Goal: Information Seeking & Learning: Learn about a topic

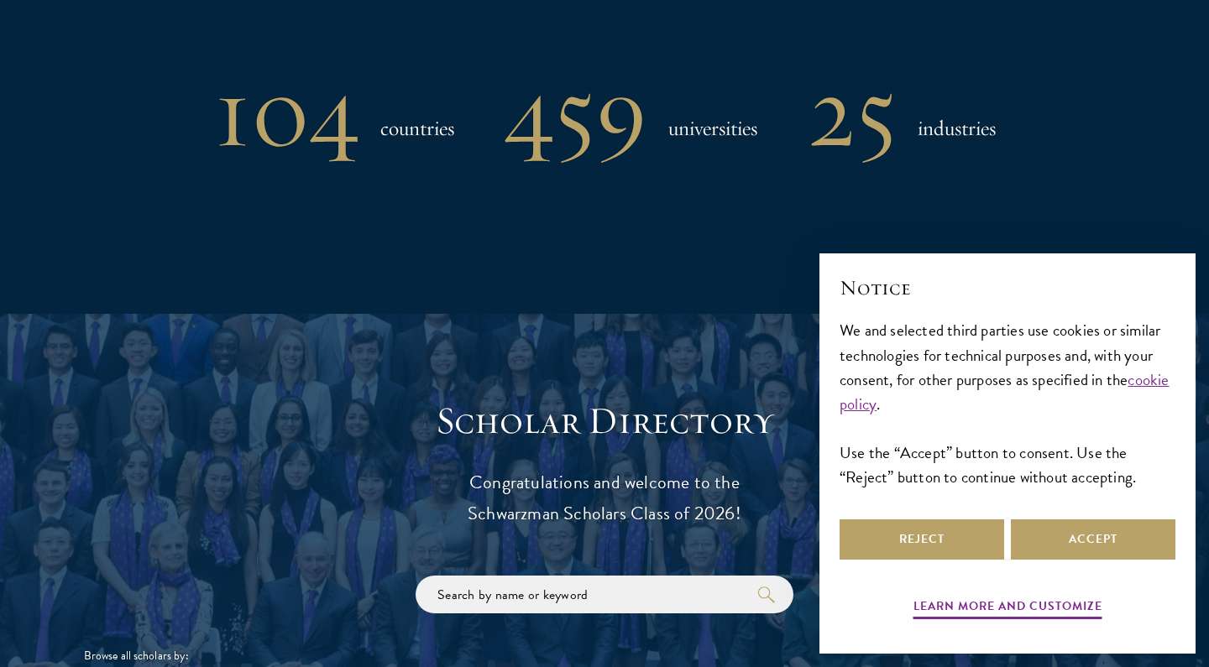
scroll to position [1479, 0]
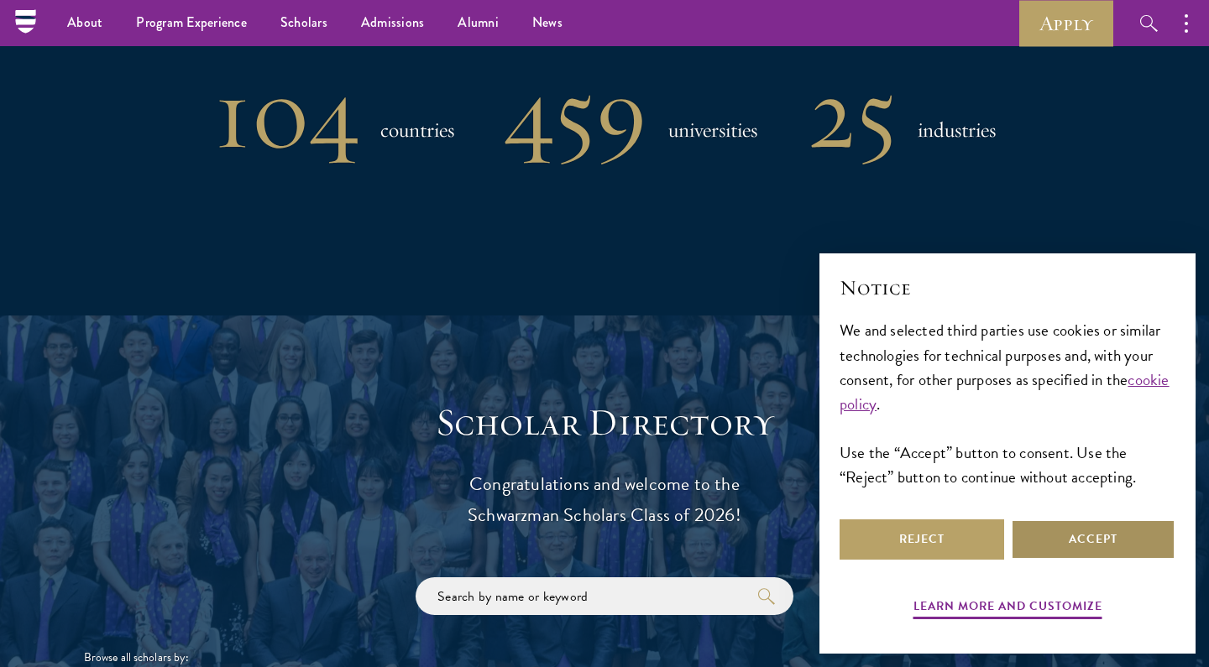
click at [1075, 541] on button "Accept" at bounding box center [1092, 540] width 164 height 40
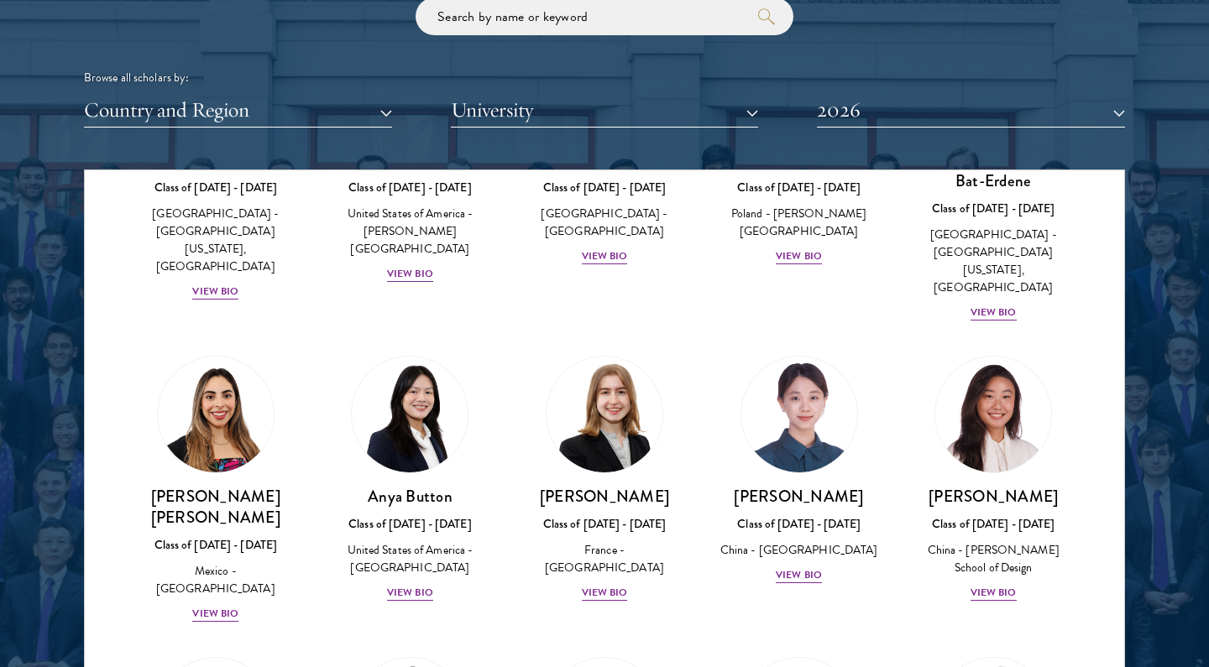
scroll to position [1197, 0]
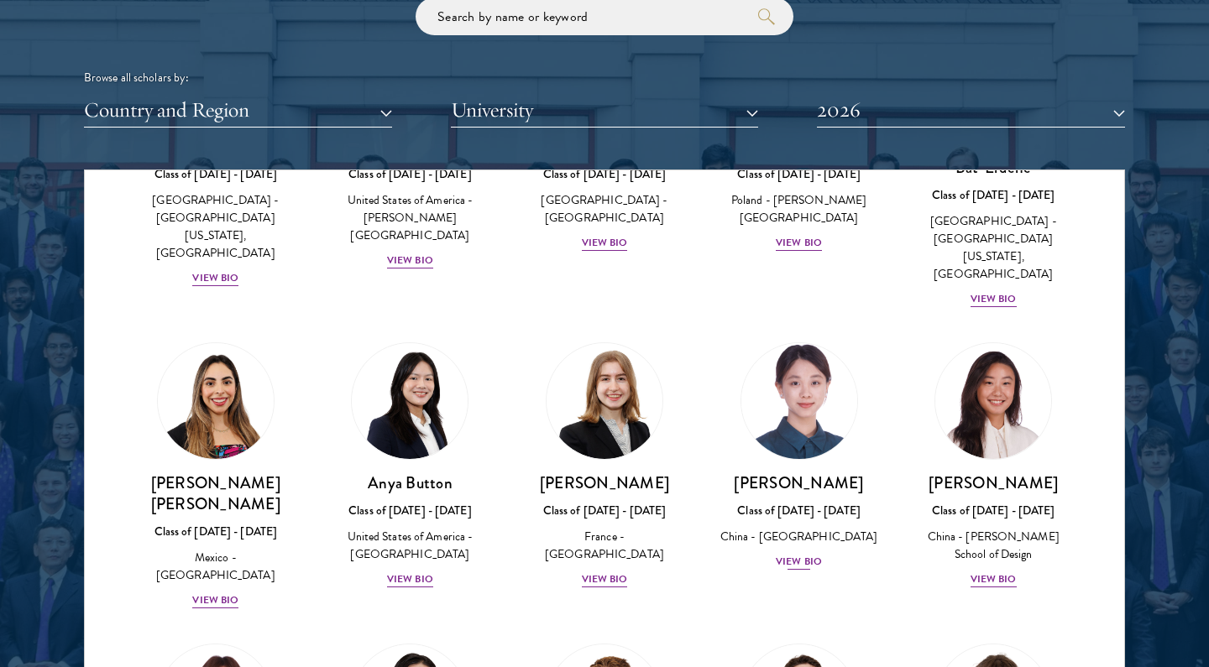
click at [794, 554] on div "View Bio" at bounding box center [798, 562] width 46 height 16
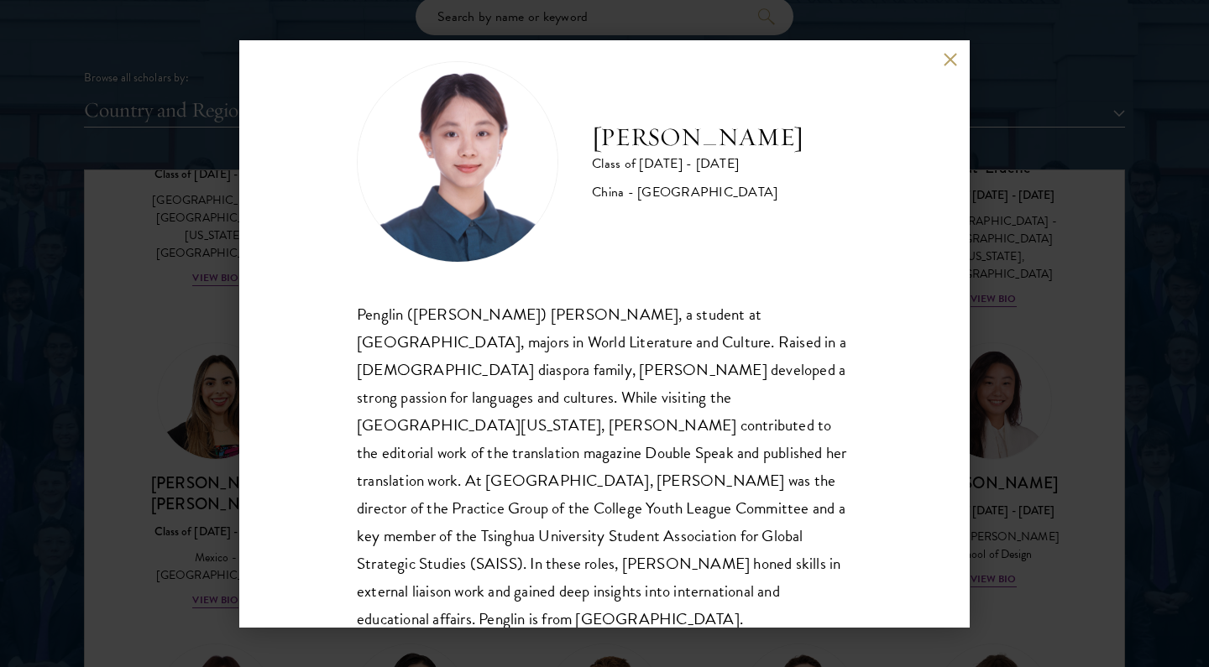
scroll to position [2063, 0]
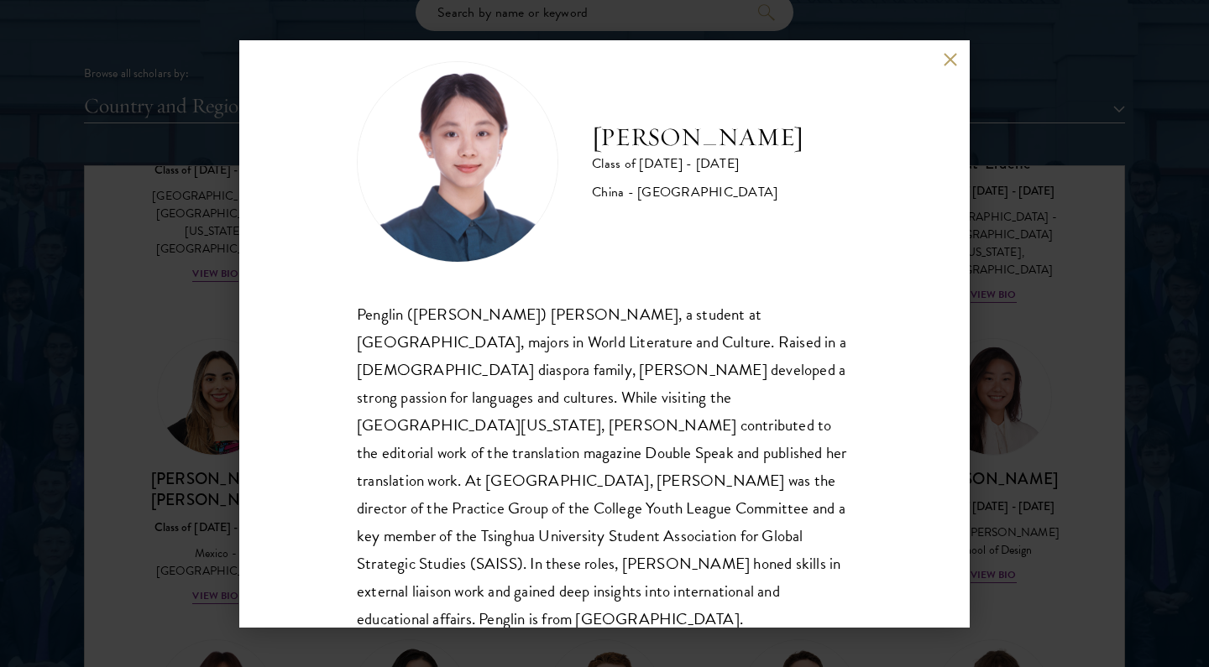
click at [685, 410] on div "Penglin ([PERSON_NAME]) [PERSON_NAME], a student at [GEOGRAPHIC_DATA], majors i…" at bounding box center [604, 466] width 495 height 333
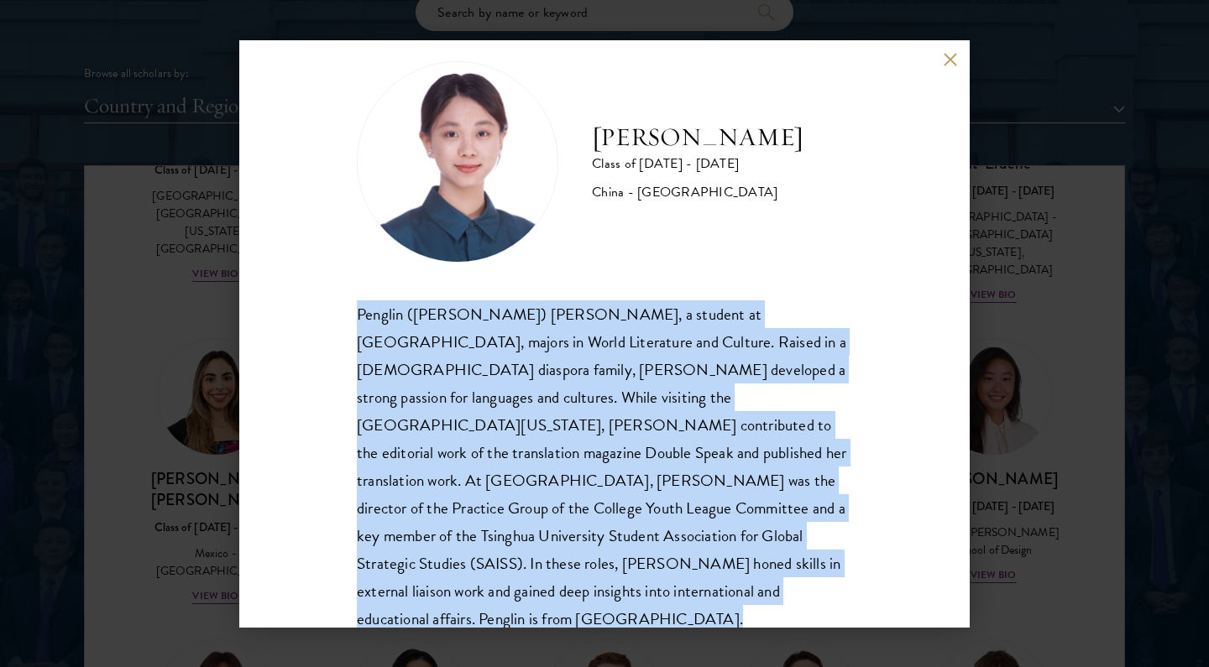
click at [738, 467] on div "Penglin ([PERSON_NAME]) [PERSON_NAME], a student at [GEOGRAPHIC_DATA], majors i…" at bounding box center [604, 466] width 495 height 333
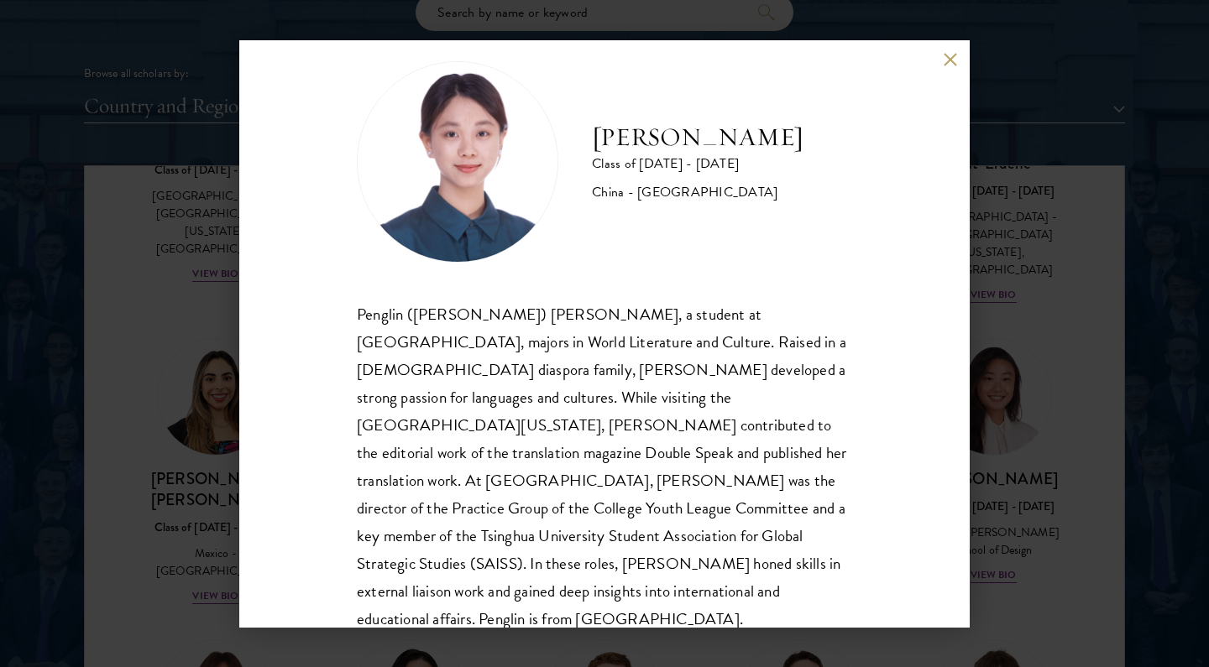
click at [738, 549] on div "Penglin ([PERSON_NAME]) [PERSON_NAME], a student at [GEOGRAPHIC_DATA], majors i…" at bounding box center [604, 466] width 495 height 333
click at [942, 71] on div "[PERSON_NAME] Class of [DATE] - [DATE] [GEOGRAPHIC_DATA] - [GEOGRAPHIC_DATA] Pe…" at bounding box center [604, 333] width 730 height 587
click at [942, 56] on div "[PERSON_NAME] Class of [DATE] - [DATE] [GEOGRAPHIC_DATA] - [GEOGRAPHIC_DATA] Pe…" at bounding box center [604, 333] width 730 height 587
click at [946, 60] on button at bounding box center [949, 60] width 14 height 14
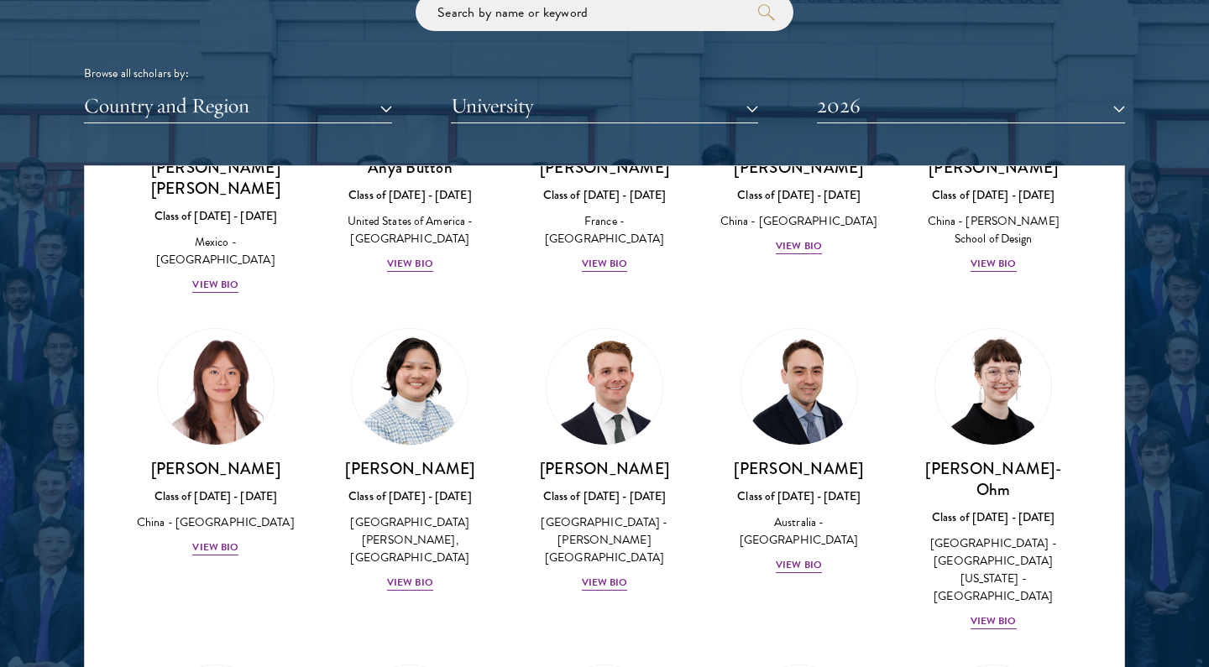
scroll to position [1311, 0]
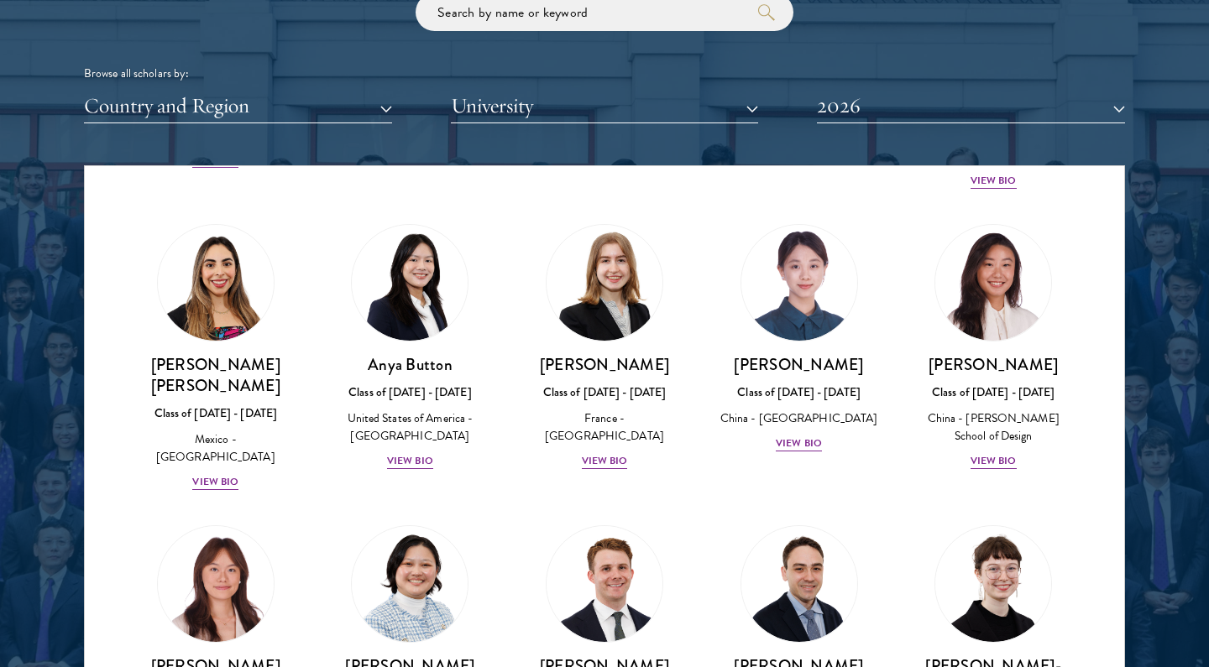
click at [906, 92] on button "2026" at bounding box center [971, 106] width 308 height 34
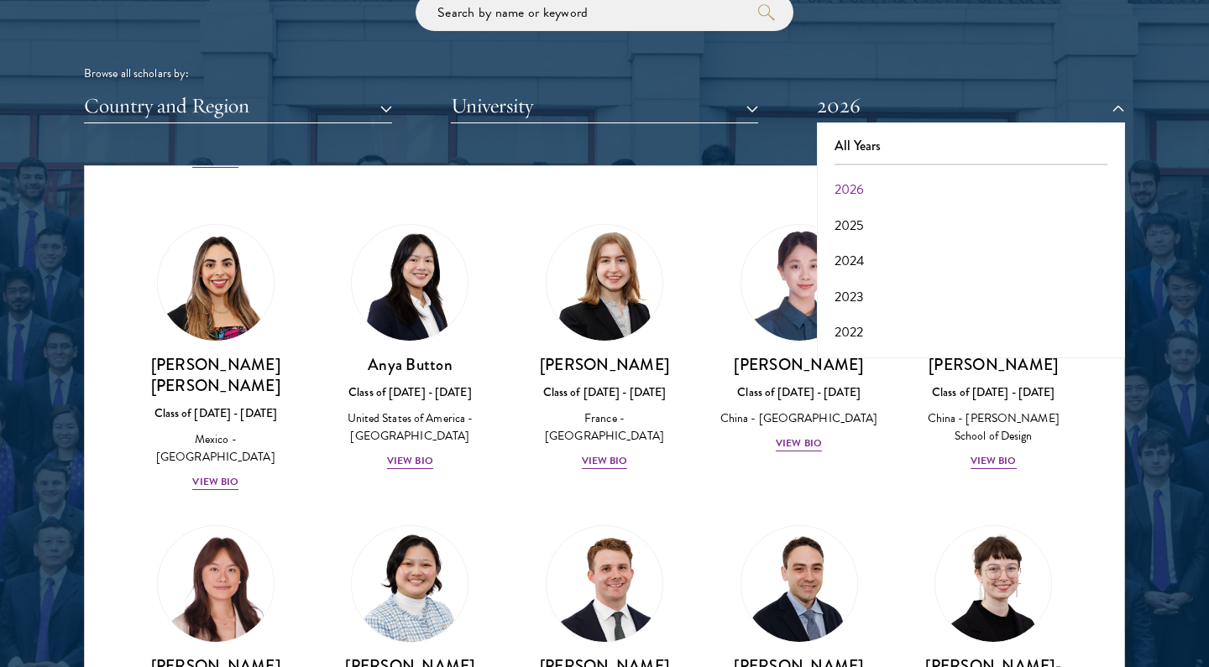
click at [679, 101] on button "University" at bounding box center [605, 106] width 308 height 34
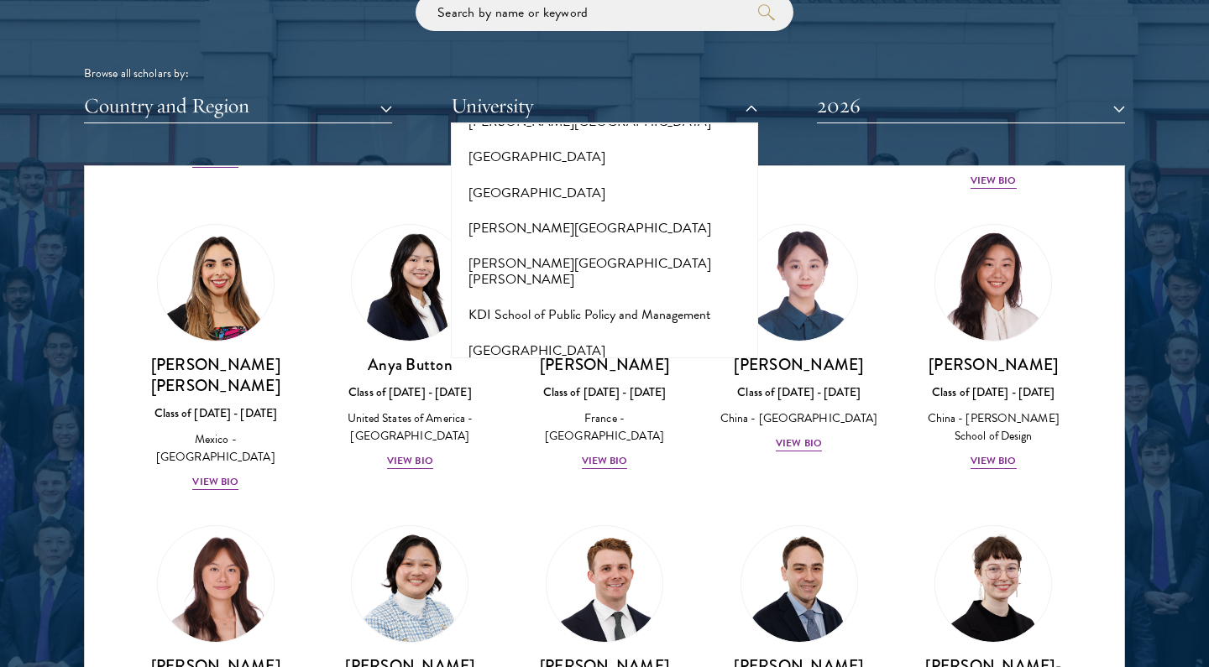
scroll to position [5379, 0]
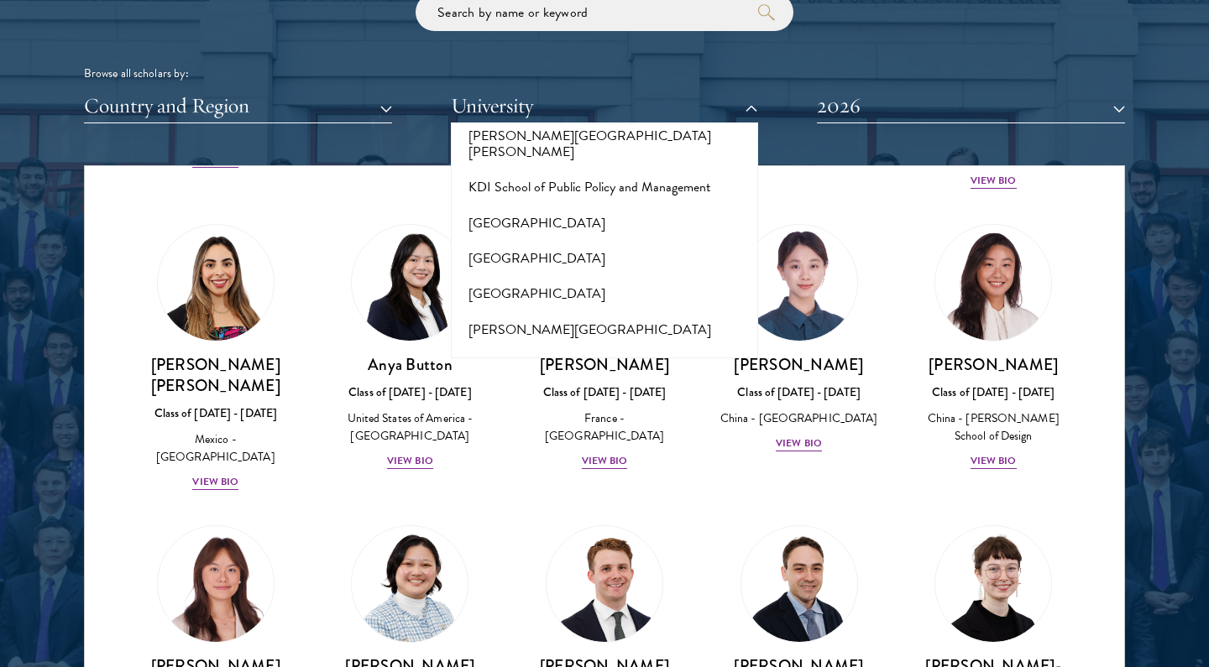
click at [497, 509] on div "[PERSON_NAME] Class of [DATE] - [DATE] [GEOGRAPHIC_DATA] - [PERSON_NAME][GEOGRA…" at bounding box center [410, 658] width 195 height 298
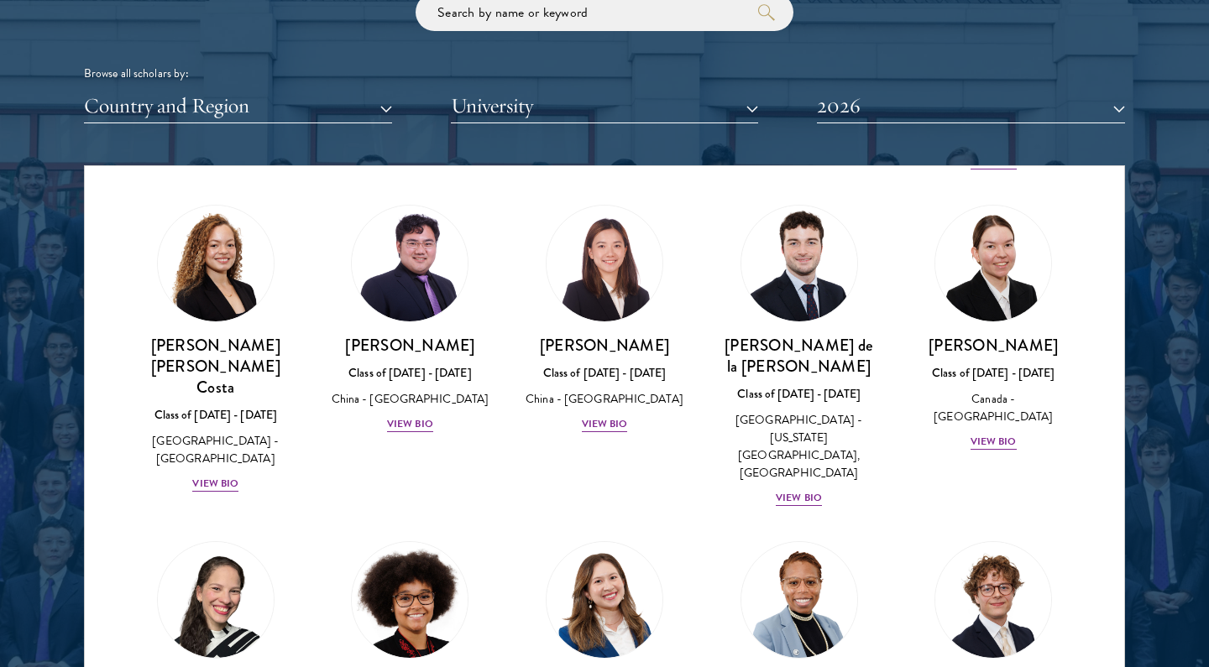
scroll to position [1976, 0]
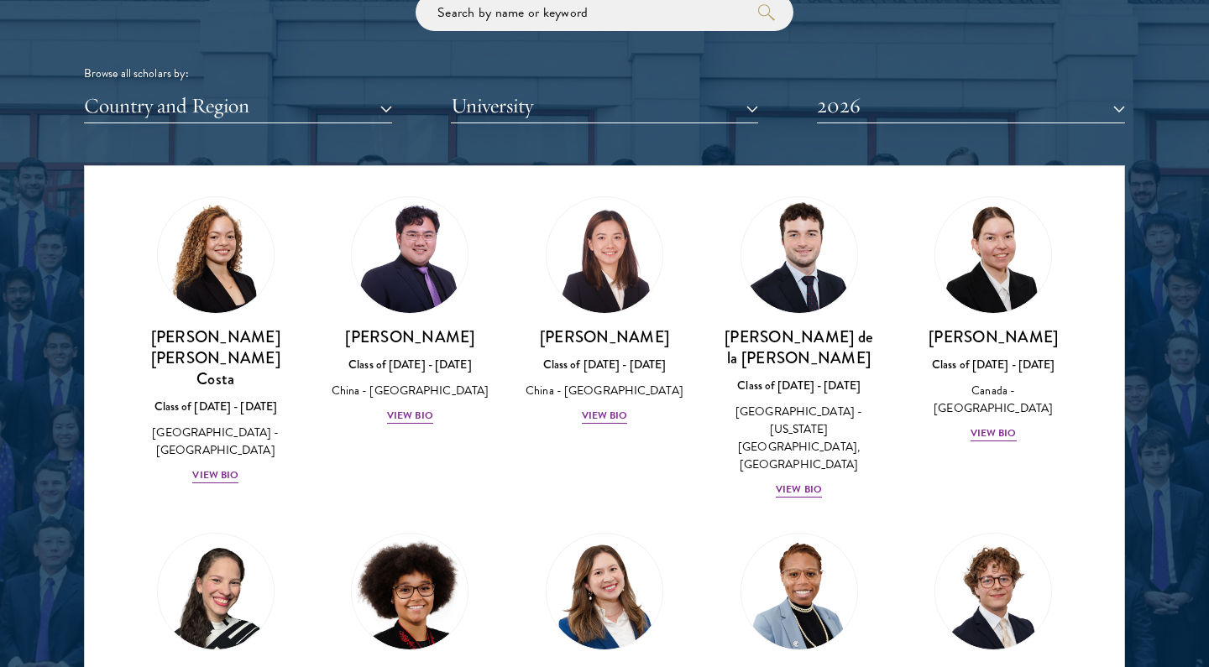
click at [583, 102] on button "University" at bounding box center [605, 106] width 308 height 34
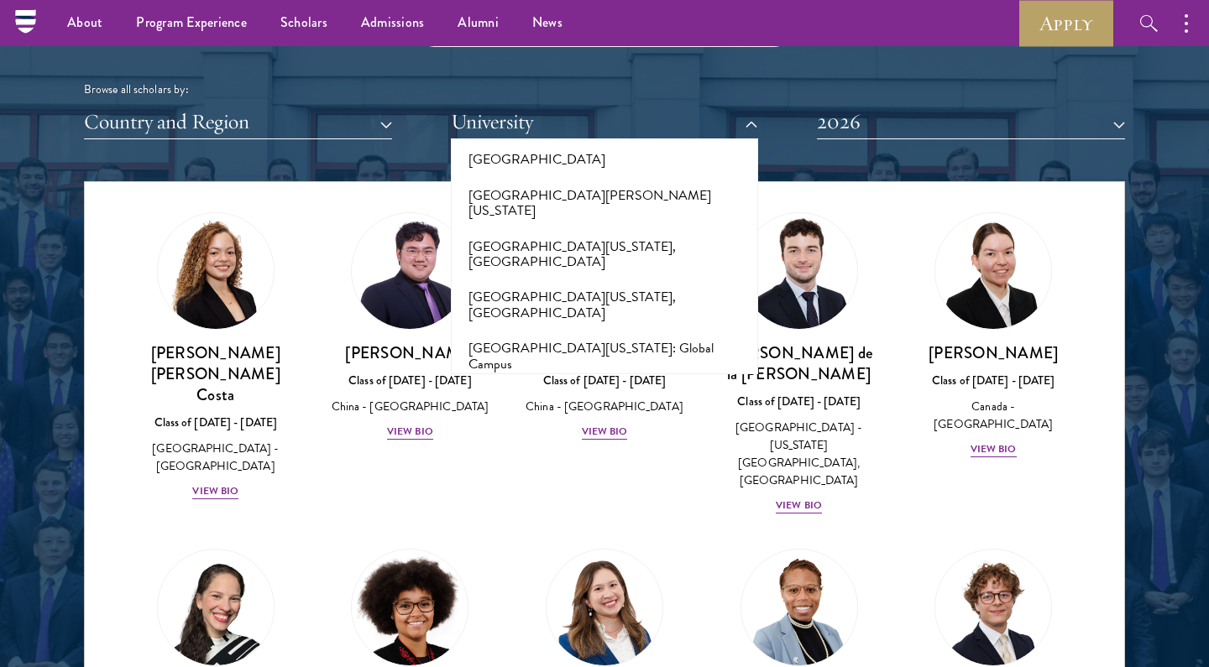
scroll to position [14277, 0]
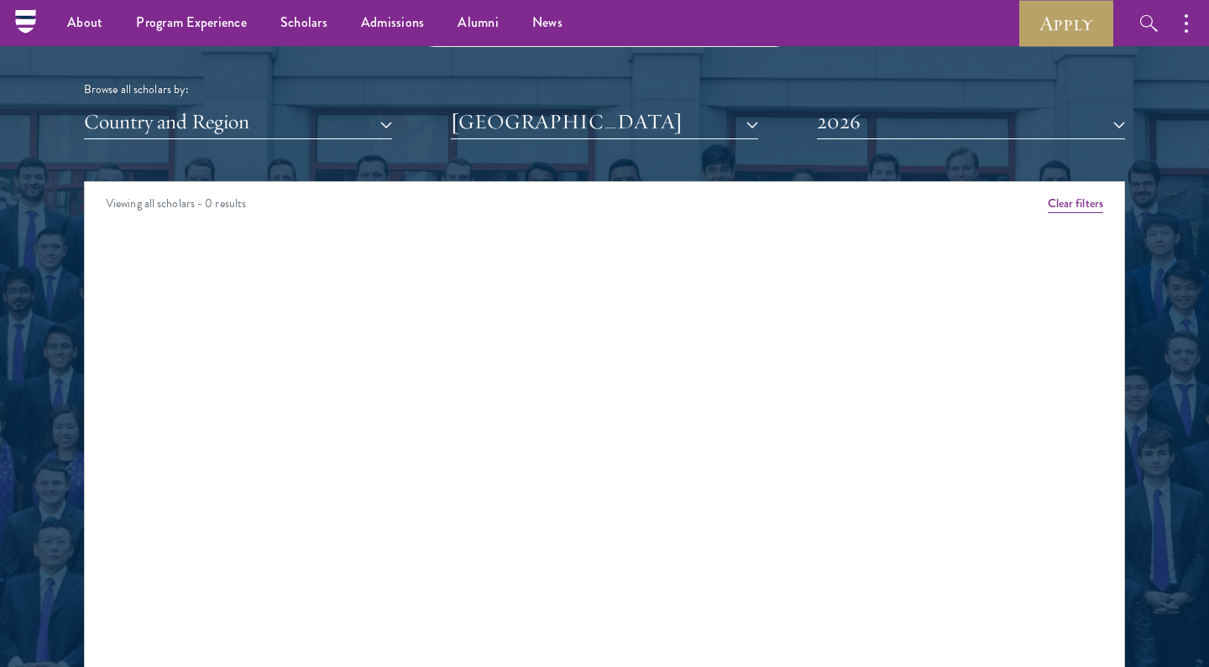
scroll to position [2046, 0]
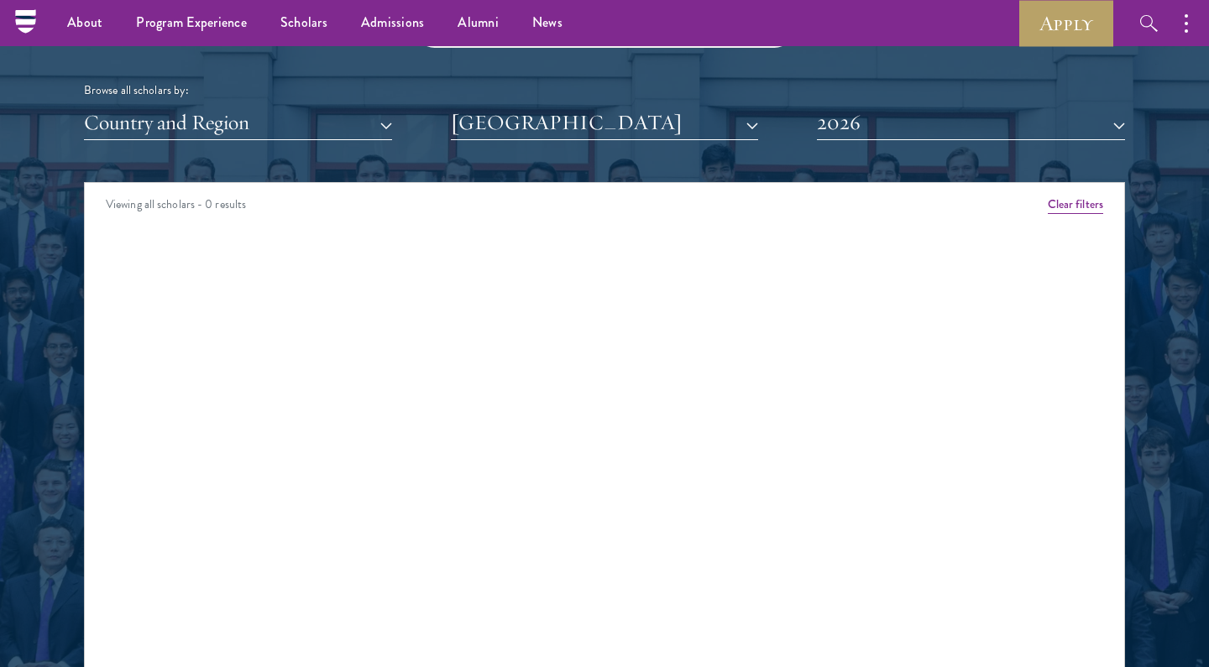
click at [635, 138] on div "Scholar Directory Congratulations and welcome to the Schwarzman Scholars Class …" at bounding box center [604, 259] width 1041 height 854
click at [646, 117] on button "[GEOGRAPHIC_DATA]" at bounding box center [605, 123] width 308 height 34
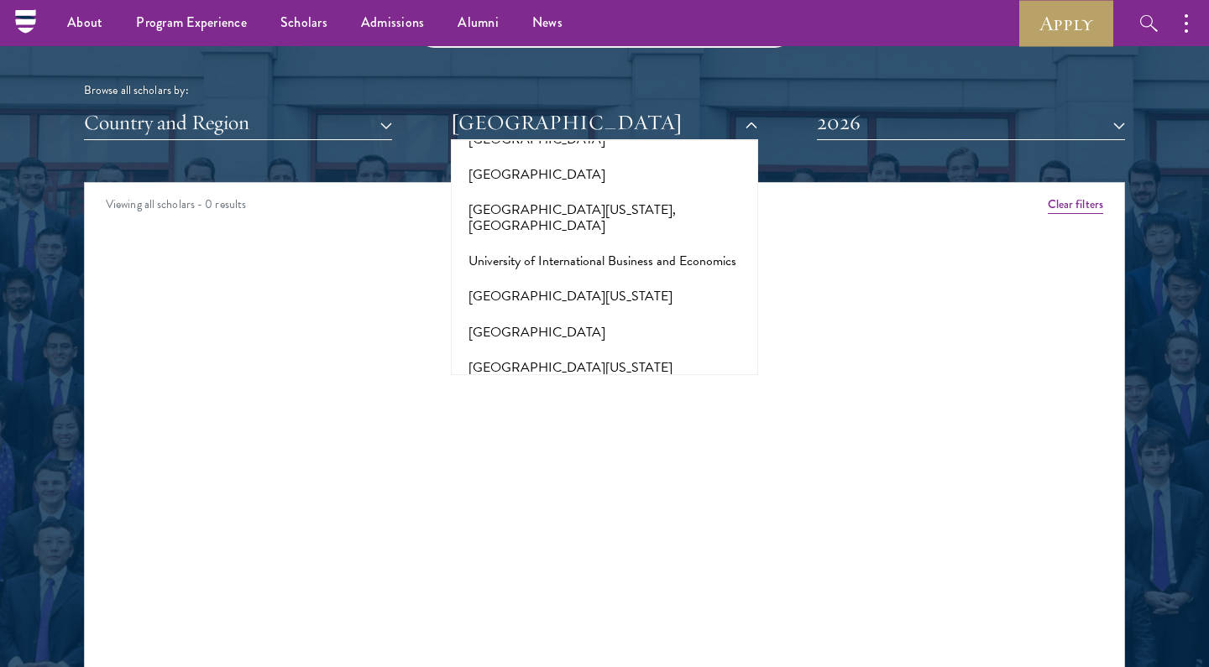
scroll to position [13974, 0]
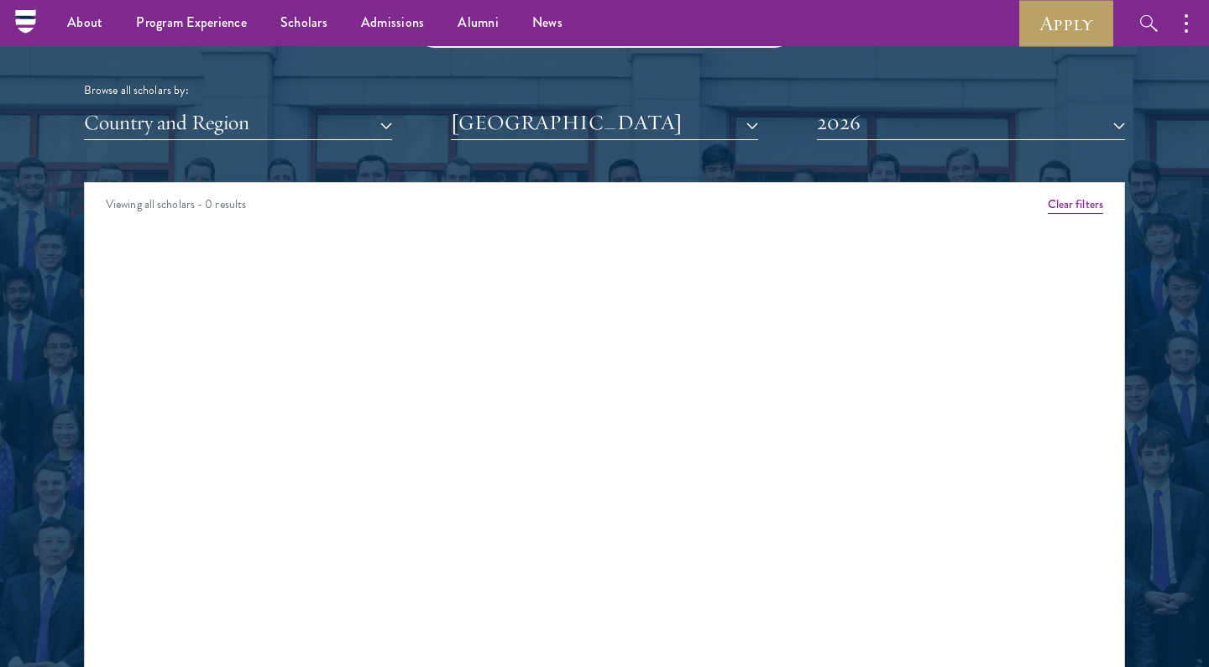
click at [652, 128] on button "[GEOGRAPHIC_DATA]" at bounding box center [605, 123] width 308 height 34
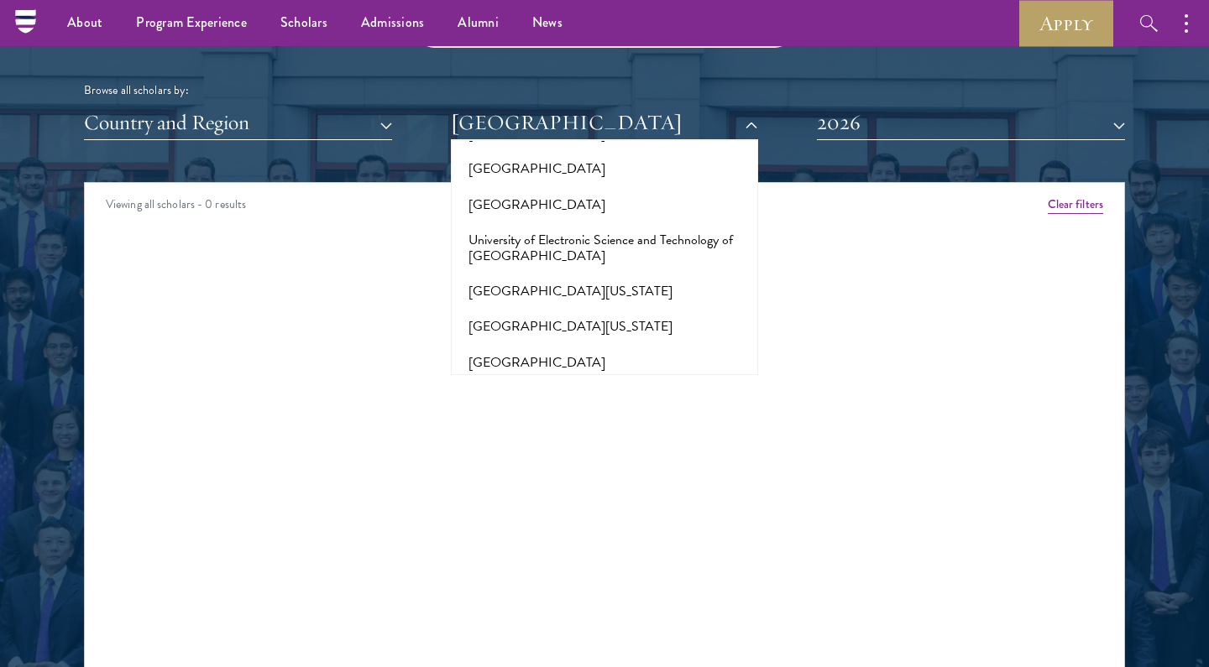
scroll to position [13671, 0]
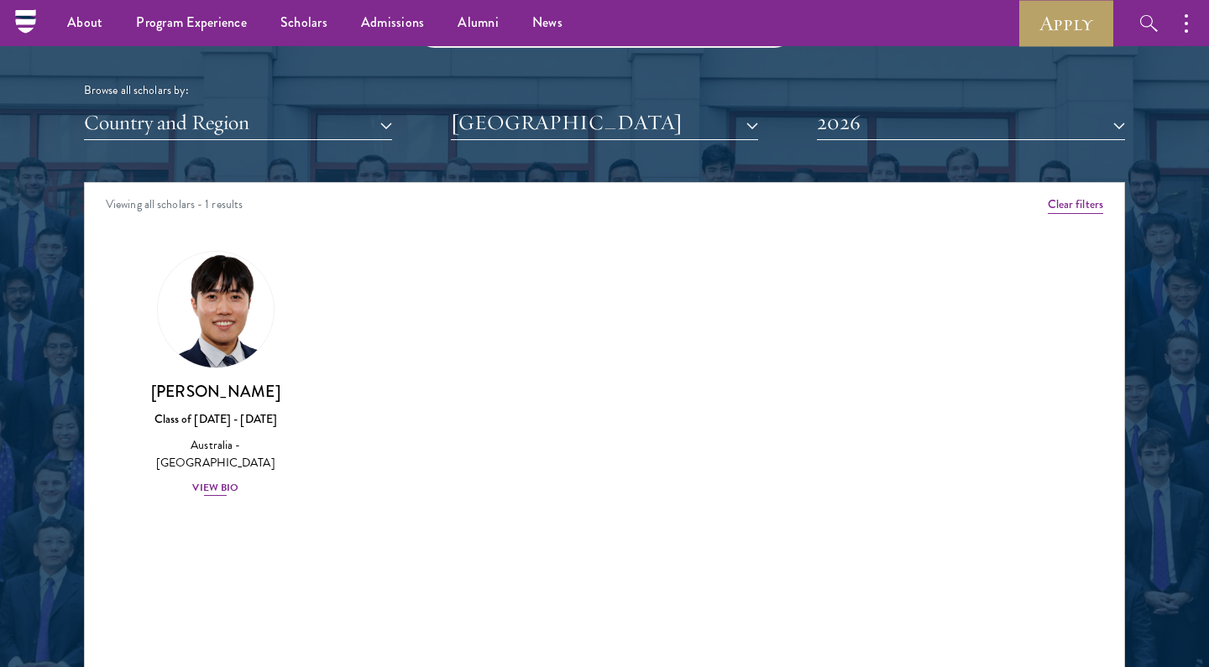
click at [192, 488] on div "View Bio" at bounding box center [215, 488] width 46 height 16
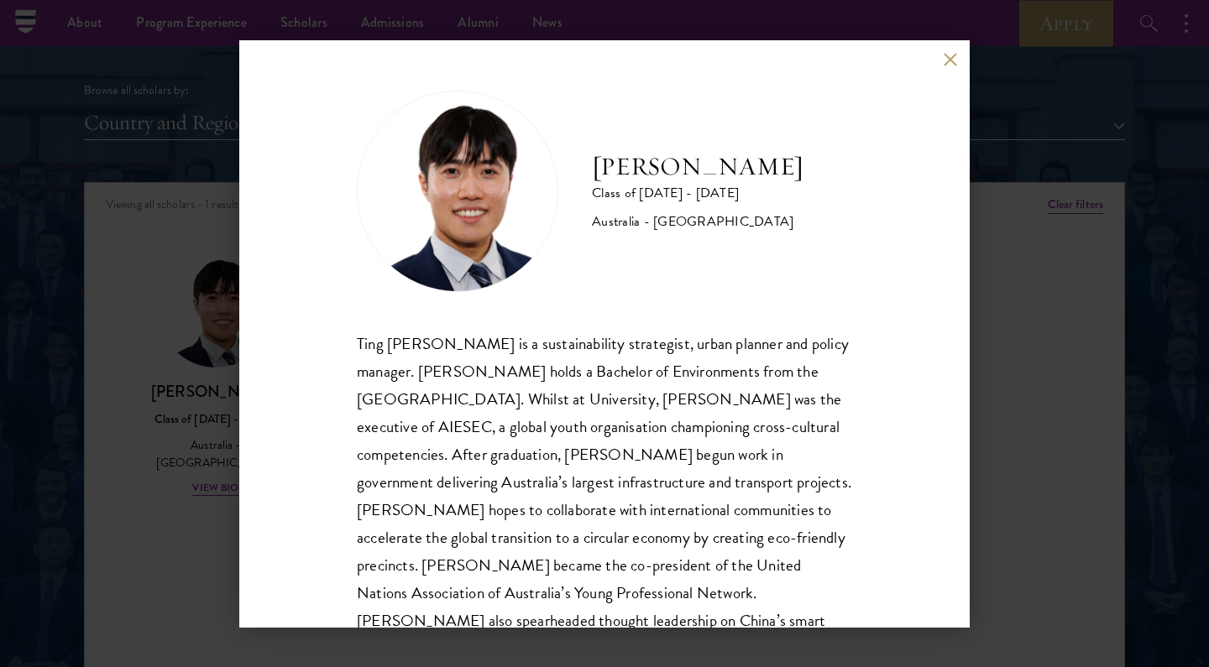
click at [595, 358] on div "Ting [PERSON_NAME] is a sustainability strategist, urban planner and policy man…" at bounding box center [604, 496] width 495 height 333
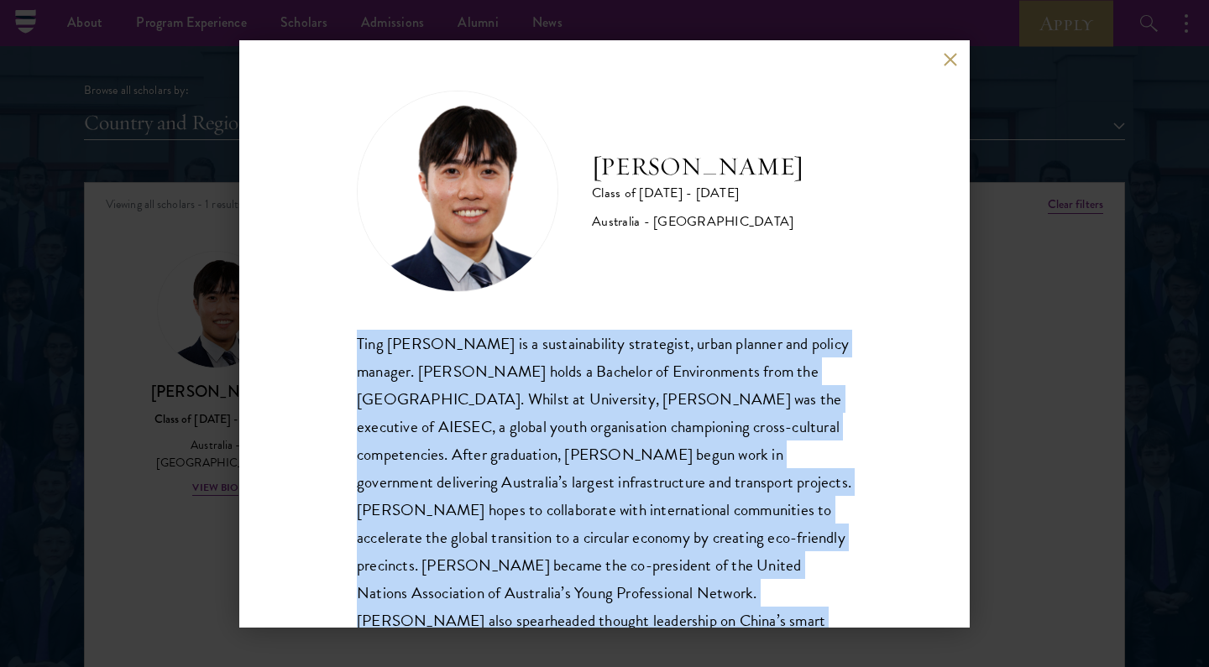
click at [610, 390] on div "Ting [PERSON_NAME] is a sustainability strategist, urban planner and policy man…" at bounding box center [604, 496] width 495 height 333
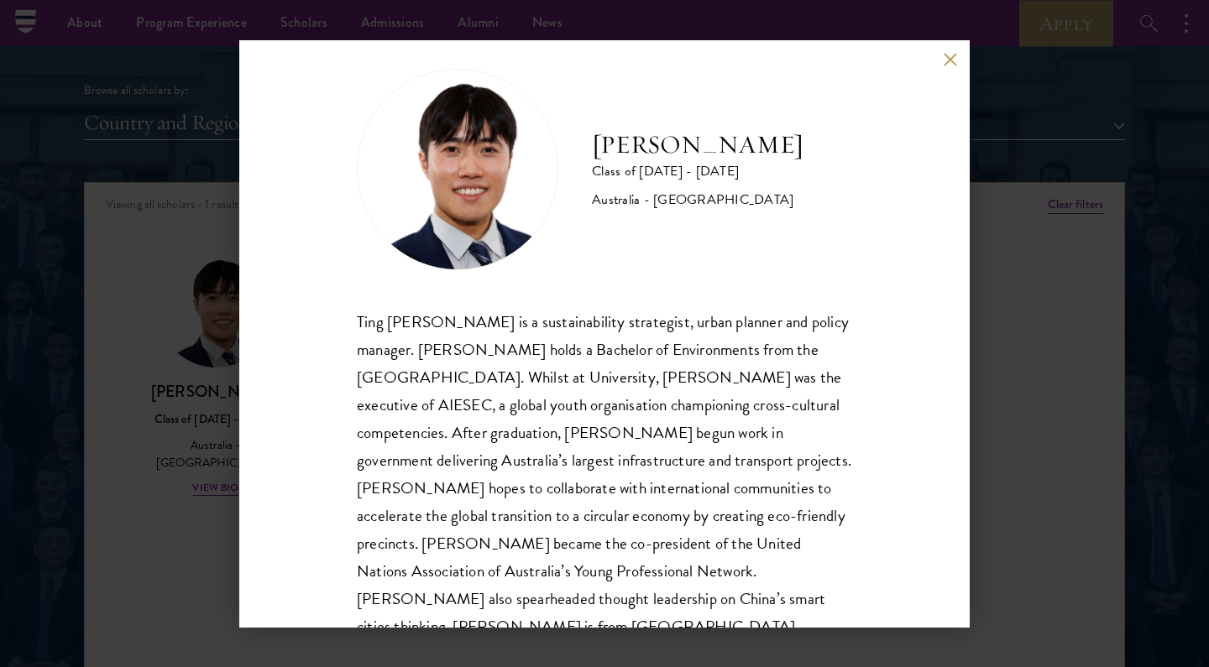
scroll to position [23, 0]
click at [614, 379] on div "Ting [PERSON_NAME] is a sustainability strategist, urban planner and policy man…" at bounding box center [604, 472] width 495 height 333
click at [608, 410] on div "Ting [PERSON_NAME] is a sustainability strategist, urban planner and policy man…" at bounding box center [604, 472] width 495 height 333
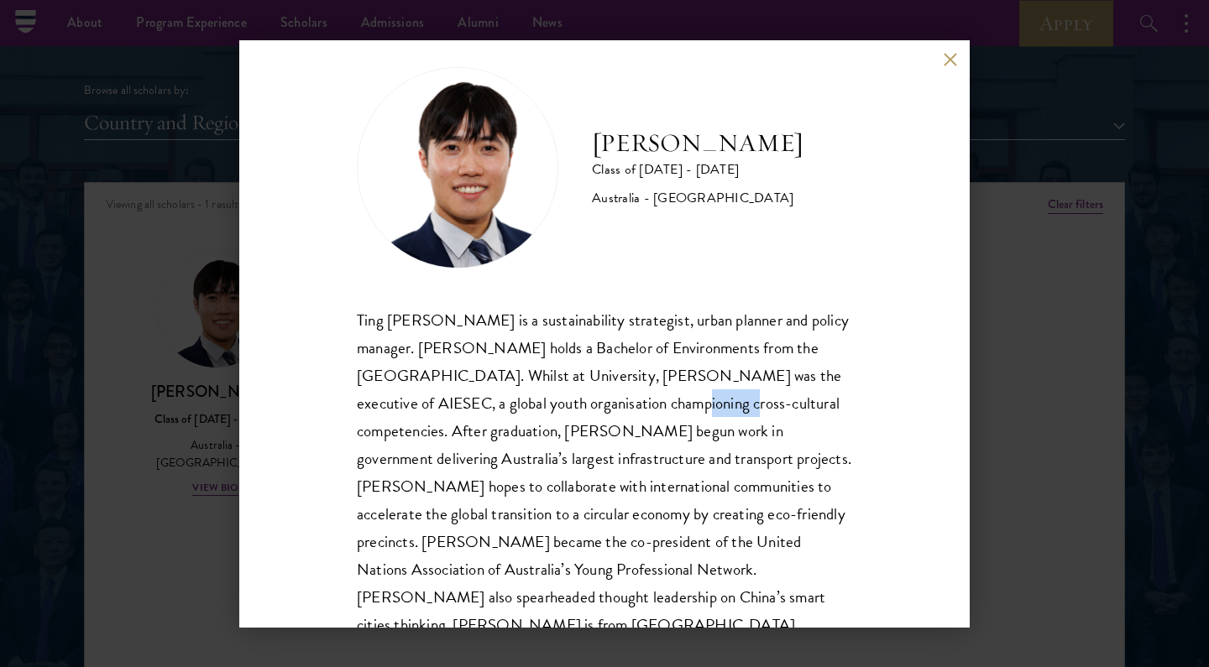
scroll to position [56, 0]
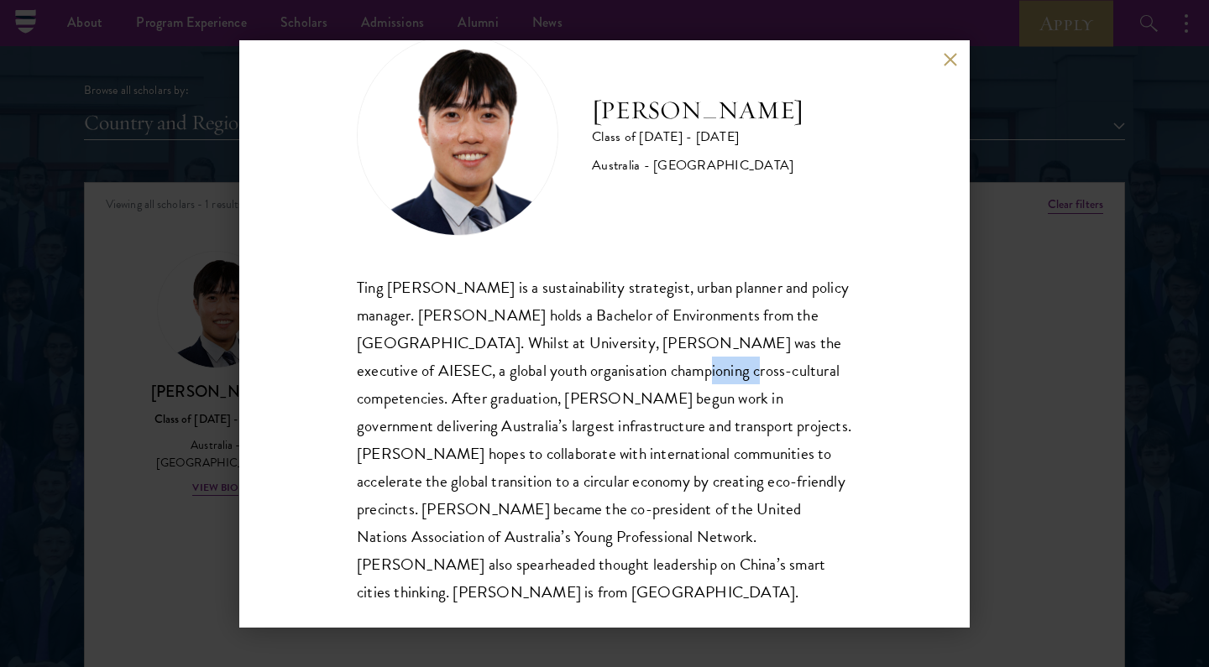
click at [608, 410] on div "Ting [PERSON_NAME] is a sustainability strategist, urban planner and policy man…" at bounding box center [604, 440] width 495 height 333
click at [616, 540] on div "Ting [PERSON_NAME] is a sustainability strategist, urban planner and policy man…" at bounding box center [604, 440] width 495 height 333
click at [619, 569] on div "Ting [PERSON_NAME] is a sustainability strategist, urban planner and policy man…" at bounding box center [604, 440] width 495 height 333
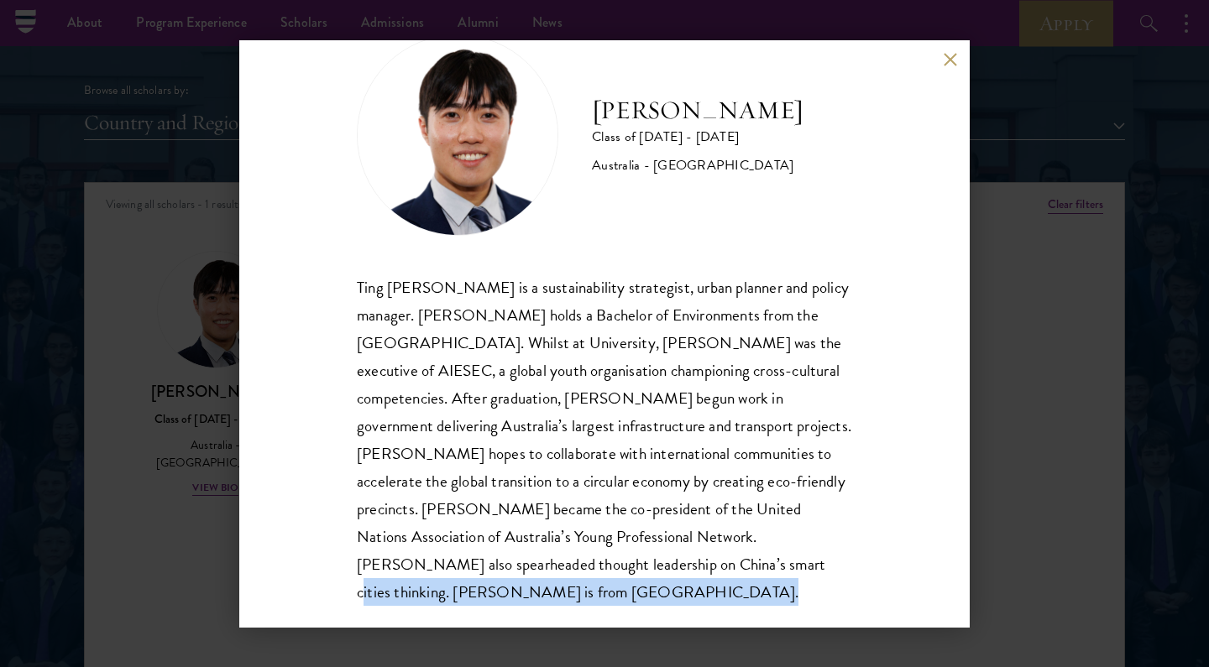
click at [637, 568] on div "Ting [PERSON_NAME] is a sustainability strategist, urban planner and policy man…" at bounding box center [604, 440] width 495 height 333
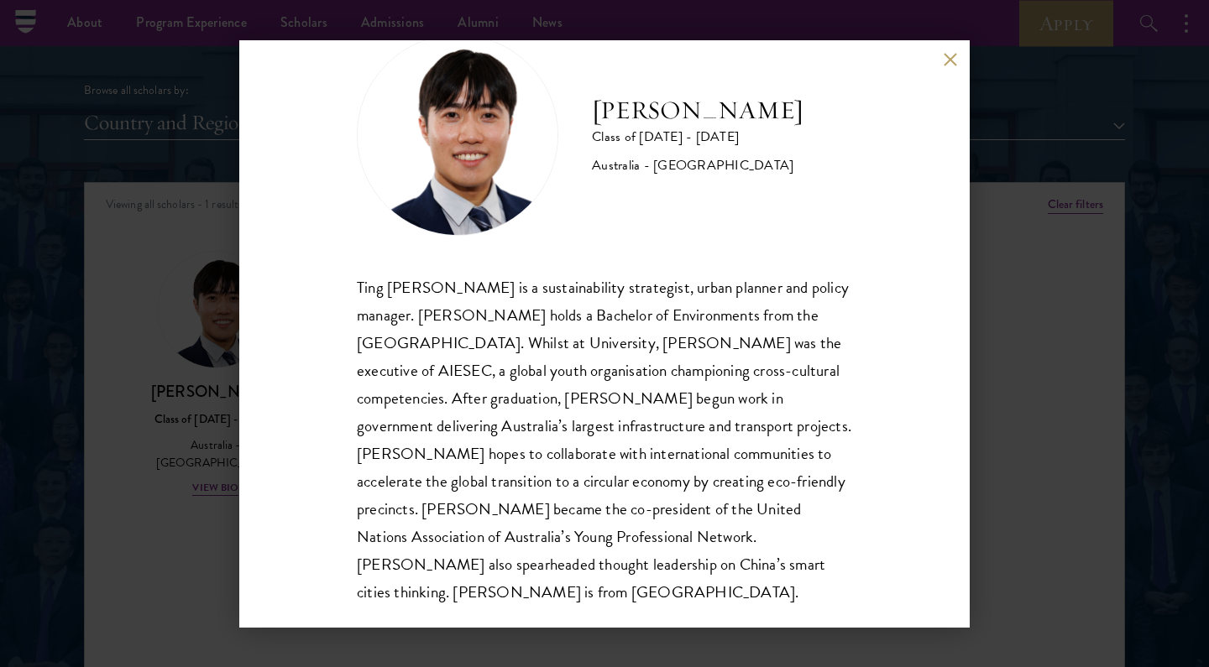
click at [637, 568] on div "Ting [PERSON_NAME] is a sustainability strategist, urban planner and policy man…" at bounding box center [604, 440] width 495 height 333
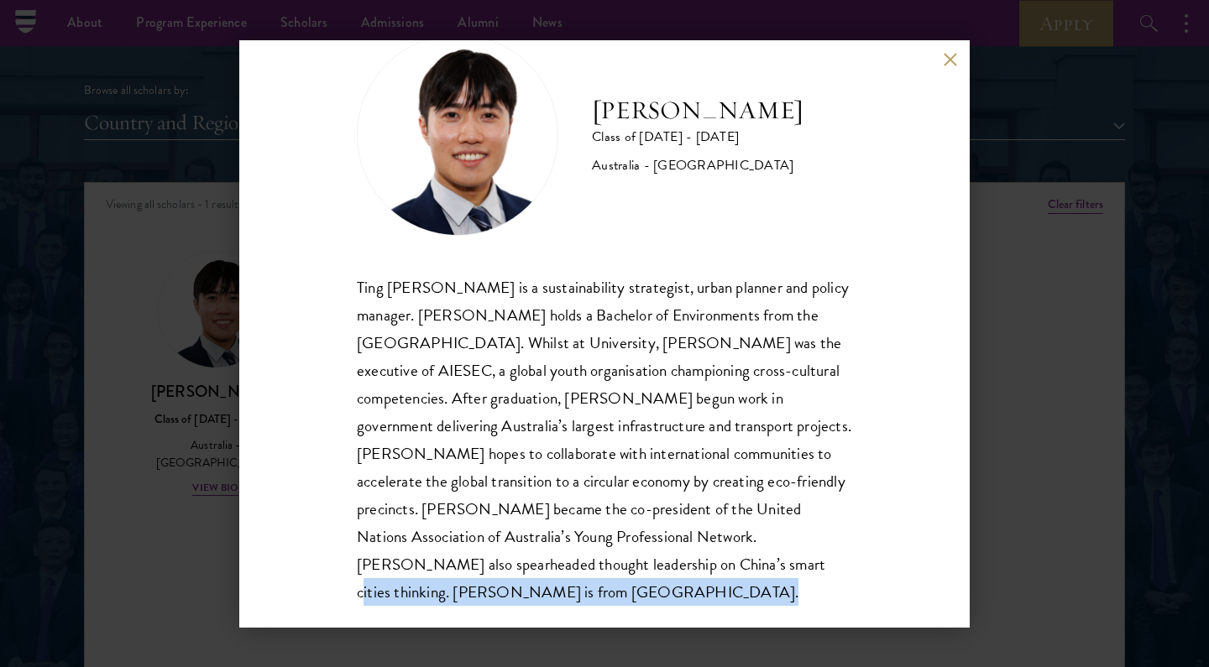
click at [637, 568] on div "Ting [PERSON_NAME] is a sustainability strategist, urban planner and policy man…" at bounding box center [604, 440] width 495 height 333
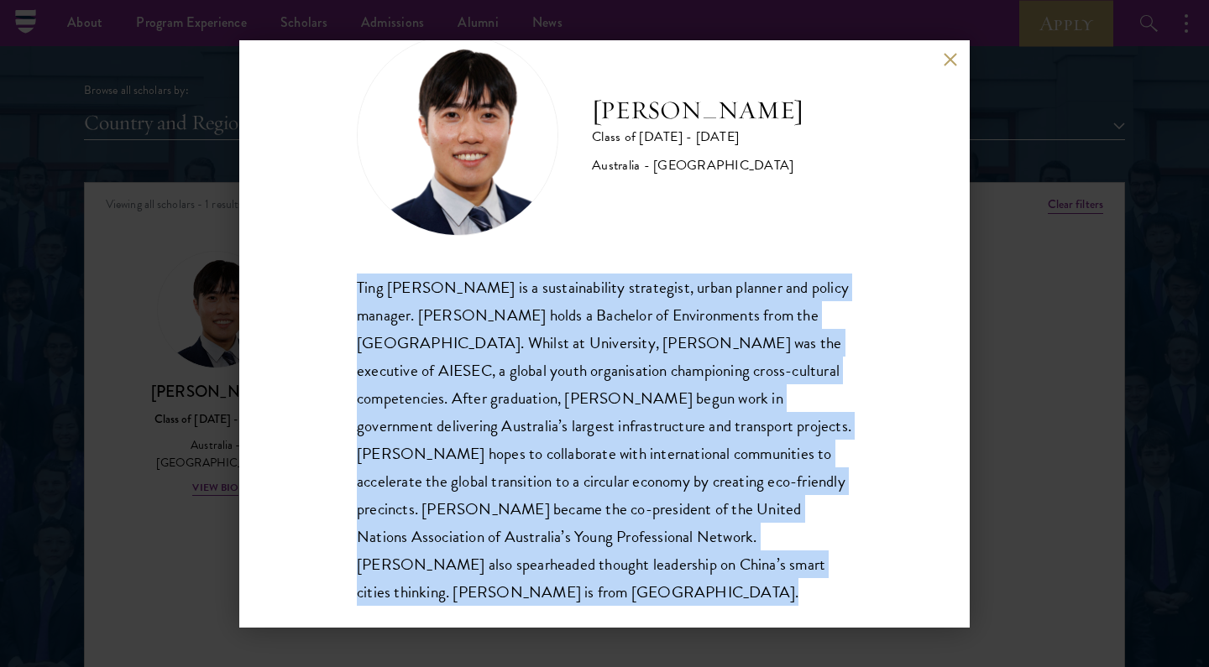
click at [637, 568] on div "Ting [PERSON_NAME] is a sustainability strategist, urban planner and policy man…" at bounding box center [604, 440] width 495 height 333
click at [440, 275] on div "Ting [PERSON_NAME] is a sustainability strategist, urban planner and policy man…" at bounding box center [604, 440] width 495 height 333
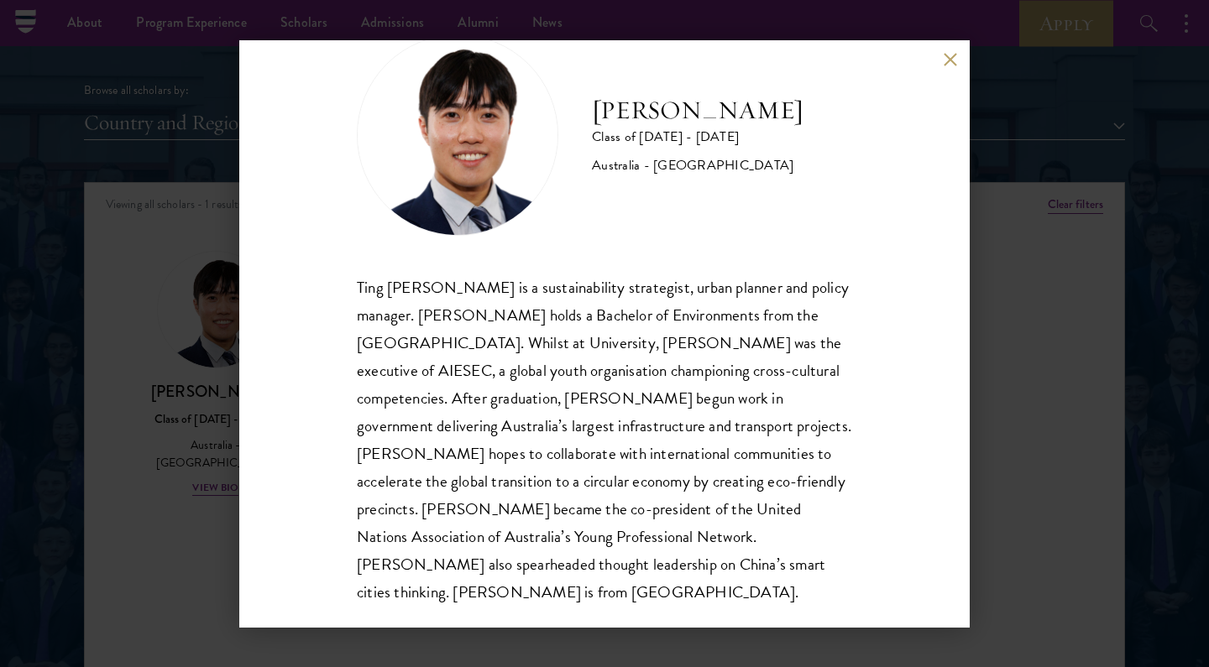
click at [656, 548] on div "Ting [PERSON_NAME] is a sustainability strategist, urban planner and policy man…" at bounding box center [604, 440] width 495 height 333
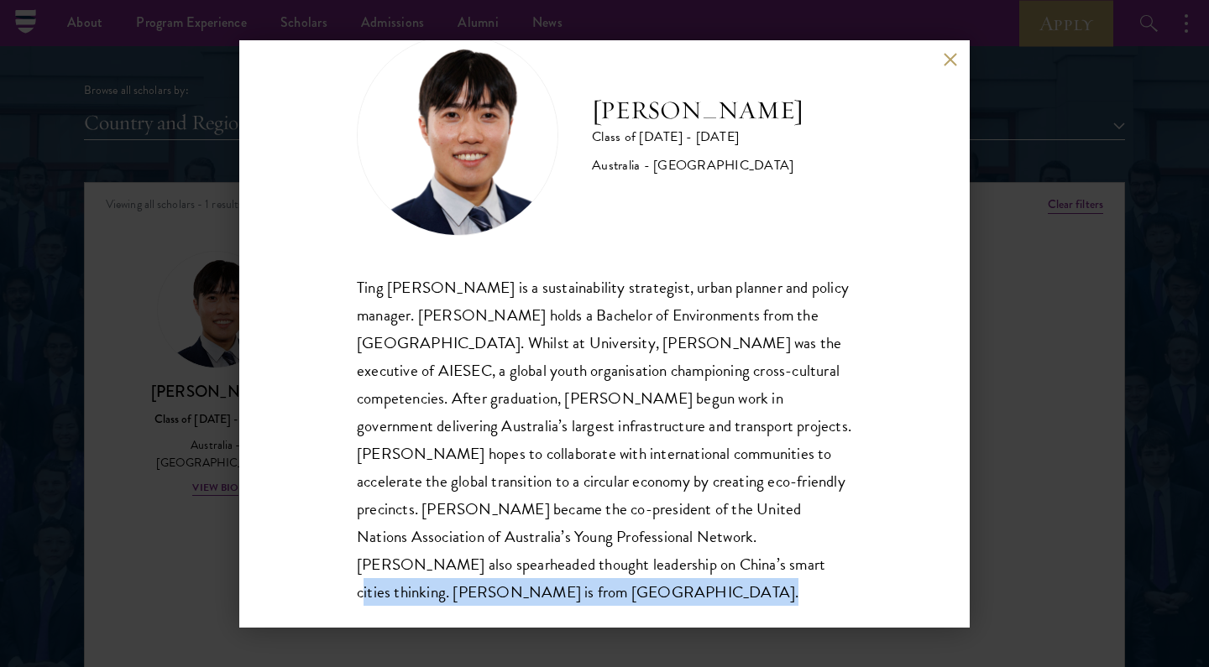
click at [675, 556] on div "Ting [PERSON_NAME] is a sustainability strategist, urban planner and policy man…" at bounding box center [604, 440] width 495 height 333
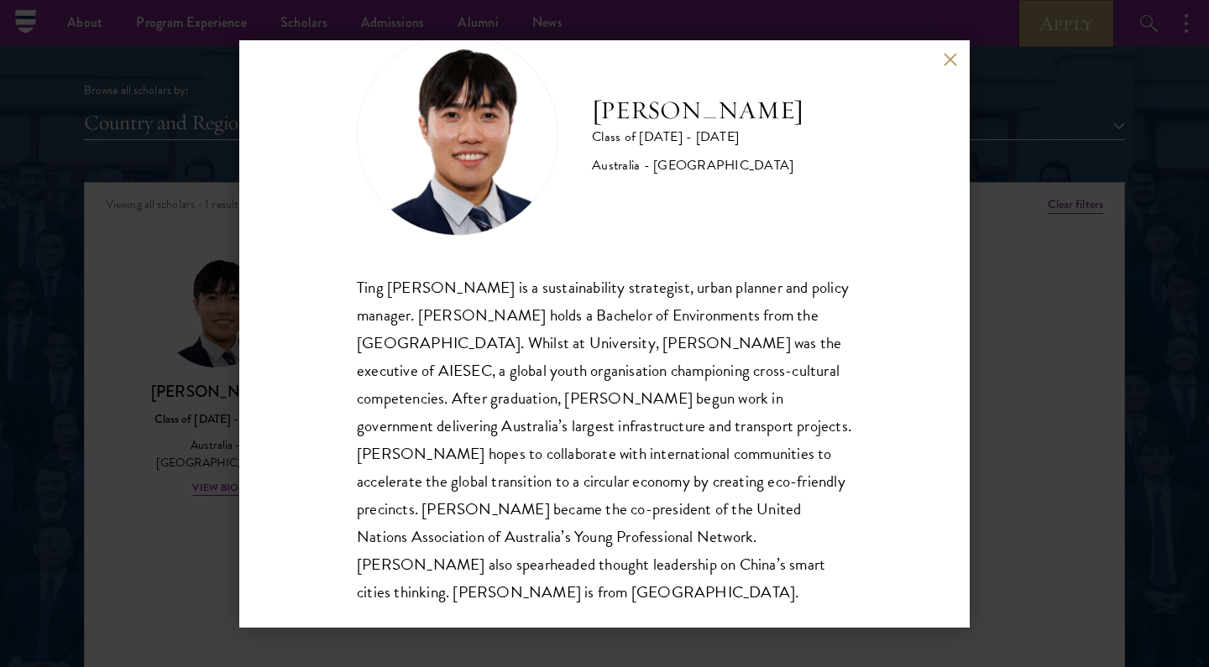
click at [675, 556] on div "Ting [PERSON_NAME] is a sustainability strategist, urban planner and policy man…" at bounding box center [604, 440] width 495 height 333
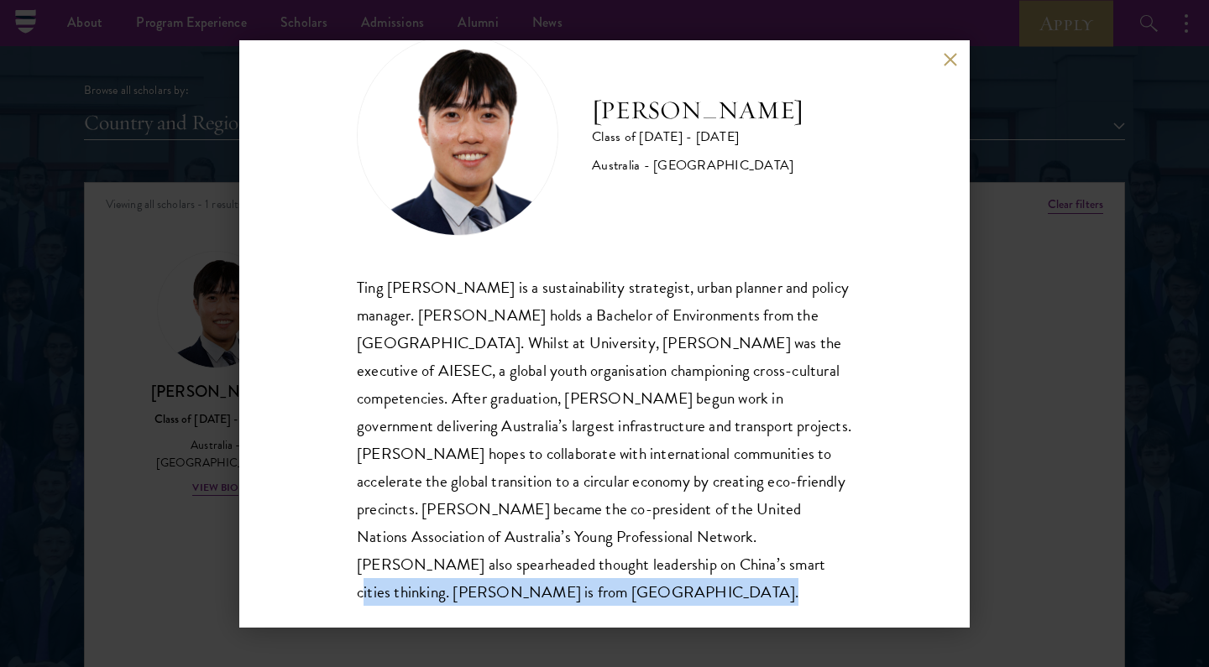
click at [675, 556] on div "Ting [PERSON_NAME] is a sustainability strategist, urban planner and policy man…" at bounding box center [604, 440] width 495 height 333
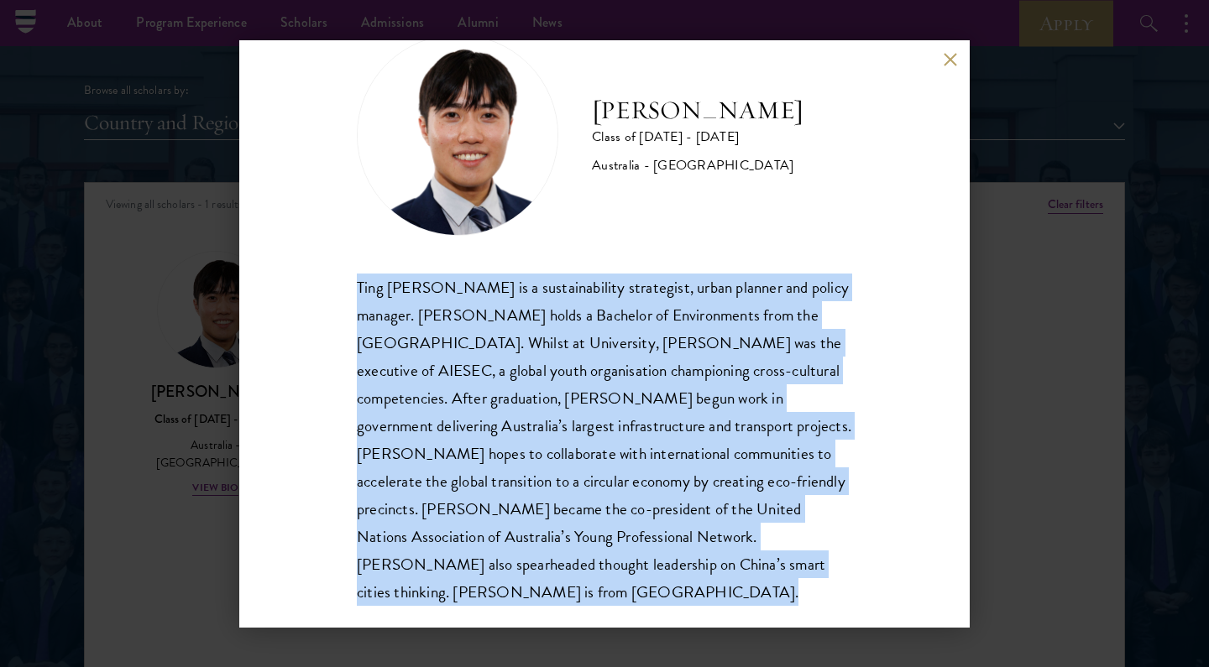
click at [697, 561] on div "Ting [PERSON_NAME] is a sustainability strategist, urban planner and policy man…" at bounding box center [604, 440] width 495 height 333
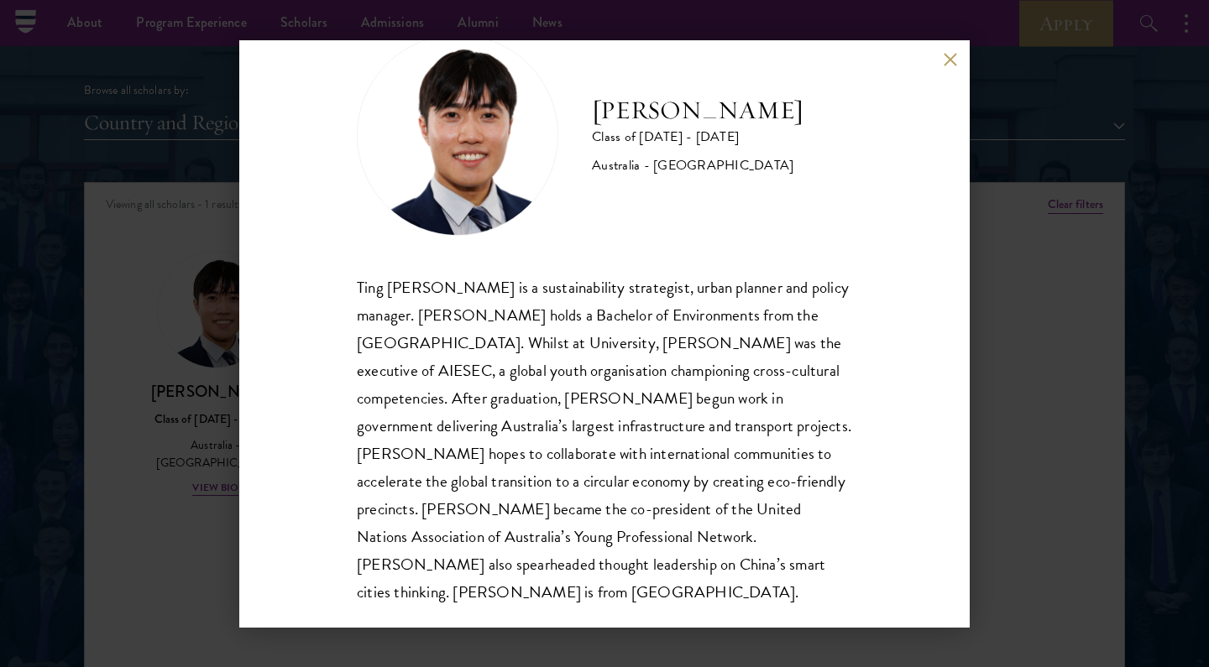
click at [697, 561] on div "Ting [PERSON_NAME] is a sustainability strategist, urban planner and policy man…" at bounding box center [604, 440] width 495 height 333
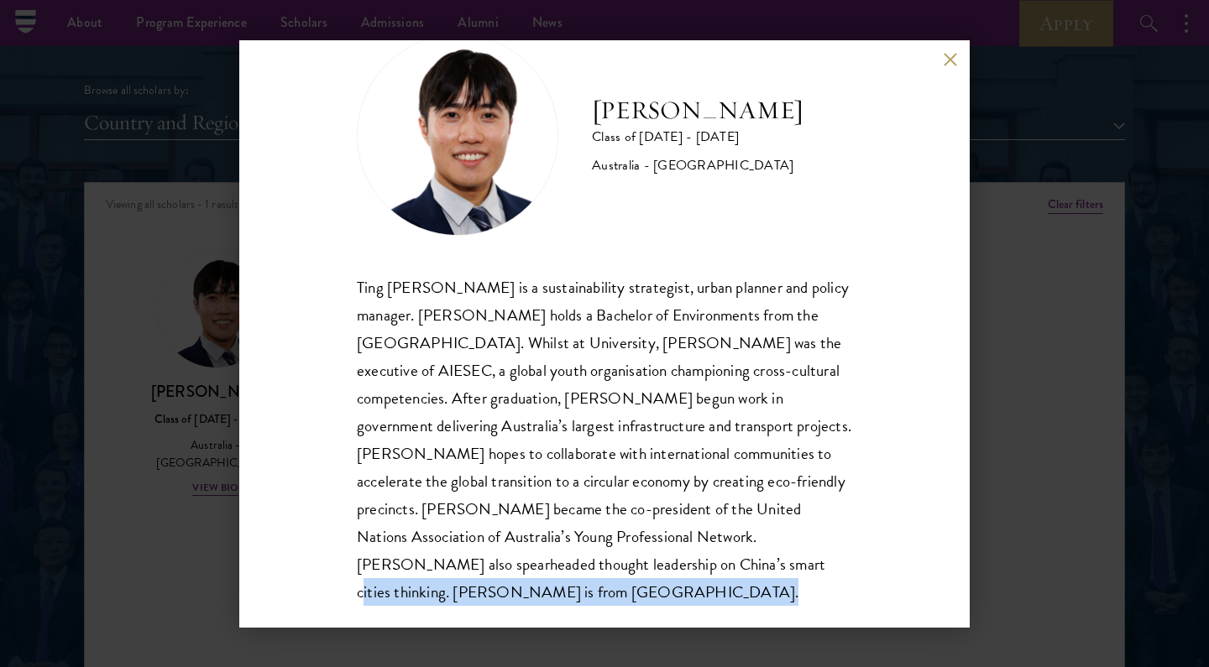
click at [664, 655] on div "[PERSON_NAME] Class of [DATE] - [DATE] [GEOGRAPHIC_DATA] - [GEOGRAPHIC_DATA] Ti…" at bounding box center [604, 333] width 1209 height 667
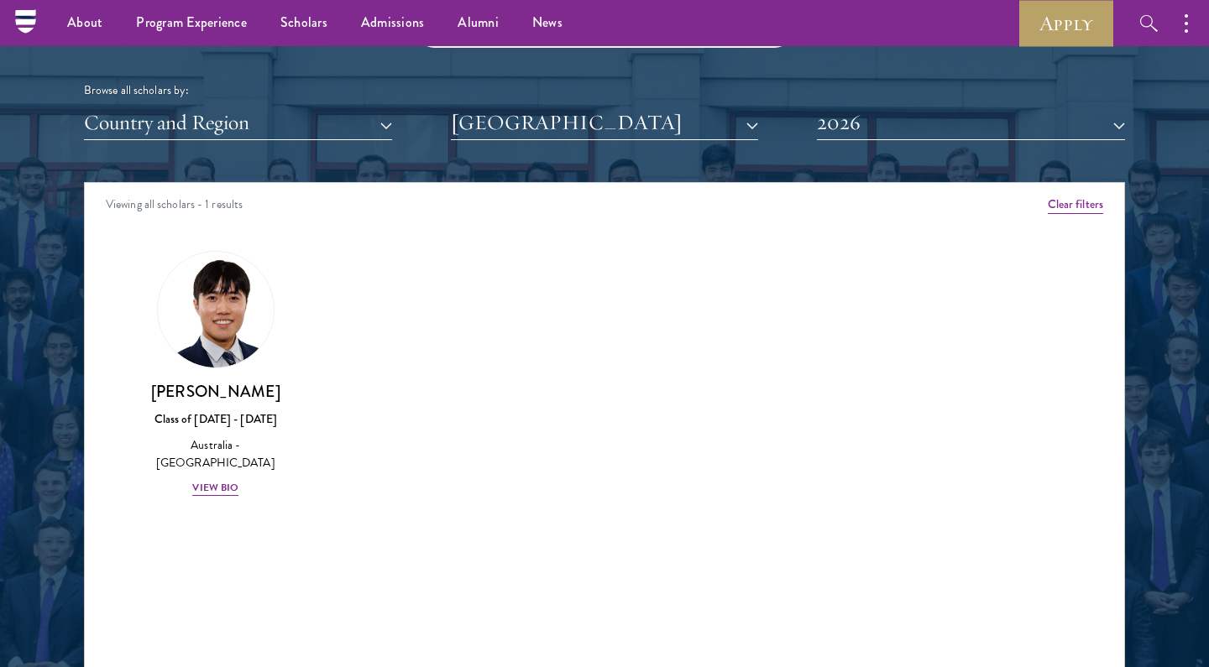
click at [515, 144] on div "Scholar Directory Congratulations and welcome to the Schwarzman Scholars Class …" at bounding box center [604, 259] width 1041 height 854
click at [534, 135] on div "Scholar Directory Congratulations and welcome to the Schwarzman Scholars Class …" at bounding box center [604, 259] width 1041 height 854
click at [572, 118] on button "[GEOGRAPHIC_DATA]" at bounding box center [605, 123] width 308 height 34
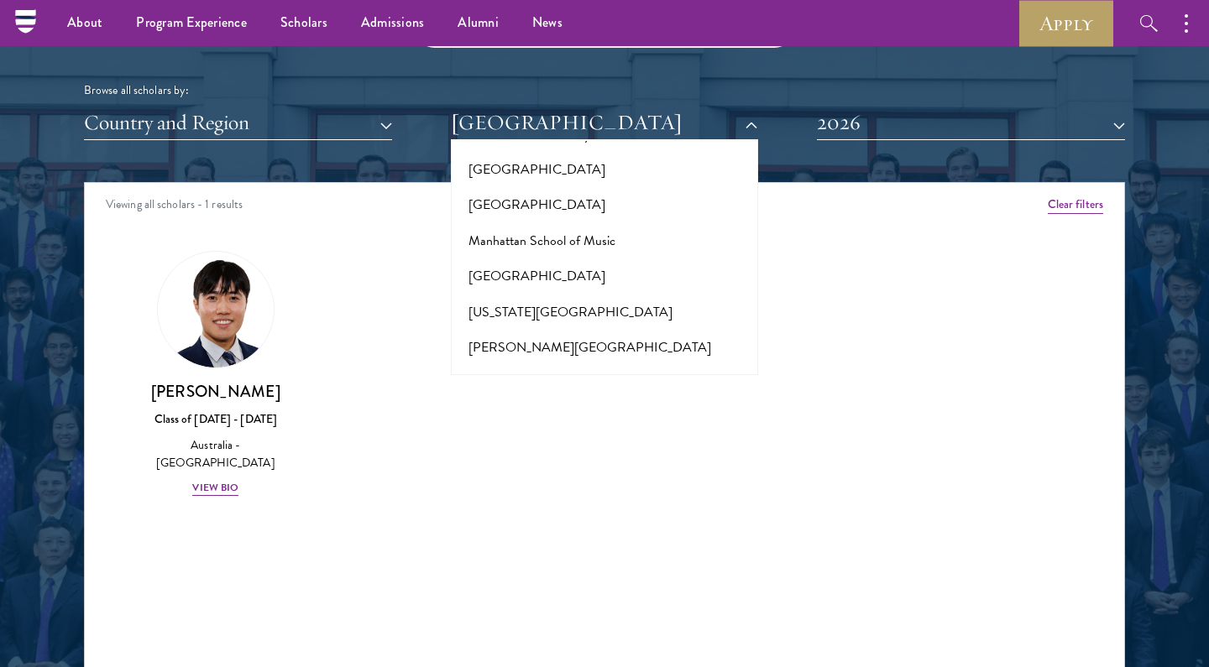
scroll to position [6159, 0]
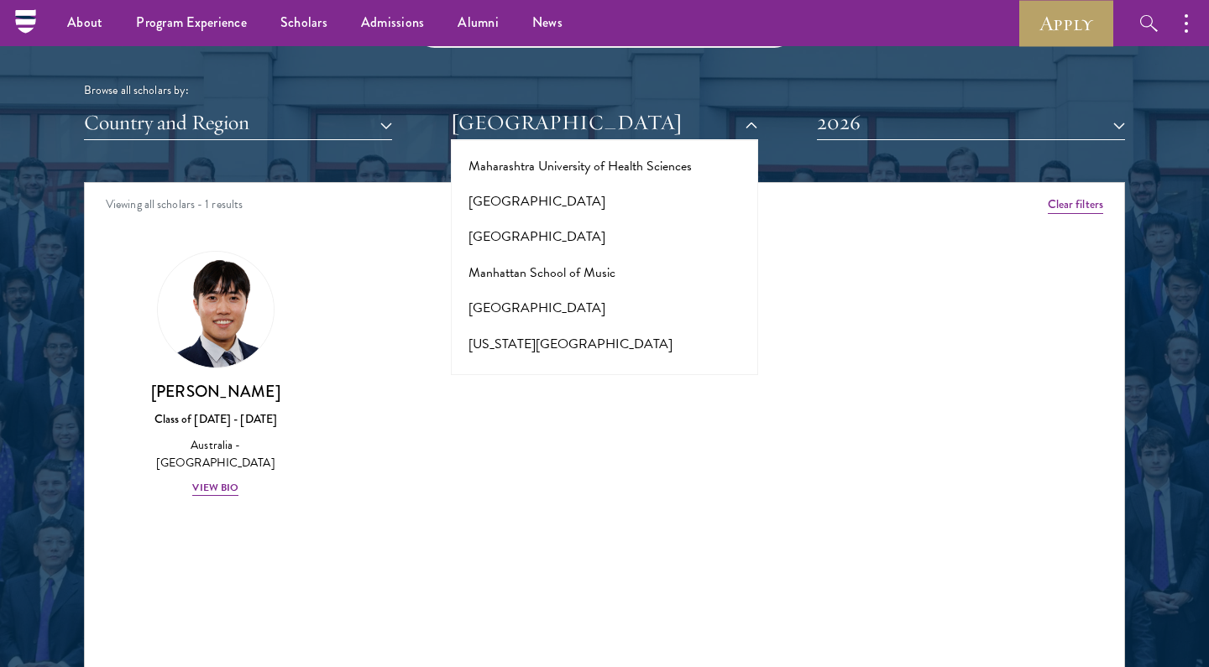
click at [533, 611] on button "[GEOGRAPHIC_DATA]" at bounding box center [605, 628] width 298 height 35
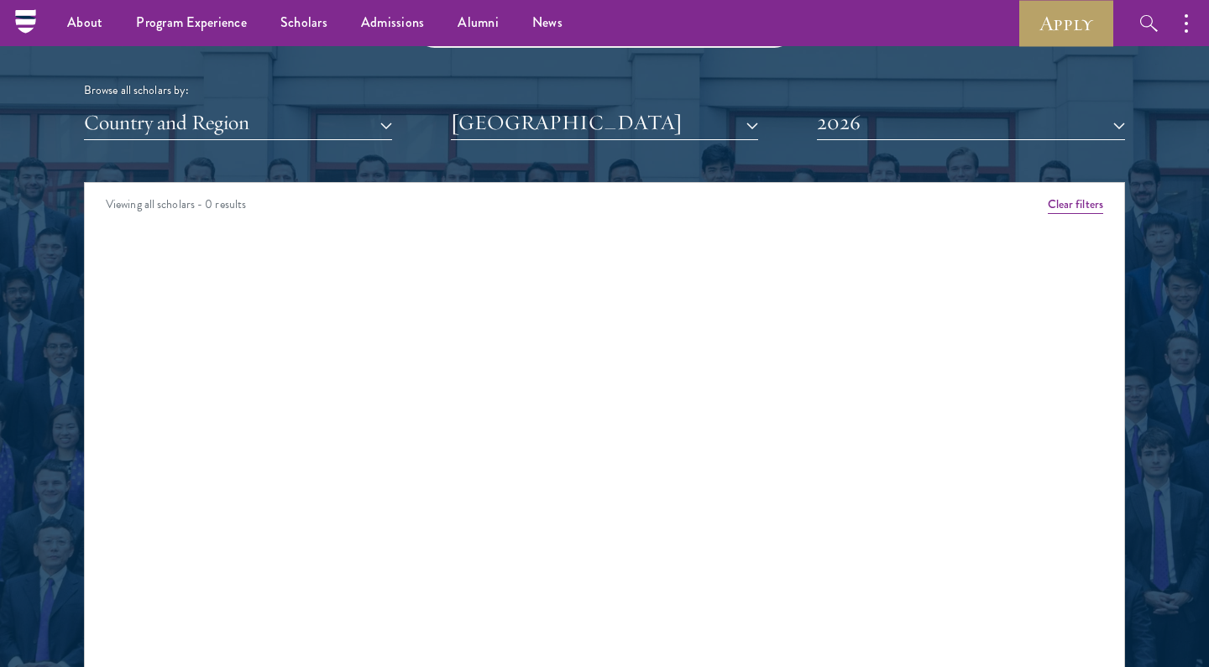
scroll to position [1973, 0]
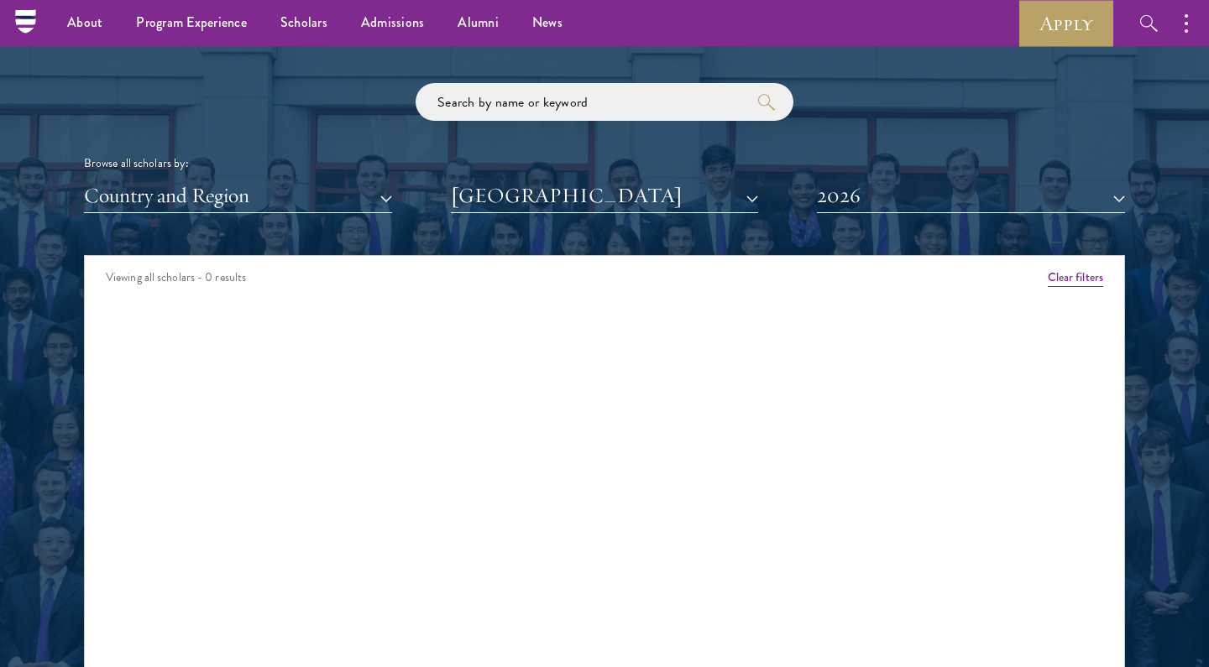
click at [902, 205] on button "2026" at bounding box center [971, 196] width 308 height 34
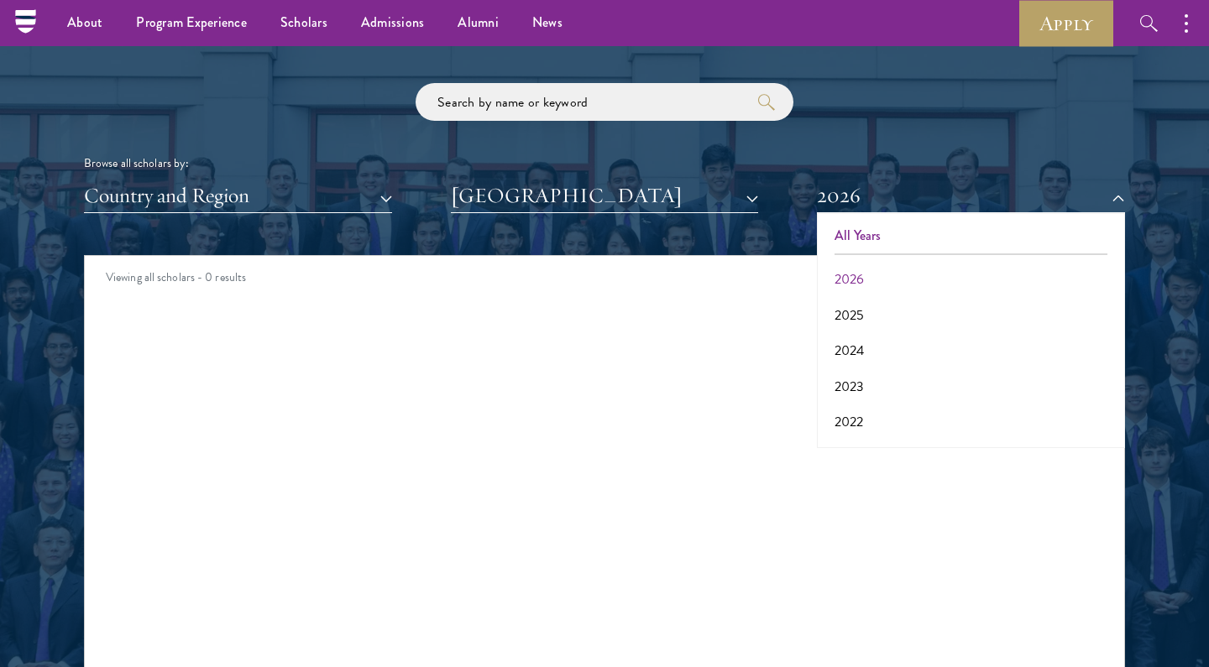
click at [883, 232] on button "All Years" at bounding box center [971, 235] width 298 height 35
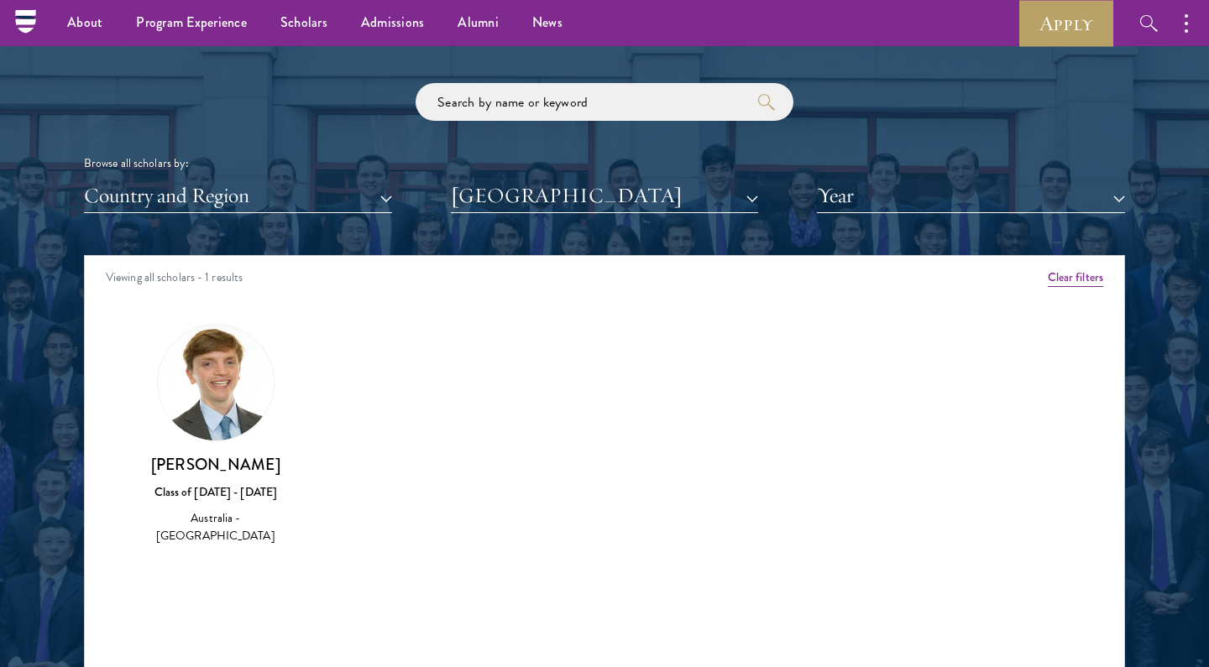
click at [227, 389] on img at bounding box center [216, 383] width 116 height 116
click at [241, 387] on img at bounding box center [216, 383] width 116 height 116
click at [227, 446] on div "[PERSON_NAME] Class of [DATE] - [DATE] [GEOGRAPHIC_DATA] - [GEOGRAPHIC_DATA]" at bounding box center [215, 435] width 161 height 222
click at [225, 357] on img at bounding box center [216, 383] width 116 height 116
click at [233, 516] on div "Australia - [GEOGRAPHIC_DATA]" at bounding box center [215, 526] width 161 height 35
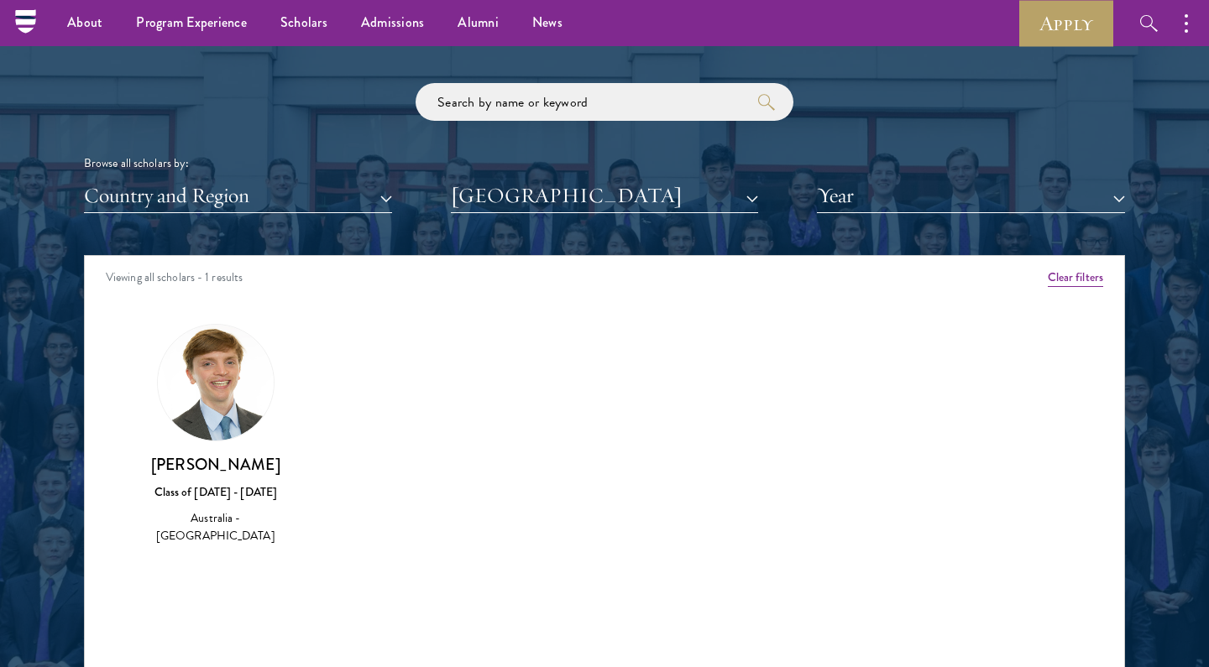
click at [668, 198] on button "[GEOGRAPHIC_DATA]" at bounding box center [605, 196] width 308 height 34
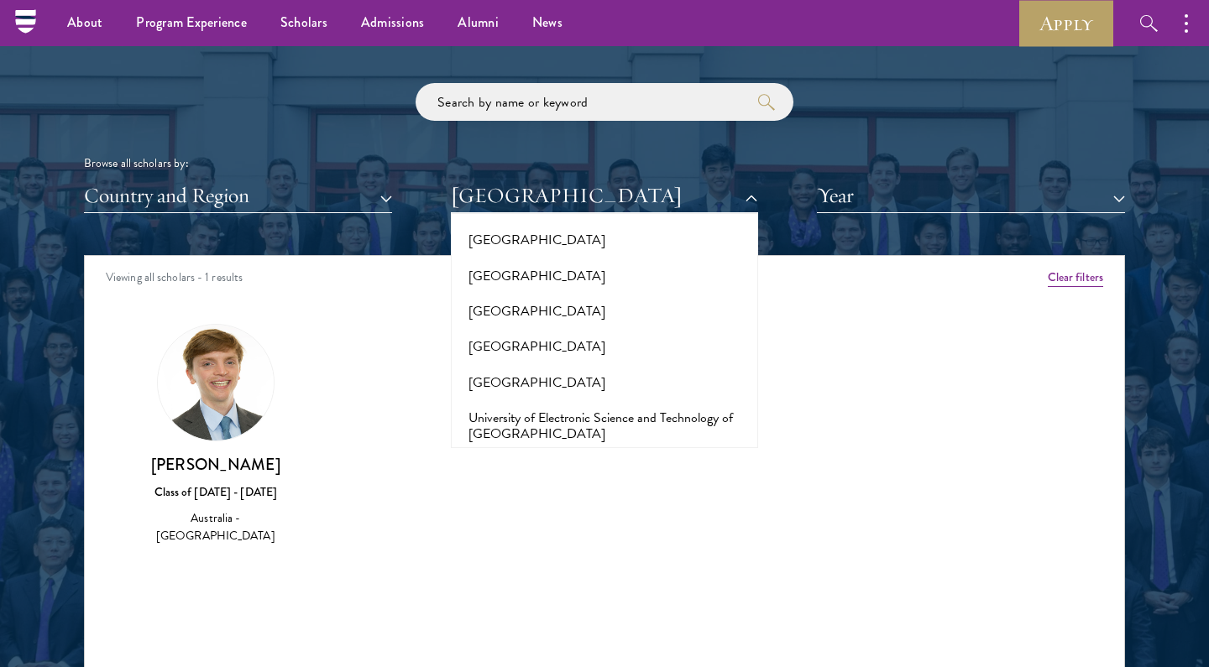
scroll to position [13601, 0]
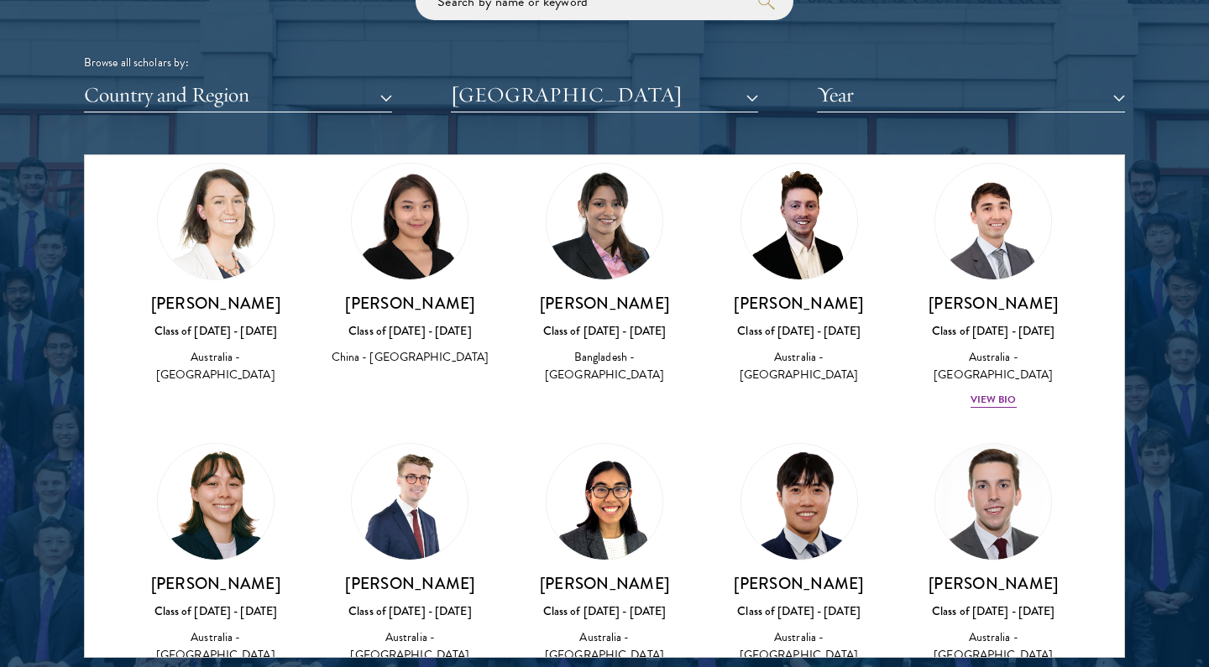
scroll to position [58, 0]
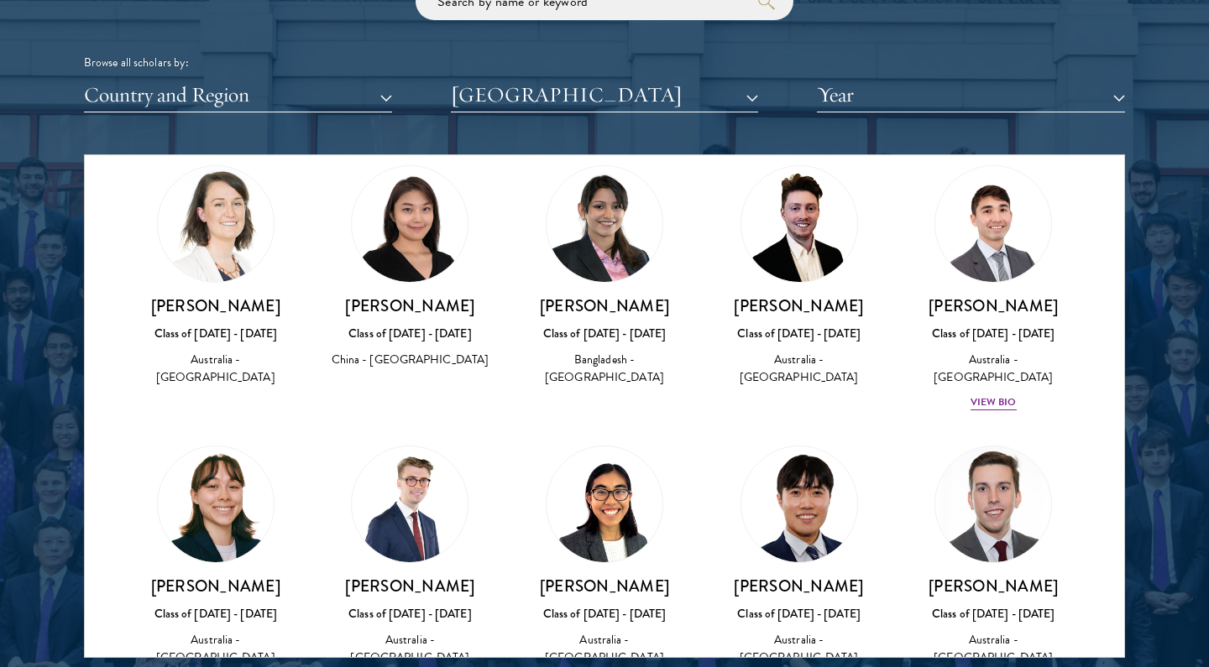
click at [410, 305] on h3 "[PERSON_NAME]" at bounding box center [410, 305] width 161 height 21
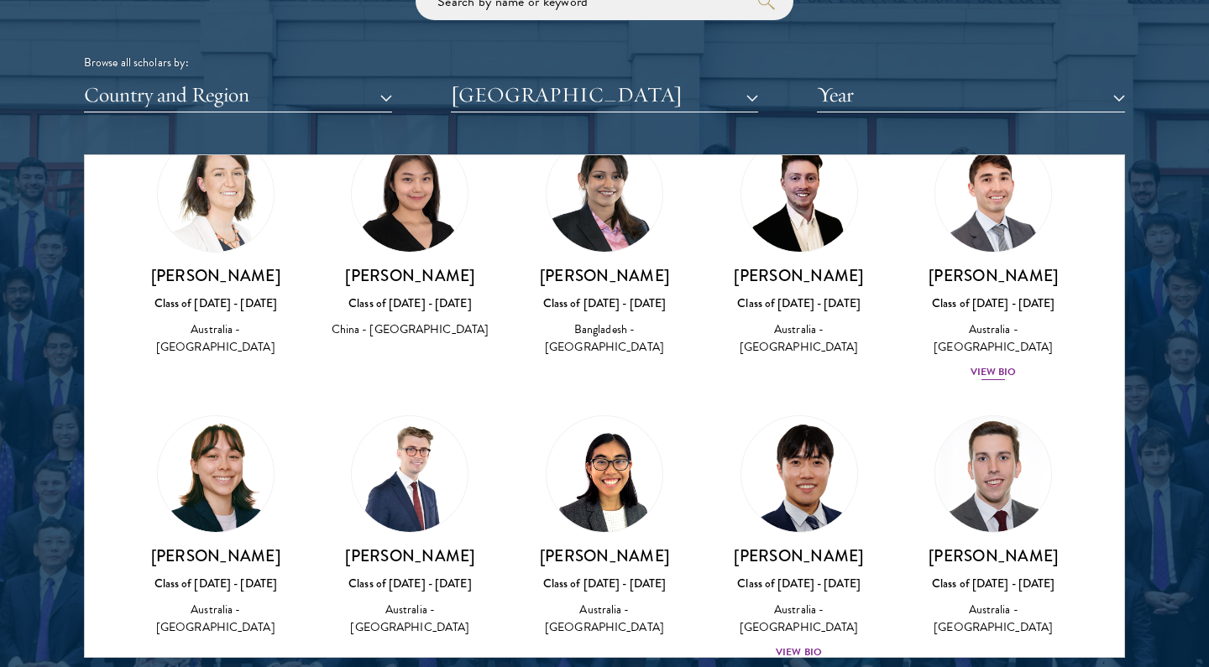
scroll to position [80, 0]
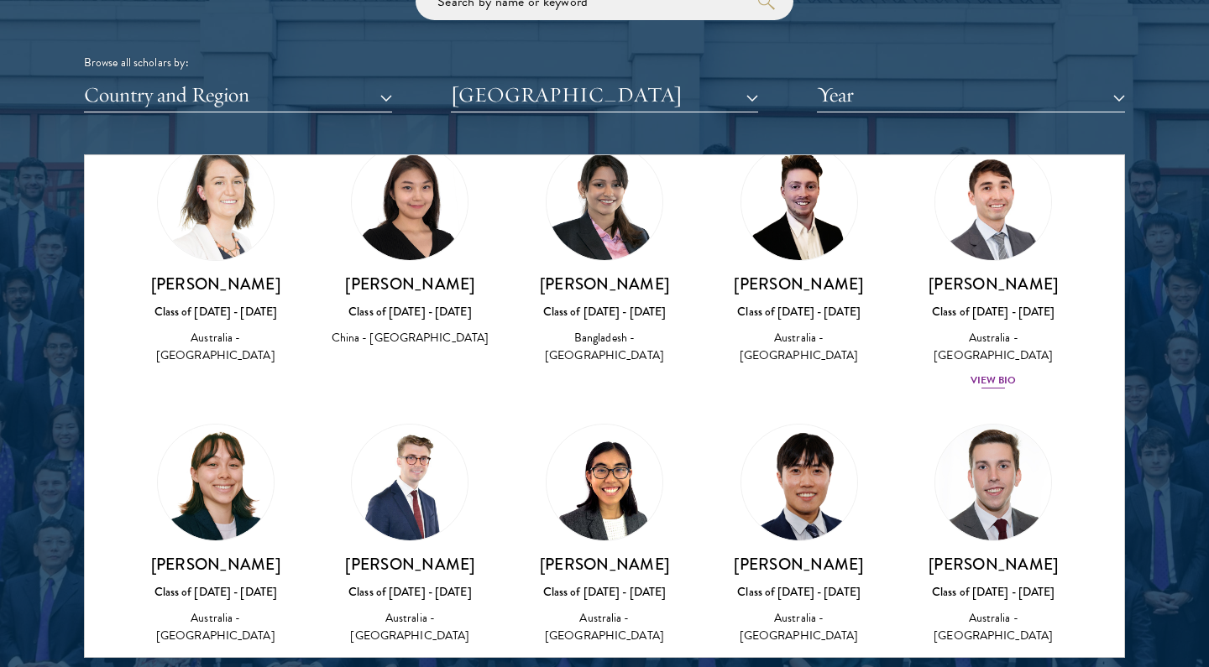
click at [1000, 373] on div "View Bio" at bounding box center [993, 381] width 46 height 16
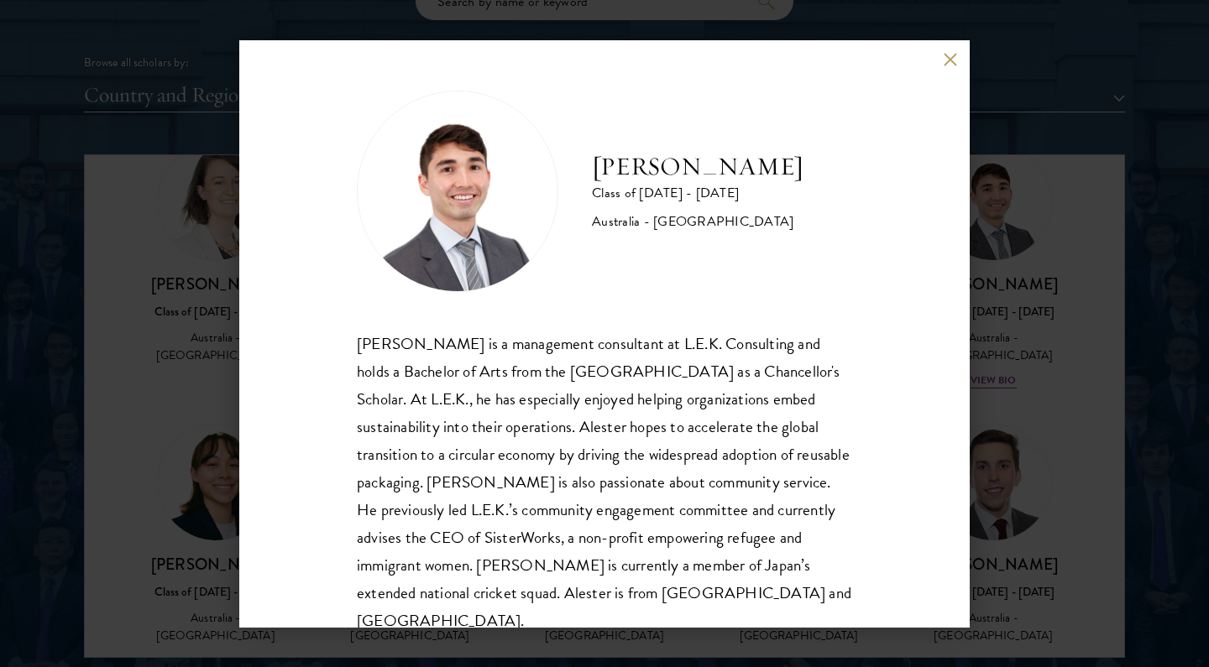
click at [603, 354] on div "[PERSON_NAME] is a management consultant at L.E.K. Consulting and holds a Bache…" at bounding box center [604, 482] width 495 height 305
click at [606, 418] on div "[PERSON_NAME] is a management consultant at L.E.K. Consulting and holds a Bache…" at bounding box center [604, 482] width 495 height 305
click at [757, 450] on div "[PERSON_NAME] is a management consultant at L.E.K. Consulting and holds a Bache…" at bounding box center [604, 482] width 495 height 305
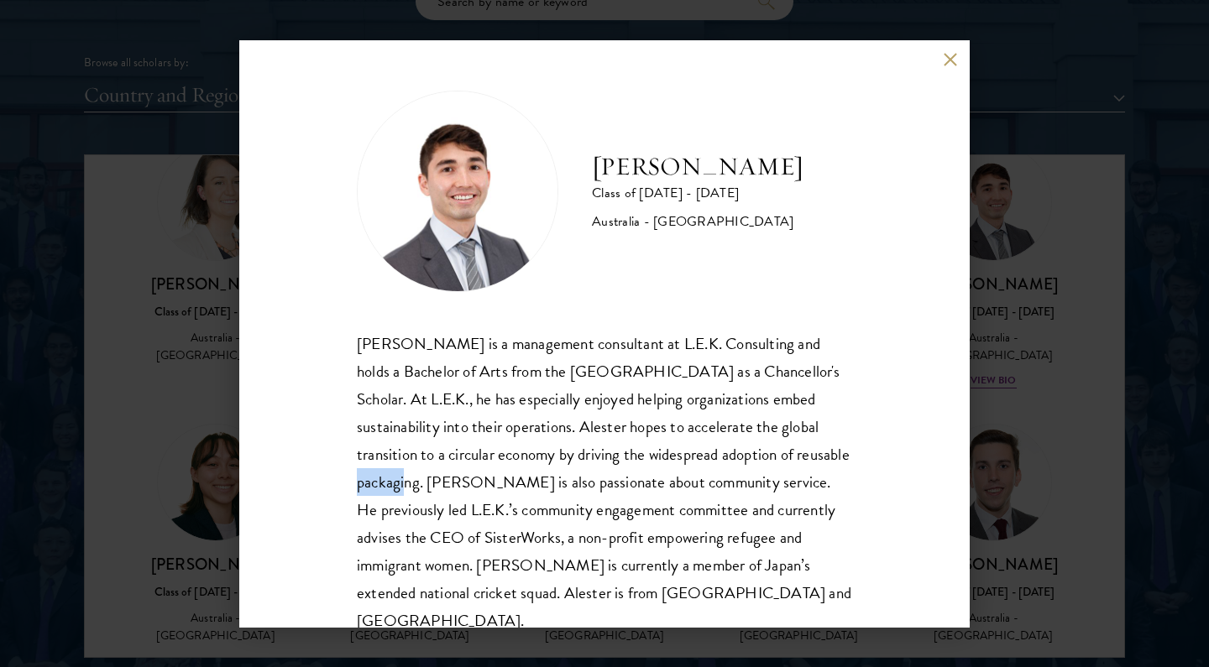
click at [757, 450] on div "[PERSON_NAME] is a management consultant at L.E.K. Consulting and holds a Bache…" at bounding box center [604, 482] width 495 height 305
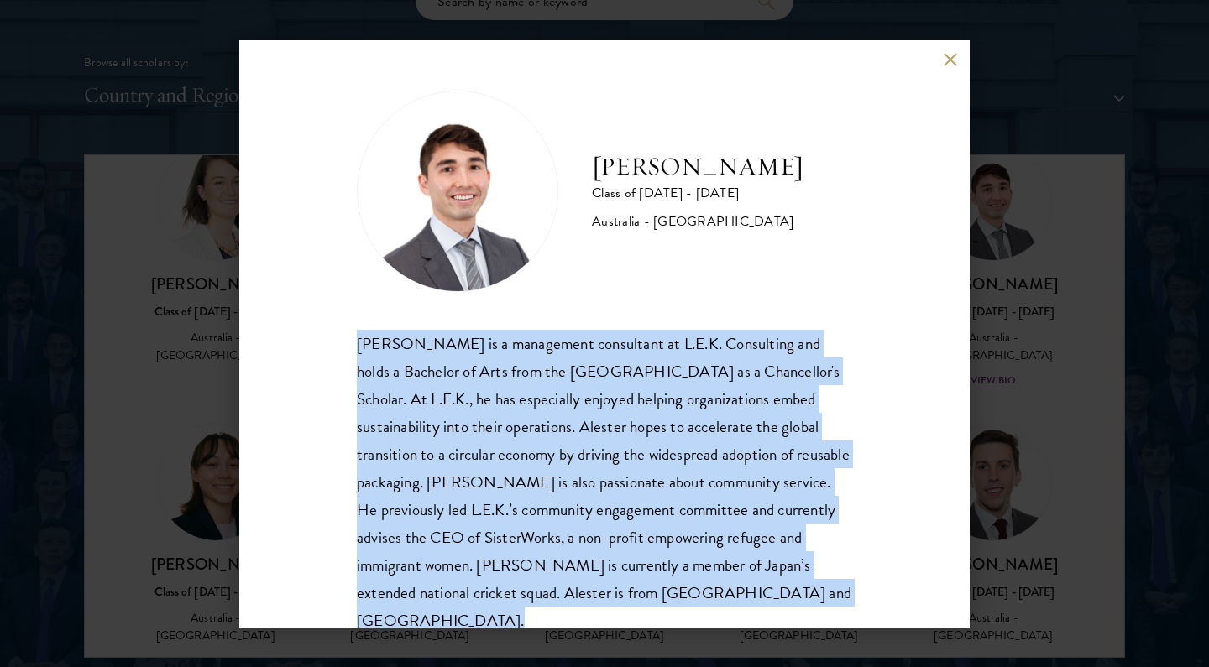
click at [712, 455] on div "[PERSON_NAME] is a management consultant at L.E.K. Consulting and holds a Bache…" at bounding box center [604, 482] width 495 height 305
drag, startPoint x: 587, startPoint y: 166, endPoint x: 918, endPoint y: 166, distance: 330.7
click at [918, 166] on div "[PERSON_NAME] Class of [DATE] - [DATE] [GEOGRAPHIC_DATA] - [GEOGRAPHIC_DATA] [P…" at bounding box center [604, 333] width 730 height 587
copy h2 "[PERSON_NAME]"
click at [791, 326] on div "[PERSON_NAME] Class of [DATE] - [DATE] [GEOGRAPHIC_DATA] - [GEOGRAPHIC_DATA] [P…" at bounding box center [604, 363] width 495 height 545
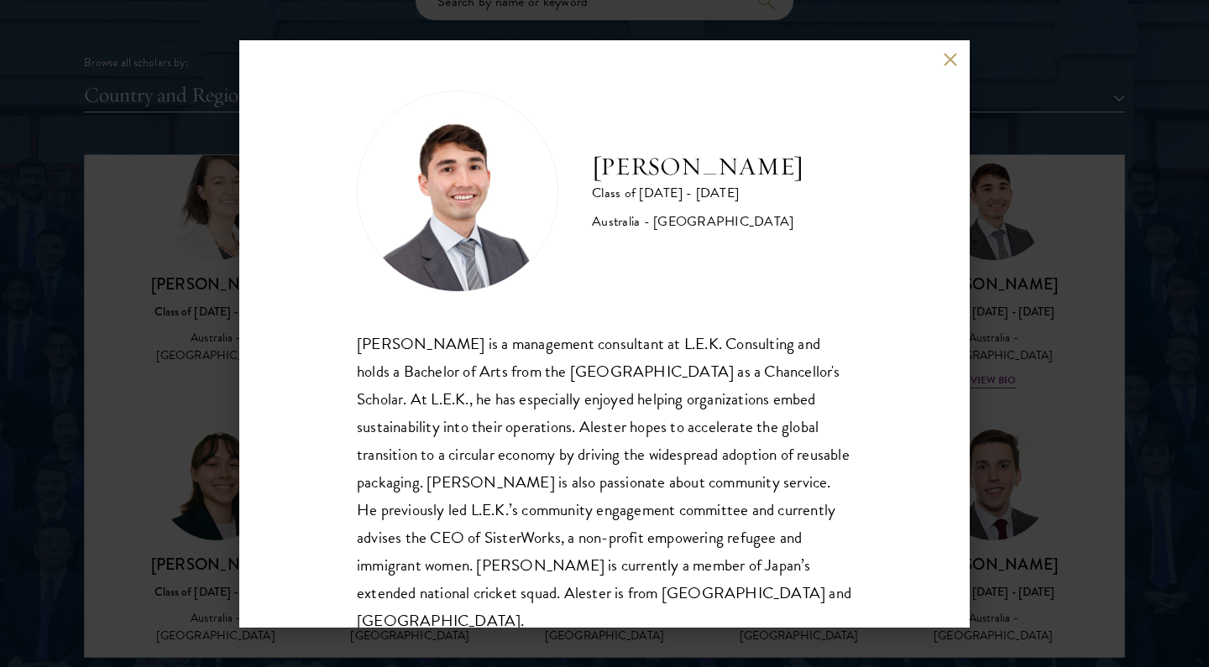
click at [1049, 257] on div "[PERSON_NAME] Class of [DATE] - [DATE] [GEOGRAPHIC_DATA] - [GEOGRAPHIC_DATA] [P…" at bounding box center [604, 333] width 1209 height 667
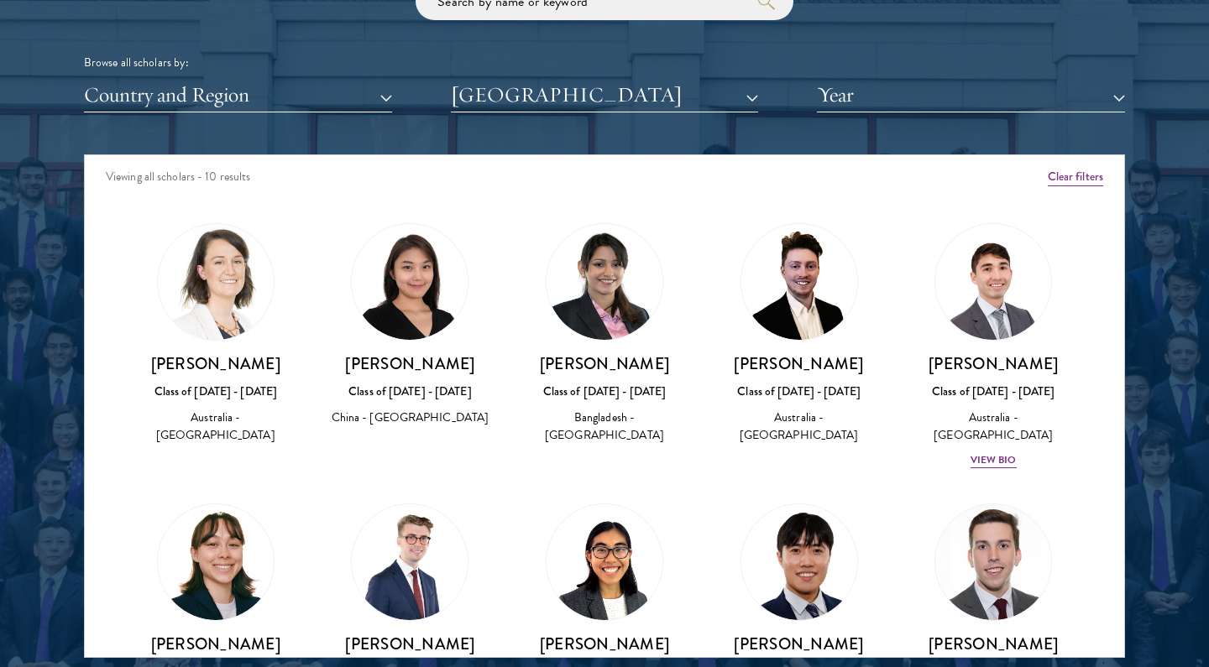
click at [716, 108] on div "Scholar Directory Congratulations and welcome to the Schwarzman Scholars Class …" at bounding box center [604, 231] width 1041 height 854
click at [671, 86] on button "[GEOGRAPHIC_DATA]" at bounding box center [605, 95] width 308 height 34
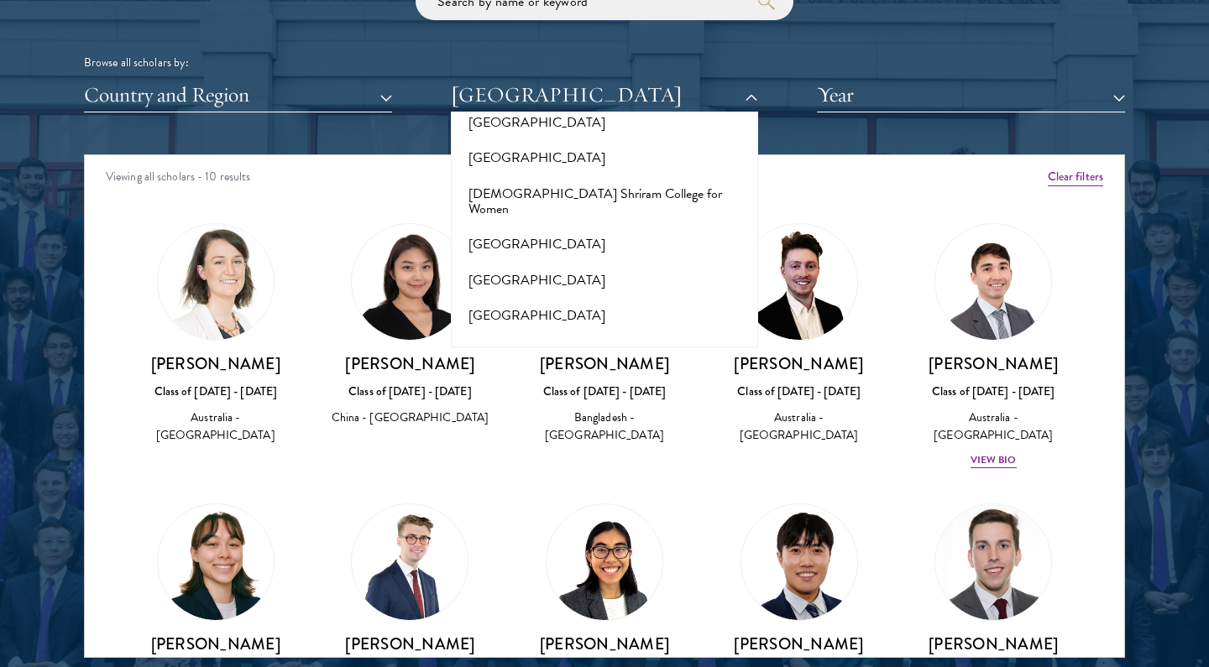
scroll to position [5683, 0]
click at [571, 561] on button "[GEOGRAPHIC_DATA]" at bounding box center [605, 578] width 298 height 35
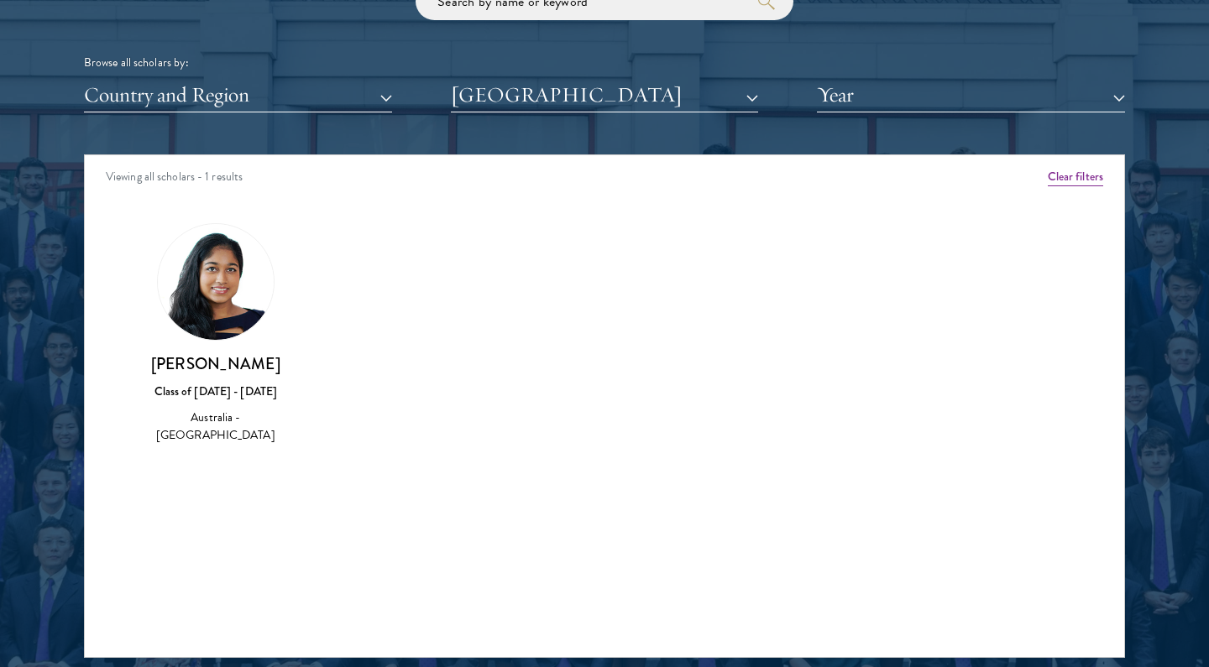
click at [615, 70] on div "Browse all scholars by: Country and Region All Countries and Regions [GEOGRAPHI…" at bounding box center [604, 47] width 1041 height 130
click at [604, 92] on button "[GEOGRAPHIC_DATA]" at bounding box center [605, 95] width 308 height 34
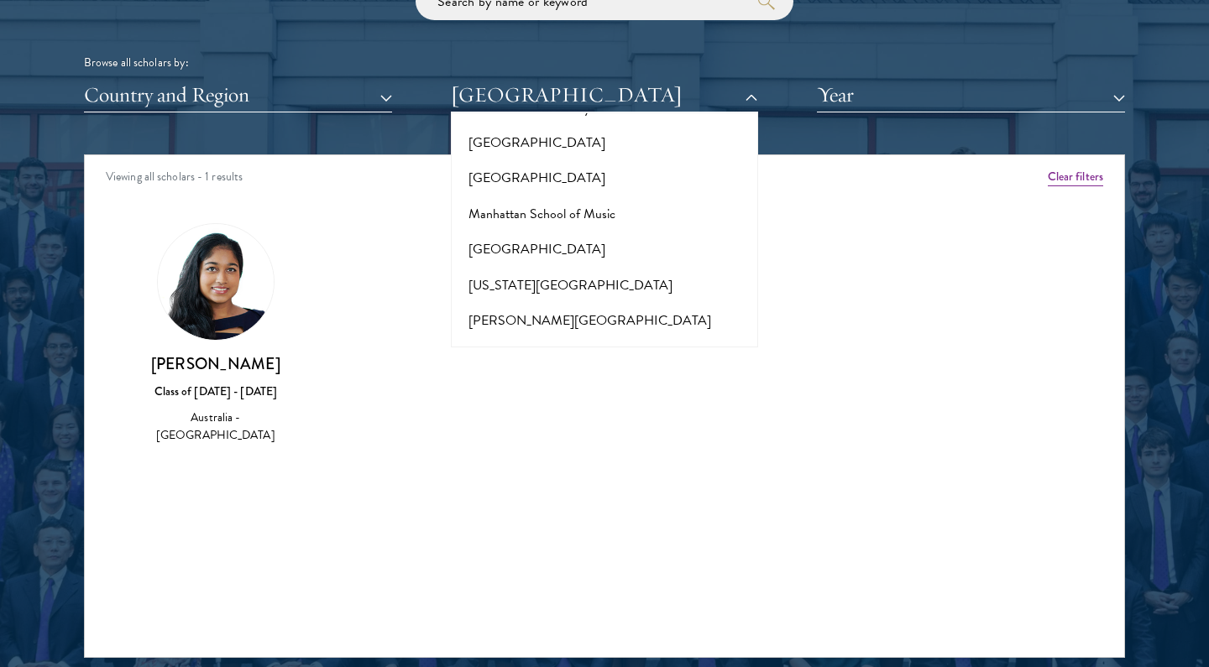
scroll to position [6189, 0]
click at [549, 554] on button "[GEOGRAPHIC_DATA]" at bounding box center [605, 571] width 298 height 35
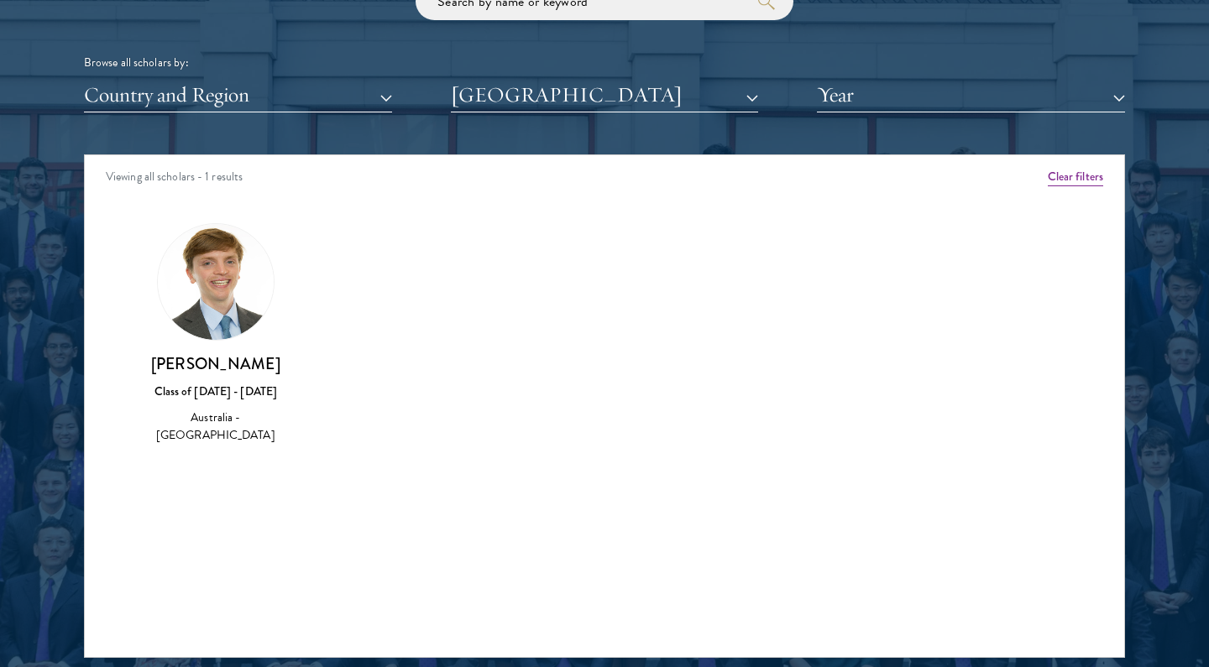
click at [555, 105] on button "[GEOGRAPHIC_DATA]" at bounding box center [605, 95] width 308 height 34
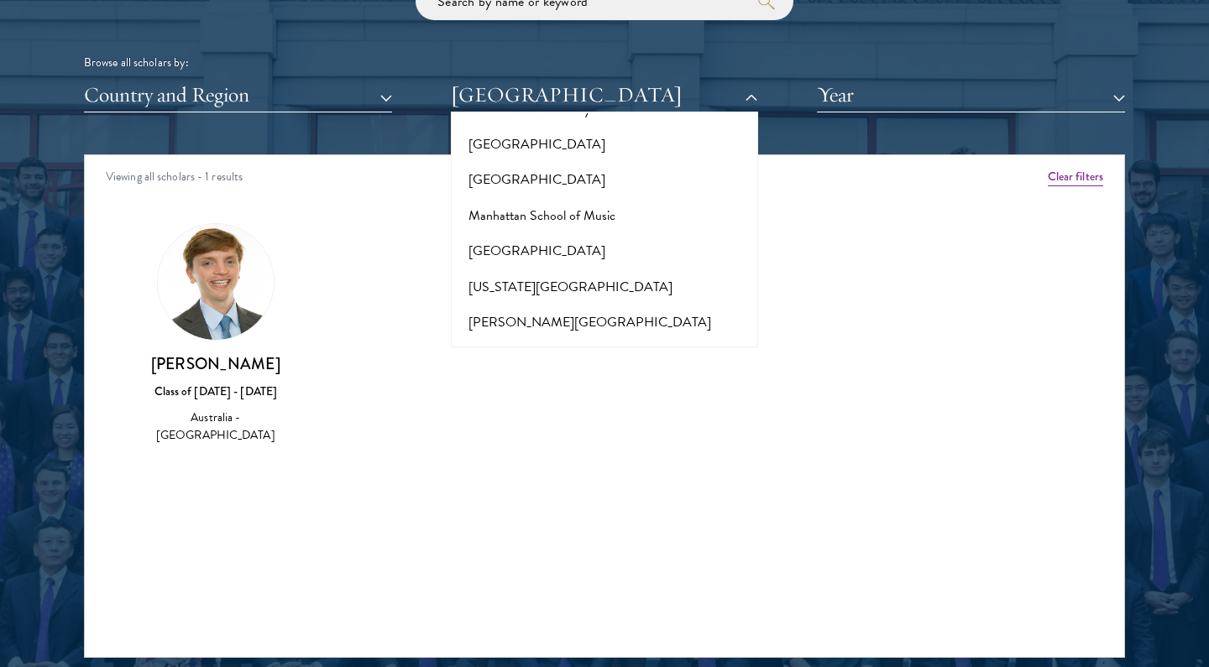
click at [190, 409] on div "Australia - [GEOGRAPHIC_DATA]" at bounding box center [215, 426] width 161 height 35
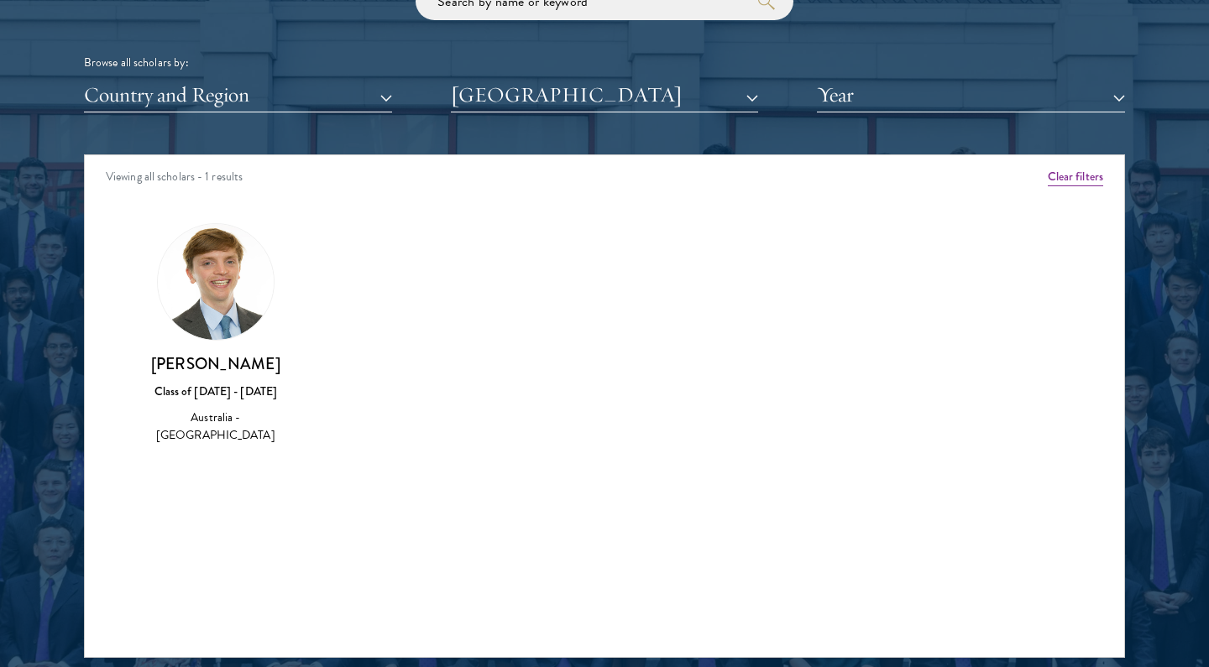
drag, startPoint x: 163, startPoint y: 359, endPoint x: 333, endPoint y: 359, distance: 170.4
click at [333, 359] on div "Amber Class of [DATE] - [DATE] [GEOGRAPHIC_DATA] - [GEOGRAPHIC_DATA] View Bio C…" at bounding box center [604, 349] width 1039 height 294
click at [587, 89] on button "[GEOGRAPHIC_DATA]" at bounding box center [605, 95] width 308 height 34
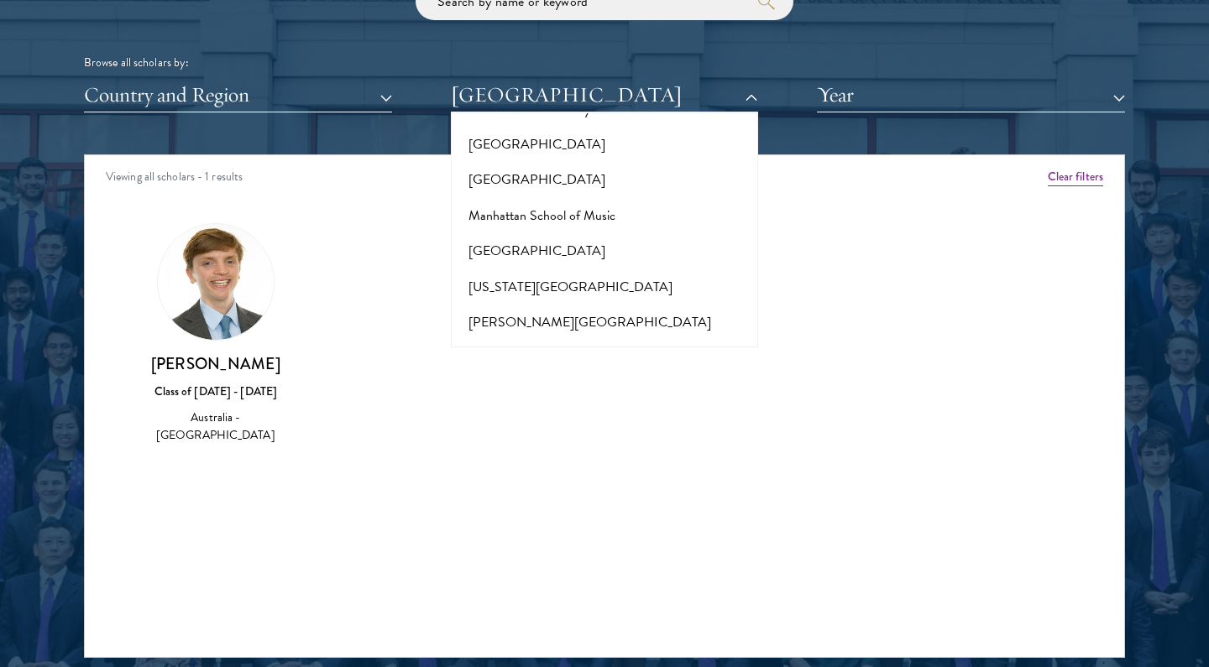
click at [549, 518] on button "[PERSON_NAME][GEOGRAPHIC_DATA]" at bounding box center [605, 535] width 298 height 35
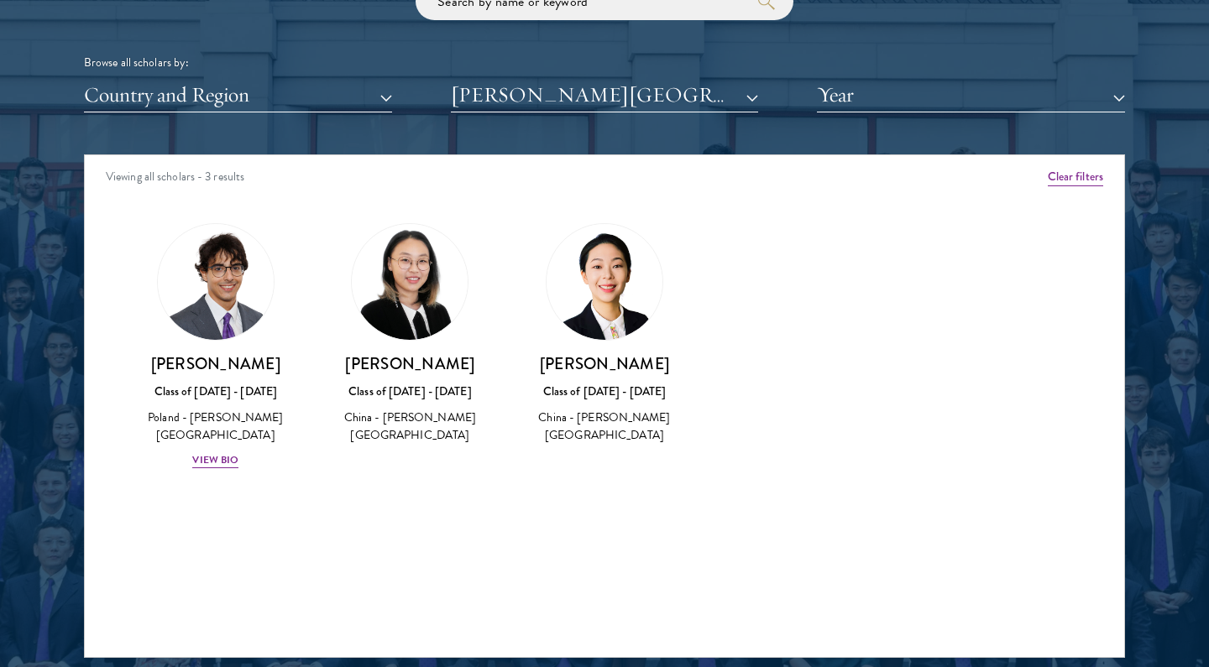
click at [576, 103] on button "[PERSON_NAME][GEOGRAPHIC_DATA]" at bounding box center [605, 95] width 308 height 34
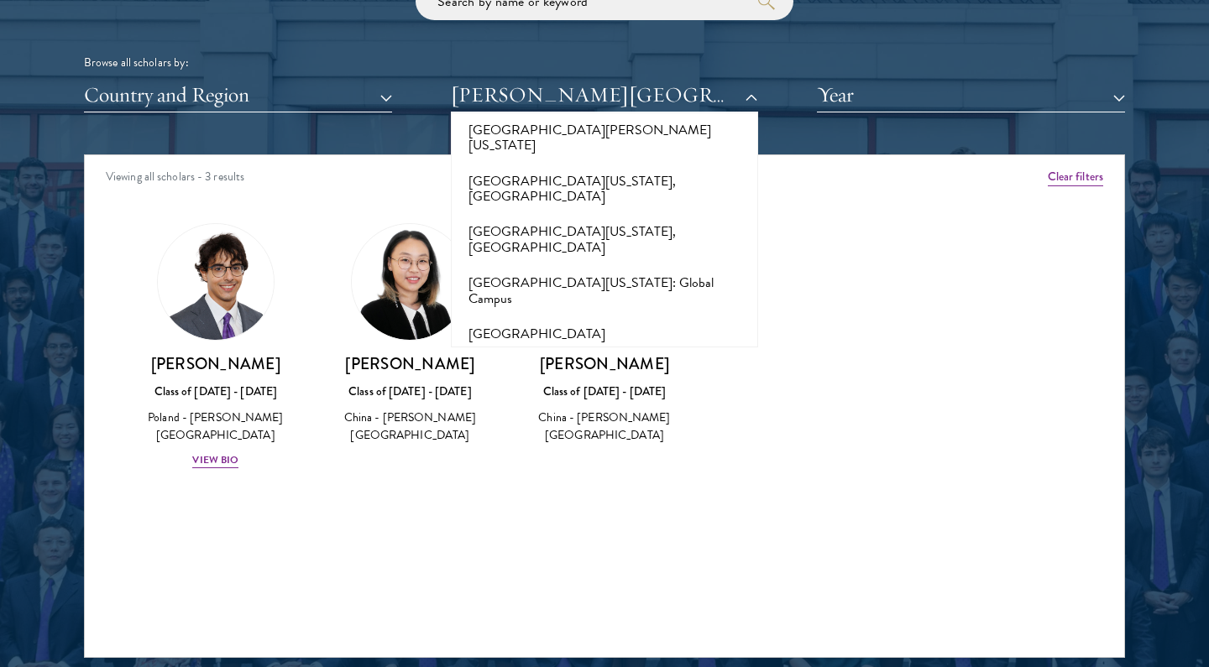
scroll to position [14332, 0]
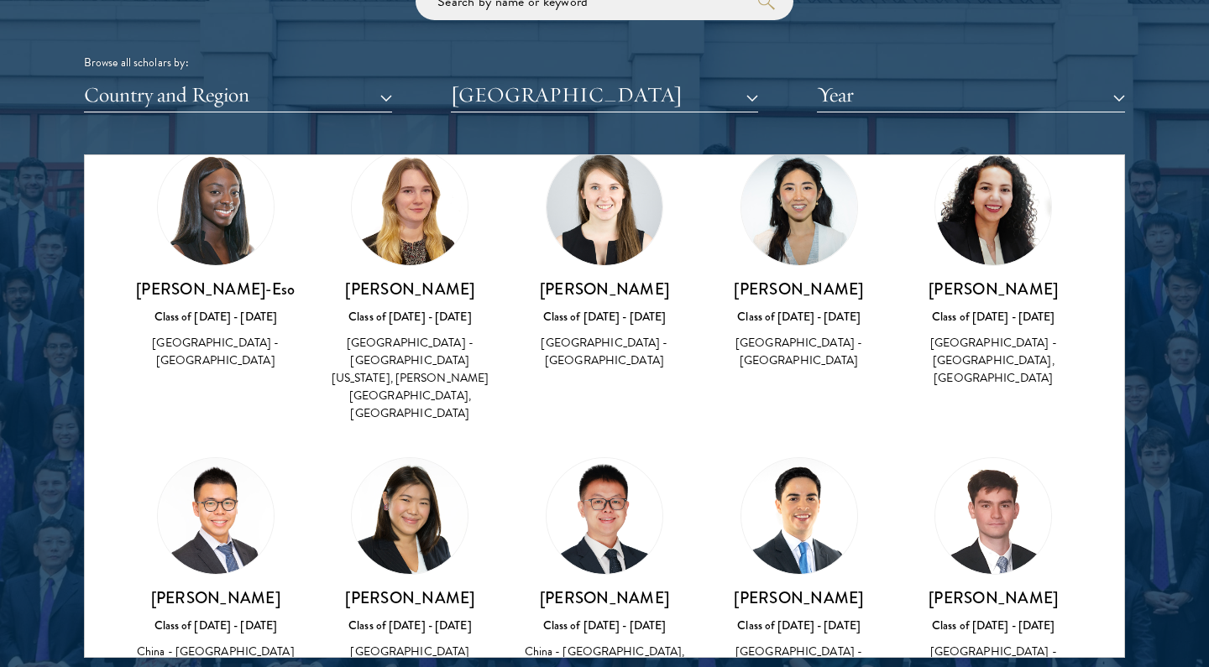
scroll to position [76, 0]
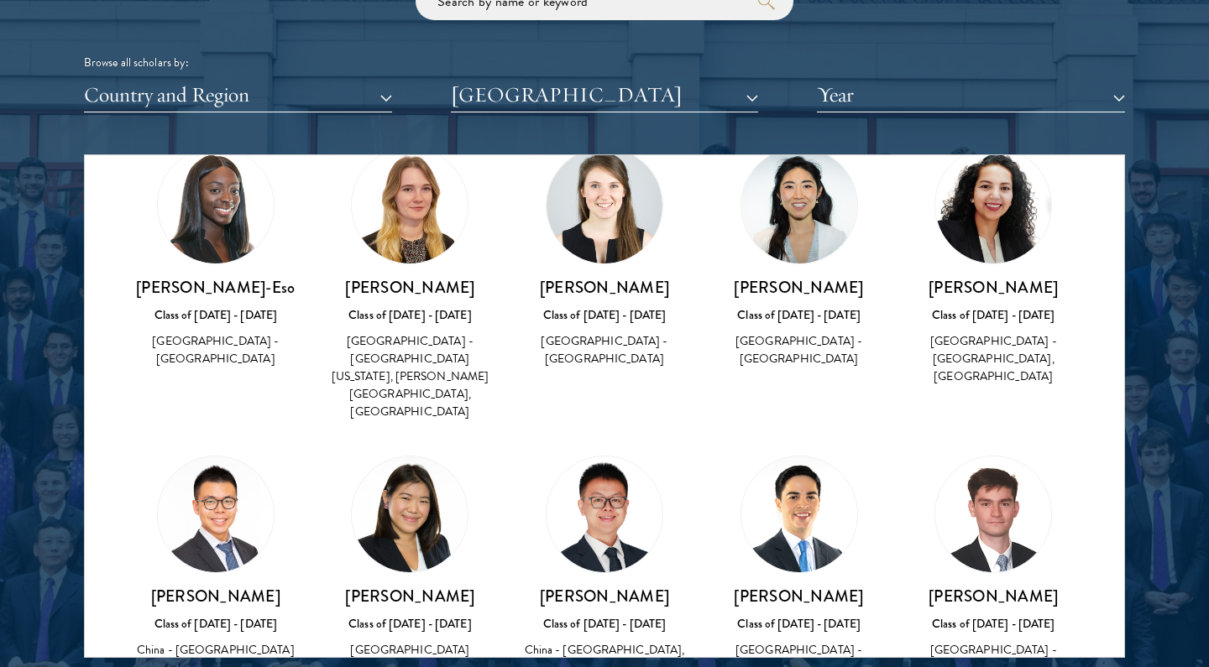
click at [625, 67] on div "Browse all scholars by: Country and Region All Countries and Regions [GEOGRAPHI…" at bounding box center [604, 47] width 1041 height 130
click at [620, 86] on button "[GEOGRAPHIC_DATA]" at bounding box center [605, 95] width 308 height 34
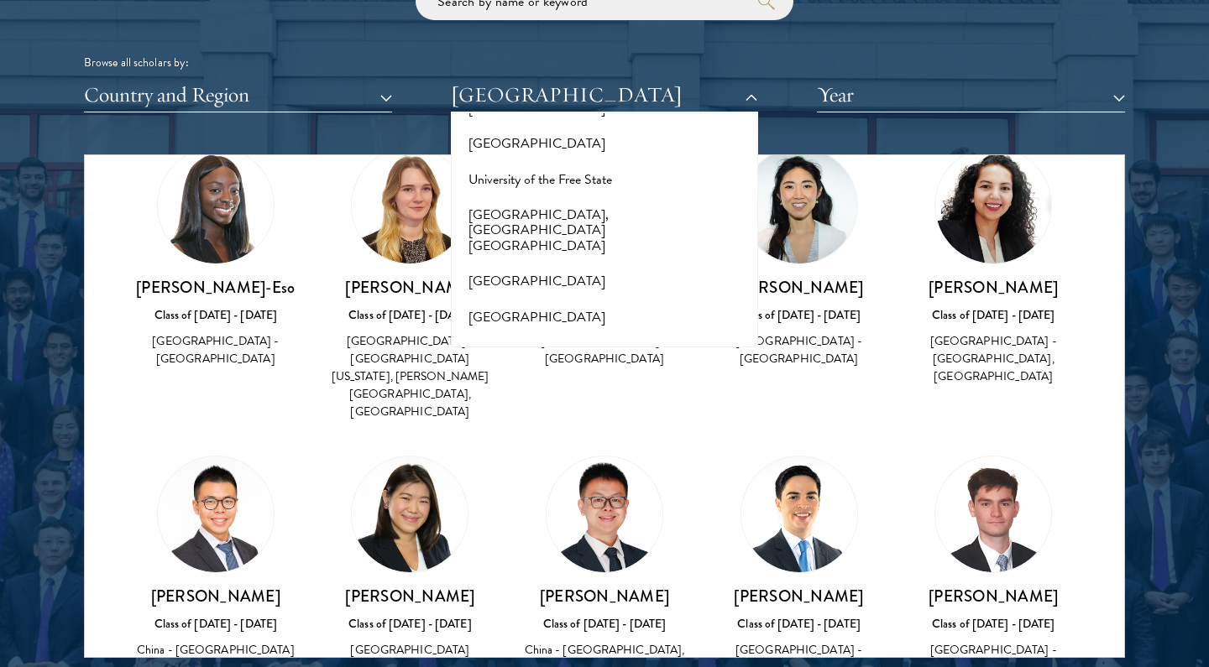
scroll to position [16457, 0]
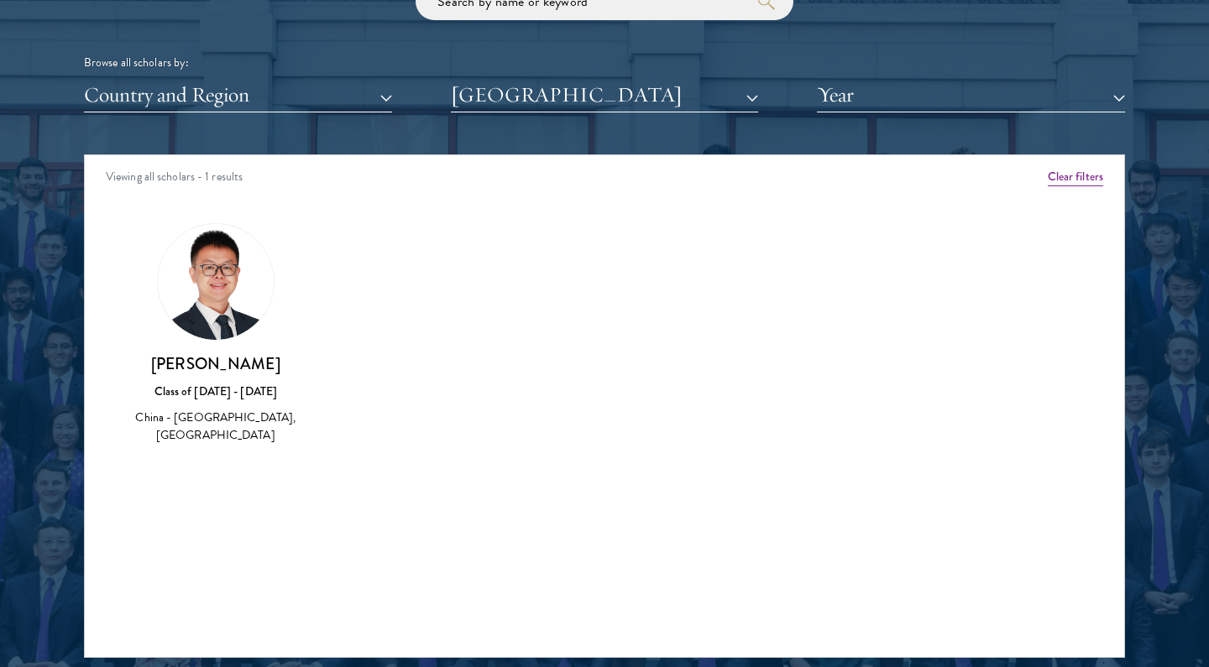
click at [600, 106] on button "[GEOGRAPHIC_DATA]" at bounding box center [605, 95] width 308 height 34
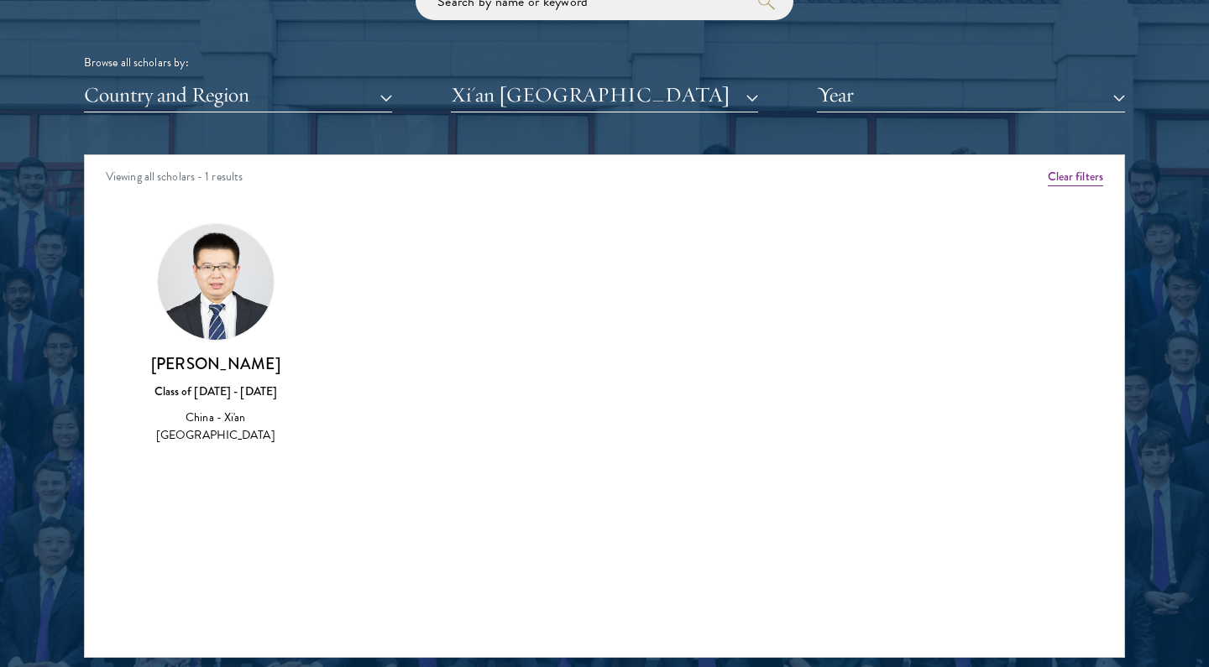
click at [591, 128] on div "Scholar Directory Congratulations and welcome to the Schwarzman Scholars Class …" at bounding box center [604, 231] width 1041 height 854
click at [596, 111] on div "Scholar Directory Congratulations and welcome to the Schwarzman Scholars Class …" at bounding box center [604, 231] width 1041 height 854
click at [599, 97] on button "Xi'an [GEOGRAPHIC_DATA]" at bounding box center [605, 95] width 308 height 34
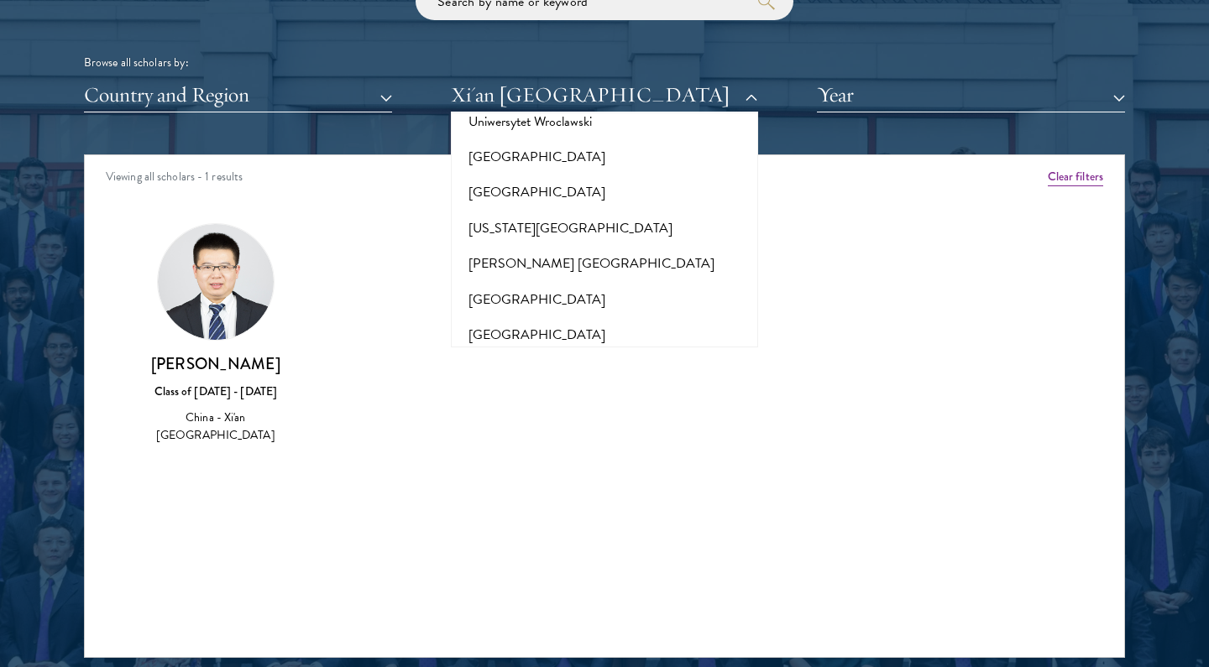
scroll to position [16653, 0]
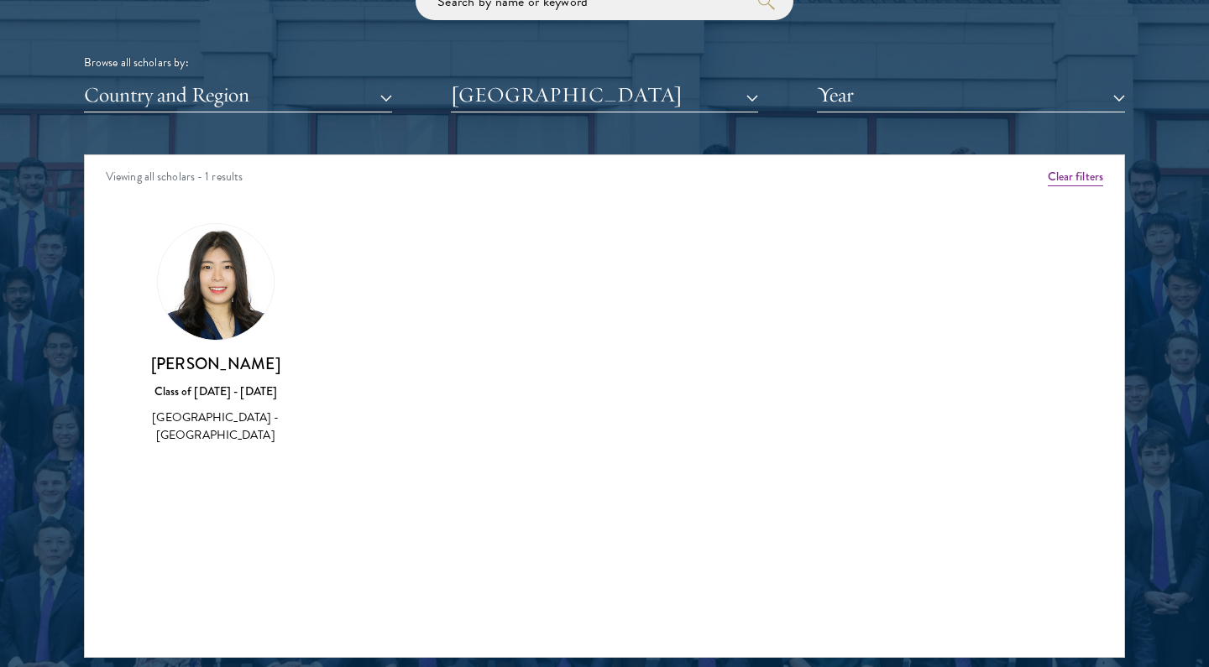
click at [603, 91] on button "[GEOGRAPHIC_DATA]" at bounding box center [605, 95] width 308 height 34
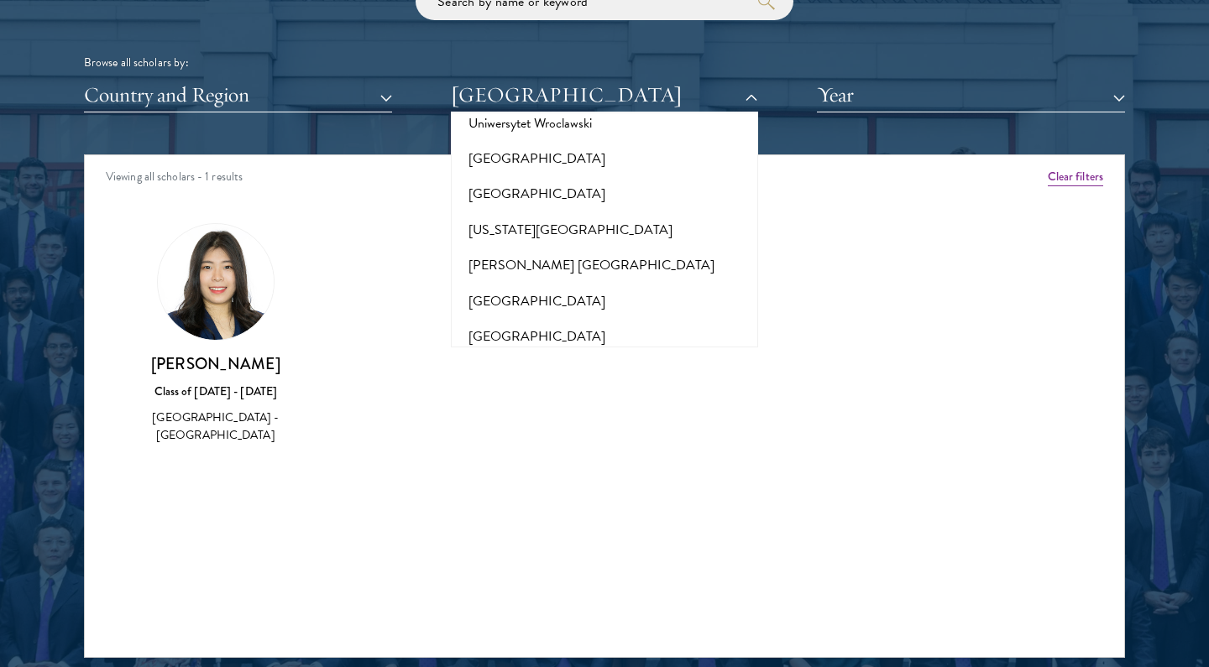
scroll to position [2108, 0]
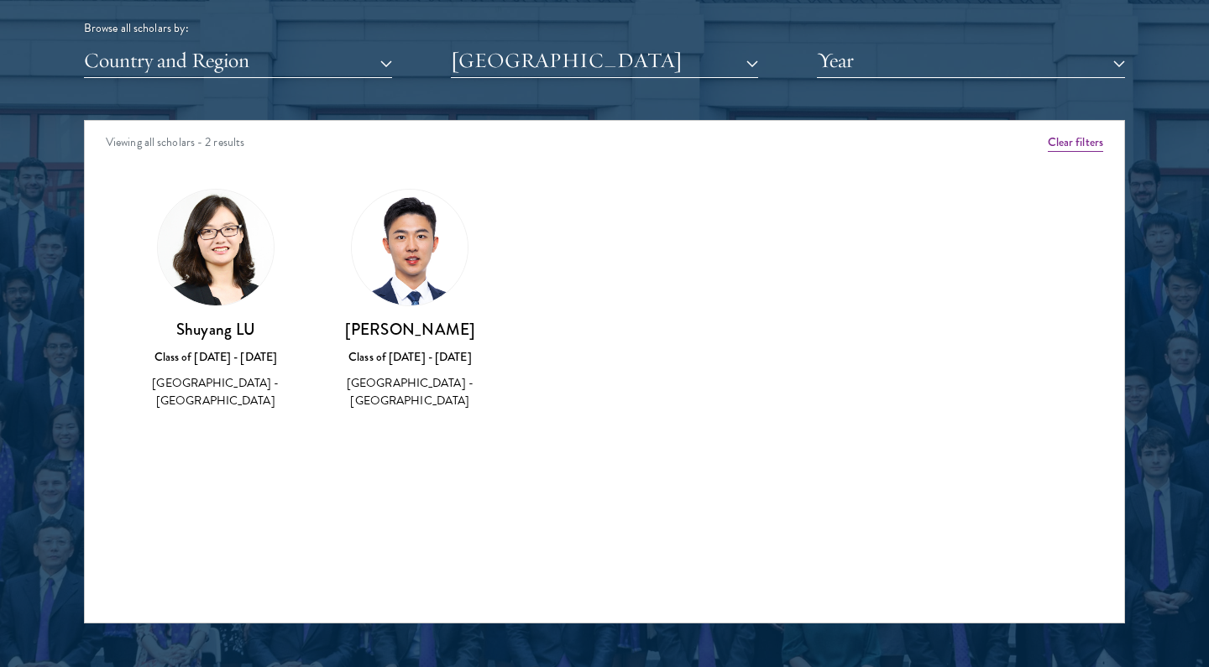
click at [622, 61] on button "[GEOGRAPHIC_DATA]" at bounding box center [605, 61] width 308 height 34
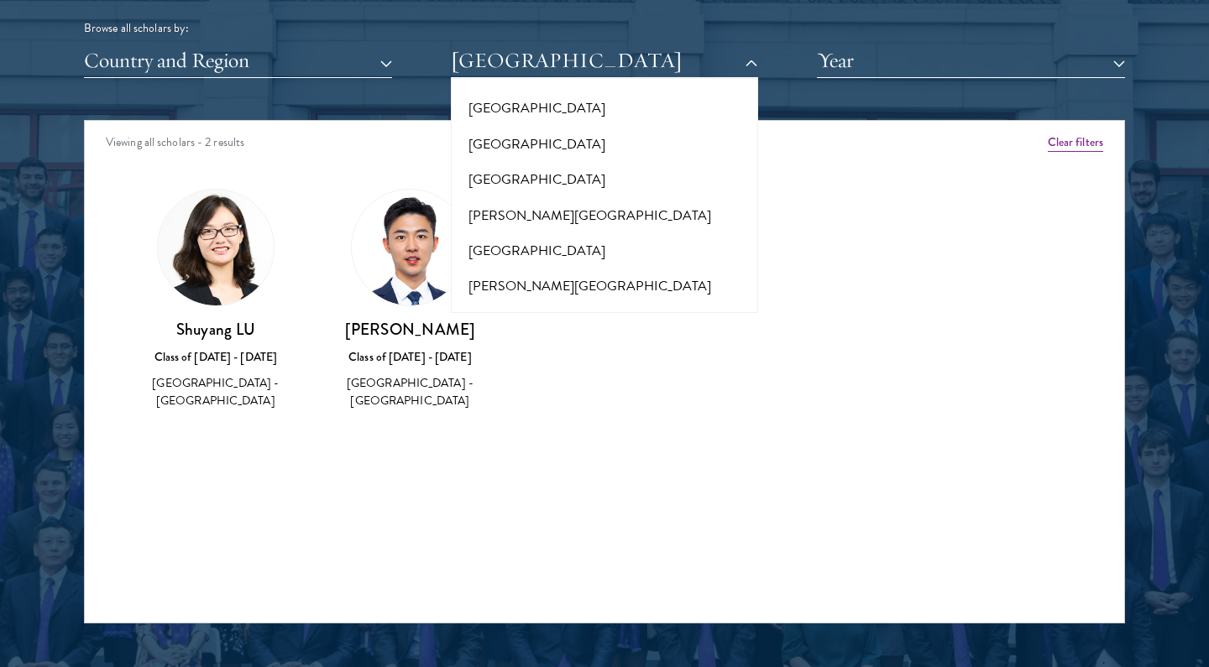
scroll to position [4454, 0]
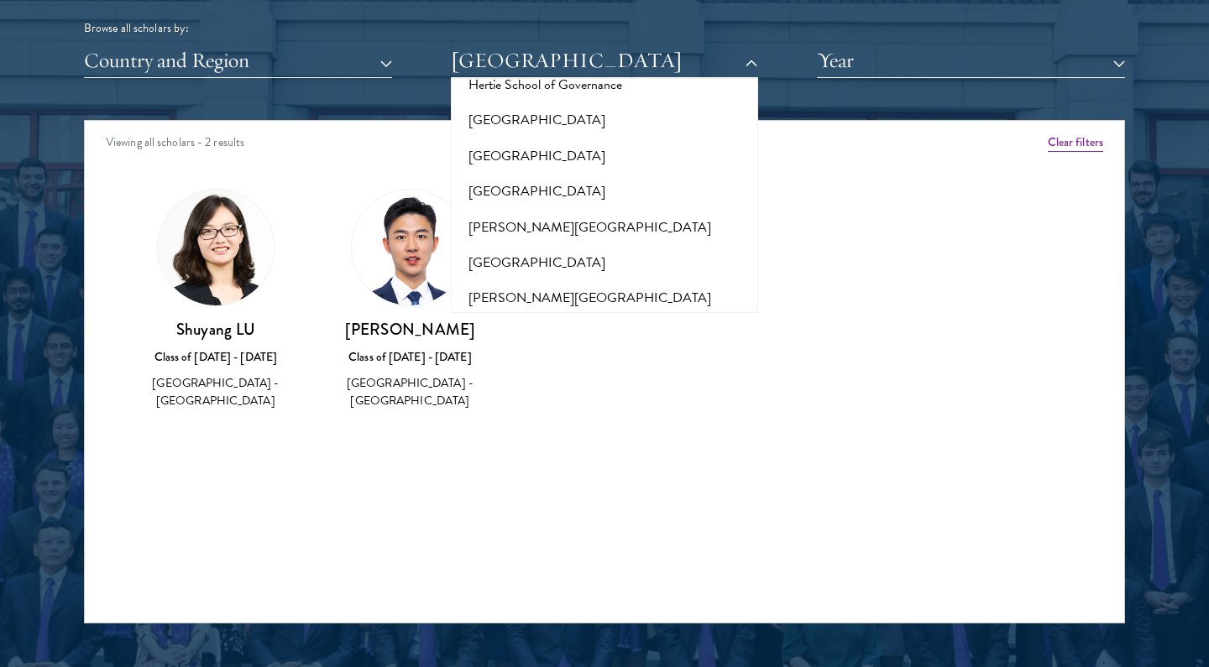
click at [1168, 0] on div at bounding box center [604, 196] width 1209 height 1021
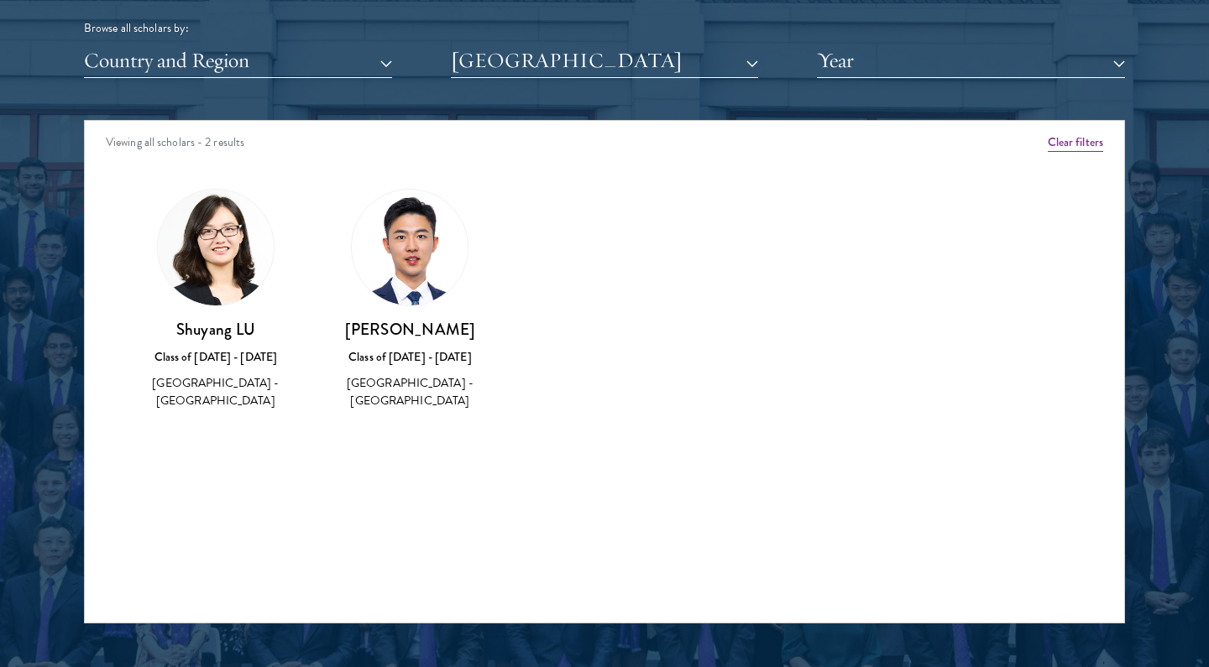
click at [638, 55] on button "[GEOGRAPHIC_DATA]" at bounding box center [605, 61] width 308 height 34
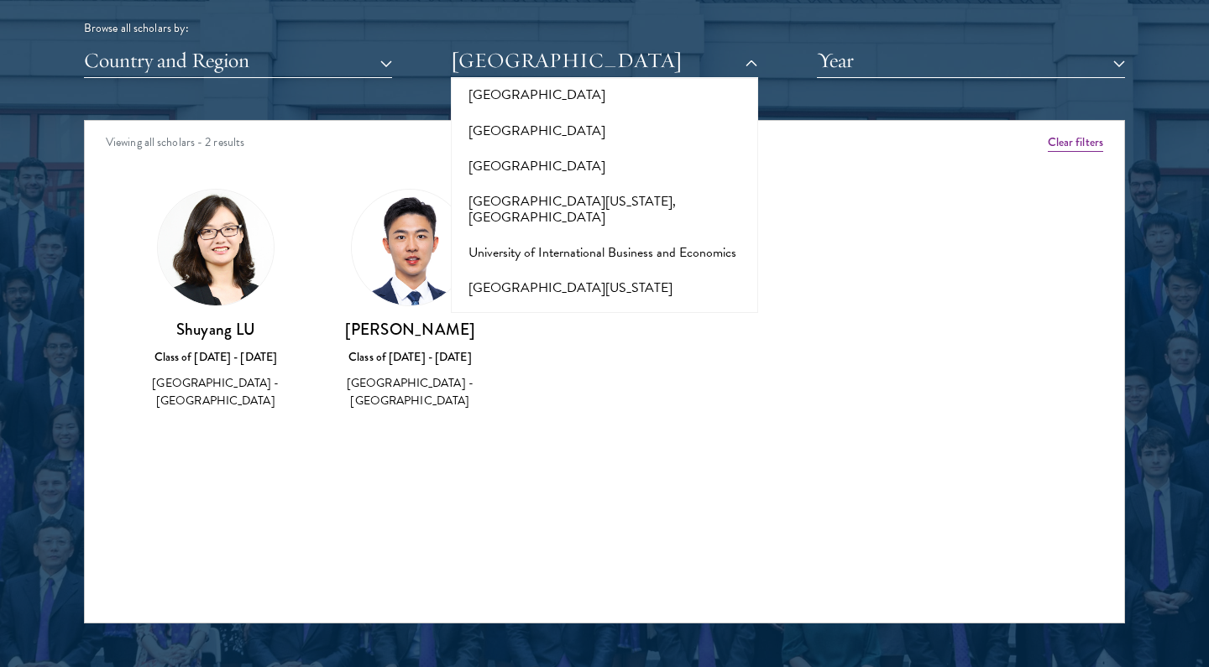
scroll to position [13939, 0]
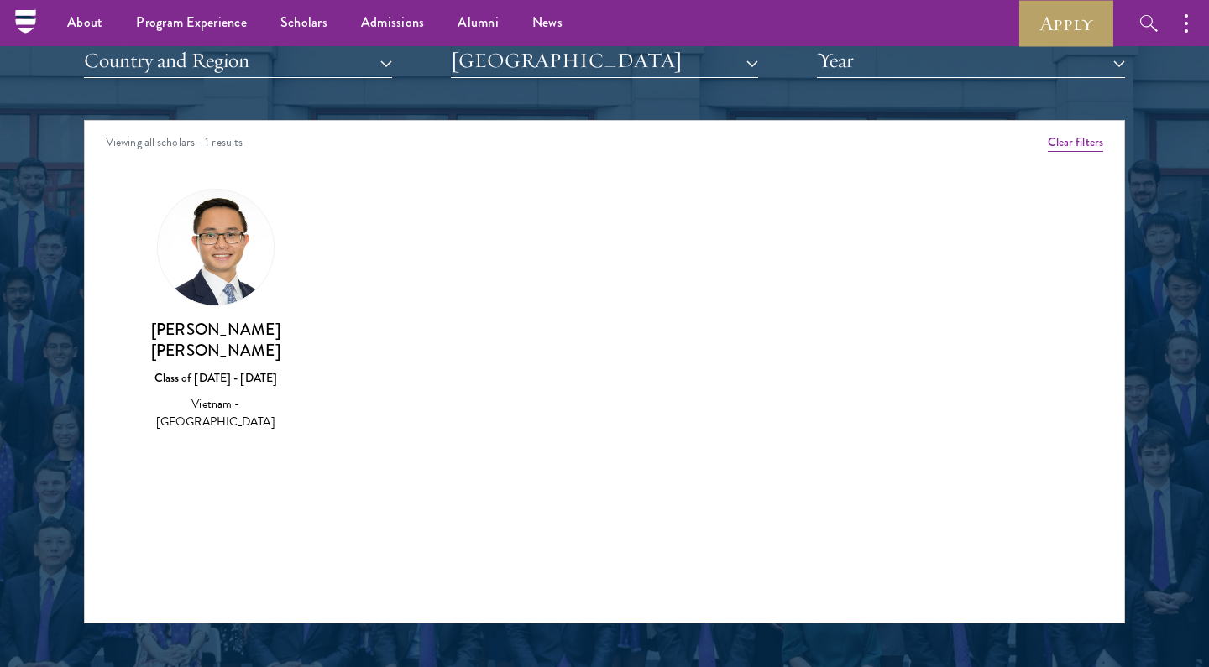
scroll to position [2084, 0]
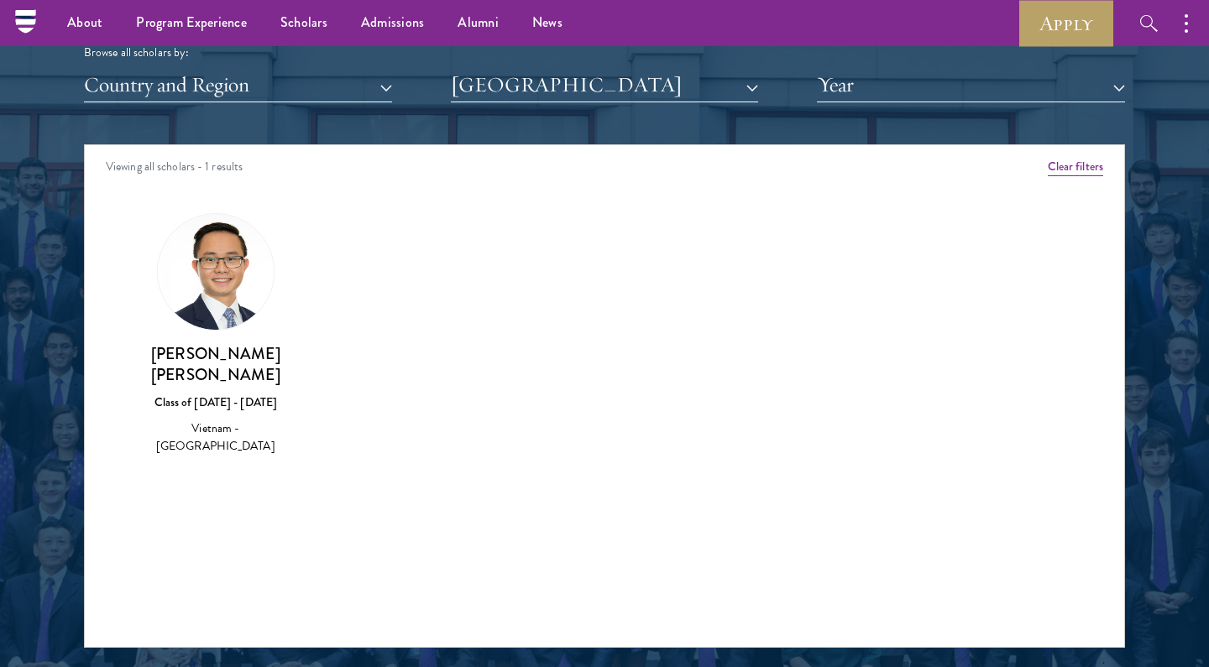
click at [172, 394] on div "Class of [DATE] - [DATE]" at bounding box center [215, 403] width 161 height 18
drag, startPoint x: 140, startPoint y: 346, endPoint x: 316, endPoint y: 346, distance: 176.2
click at [316, 346] on div "Amber Class of [DATE] - [DATE] [GEOGRAPHIC_DATA] - [GEOGRAPHIC_DATA] View Bio C…" at bounding box center [604, 349] width 1039 height 315
click at [582, 71] on button "[GEOGRAPHIC_DATA]" at bounding box center [605, 85] width 308 height 34
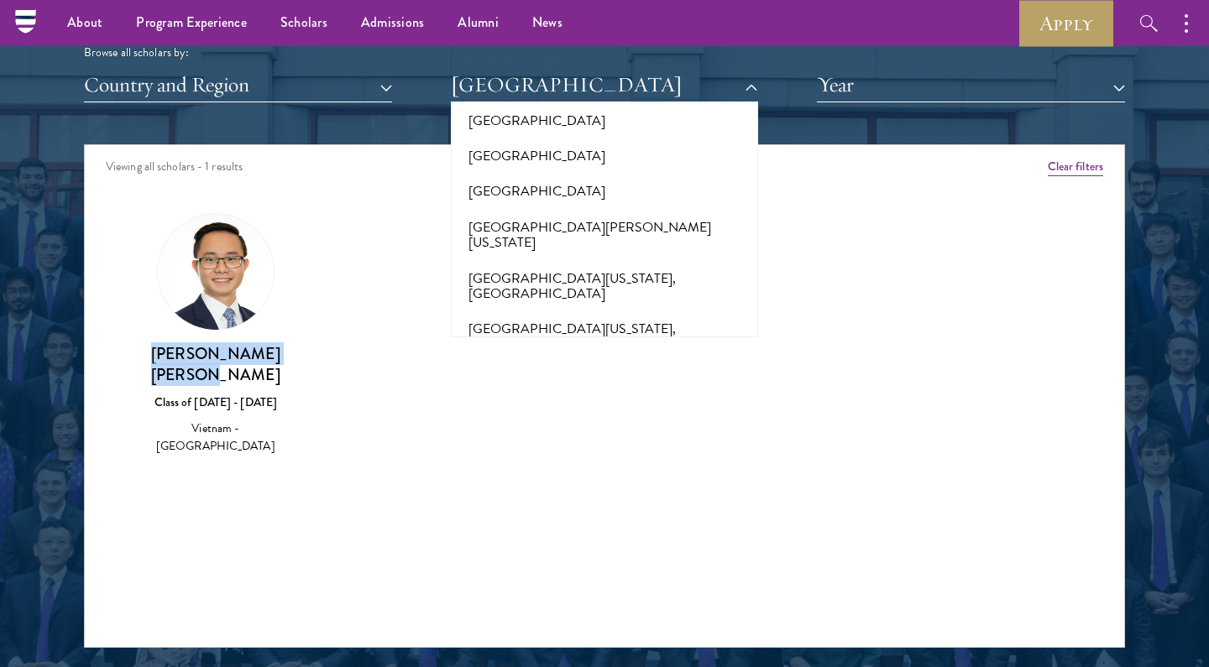
scroll to position [14230, 0]
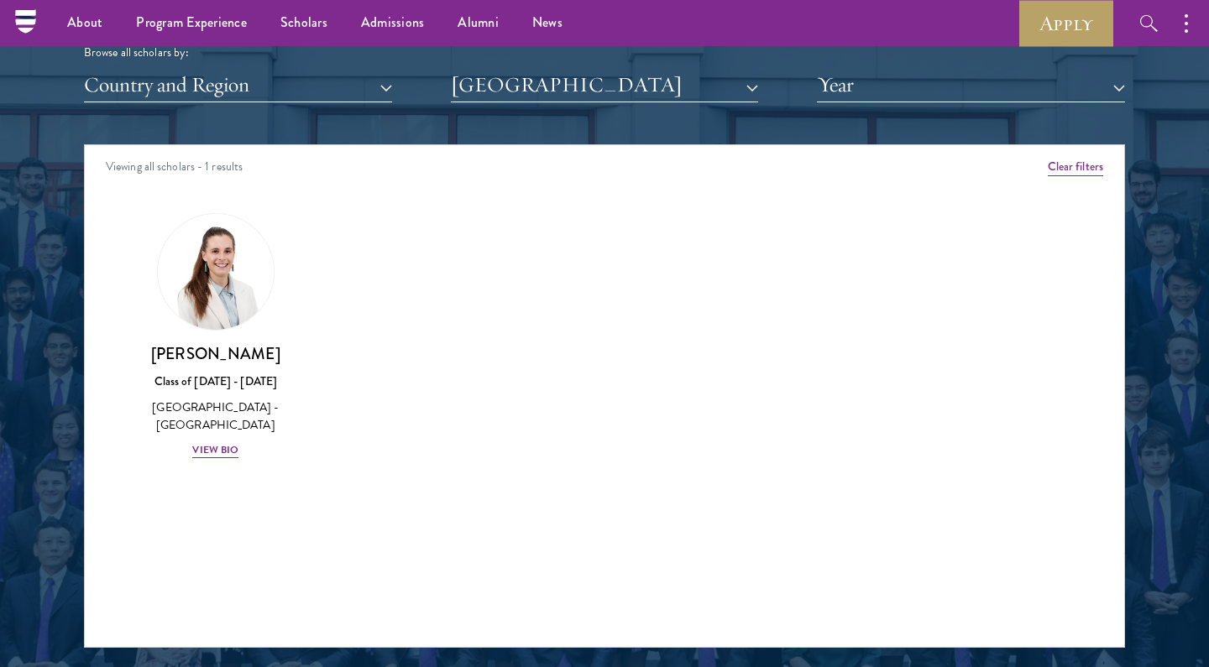
click at [599, 88] on button "[GEOGRAPHIC_DATA]" at bounding box center [605, 85] width 308 height 34
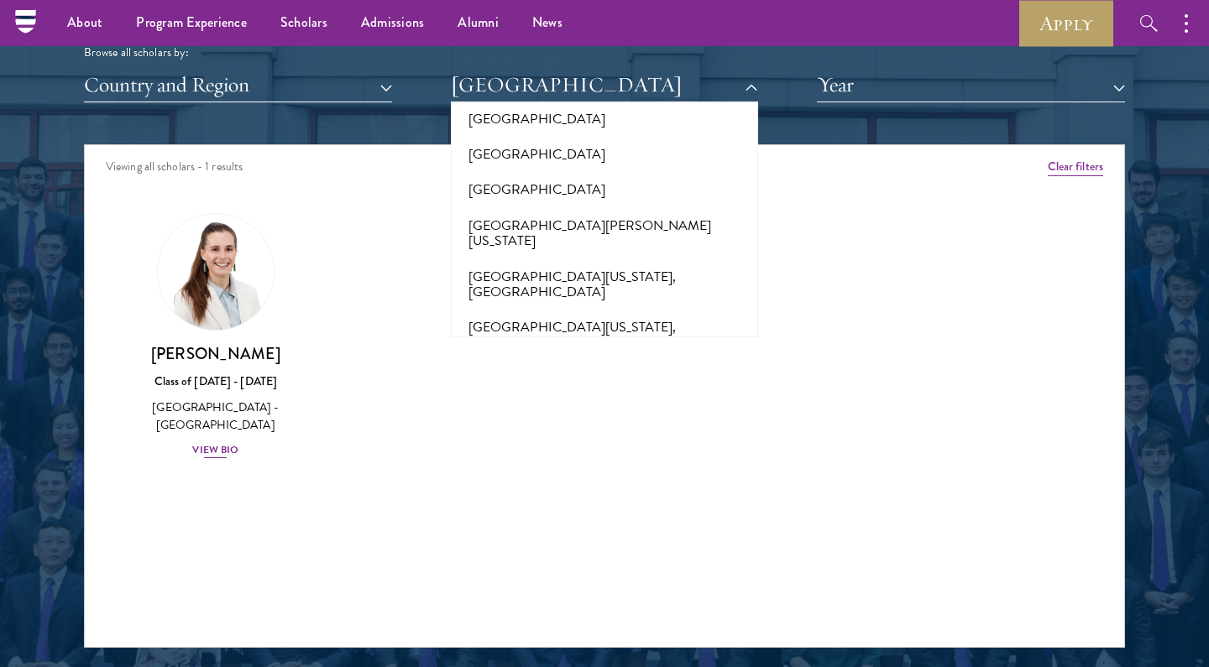
click at [221, 446] on div "View Bio" at bounding box center [215, 450] width 46 height 16
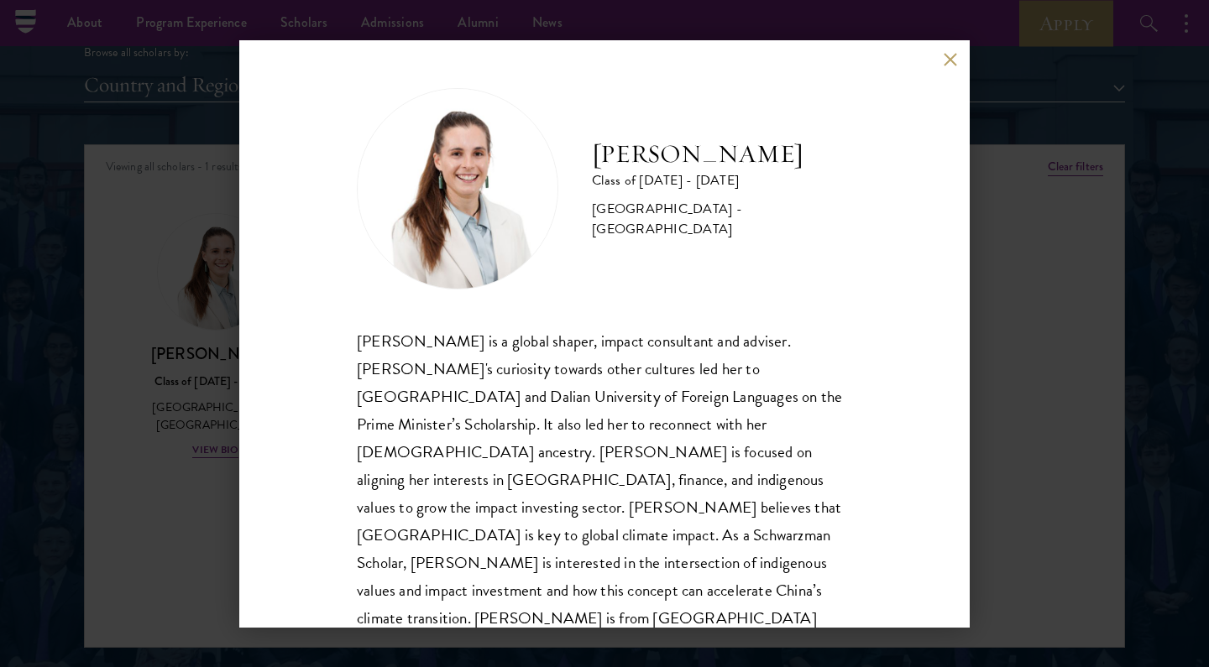
scroll to position [2, 0]
click at [999, 389] on div "[PERSON_NAME] Class of [DATE] - [DATE] [GEOGRAPHIC_DATA] - [GEOGRAPHIC_DATA] [P…" at bounding box center [604, 333] width 1209 height 667
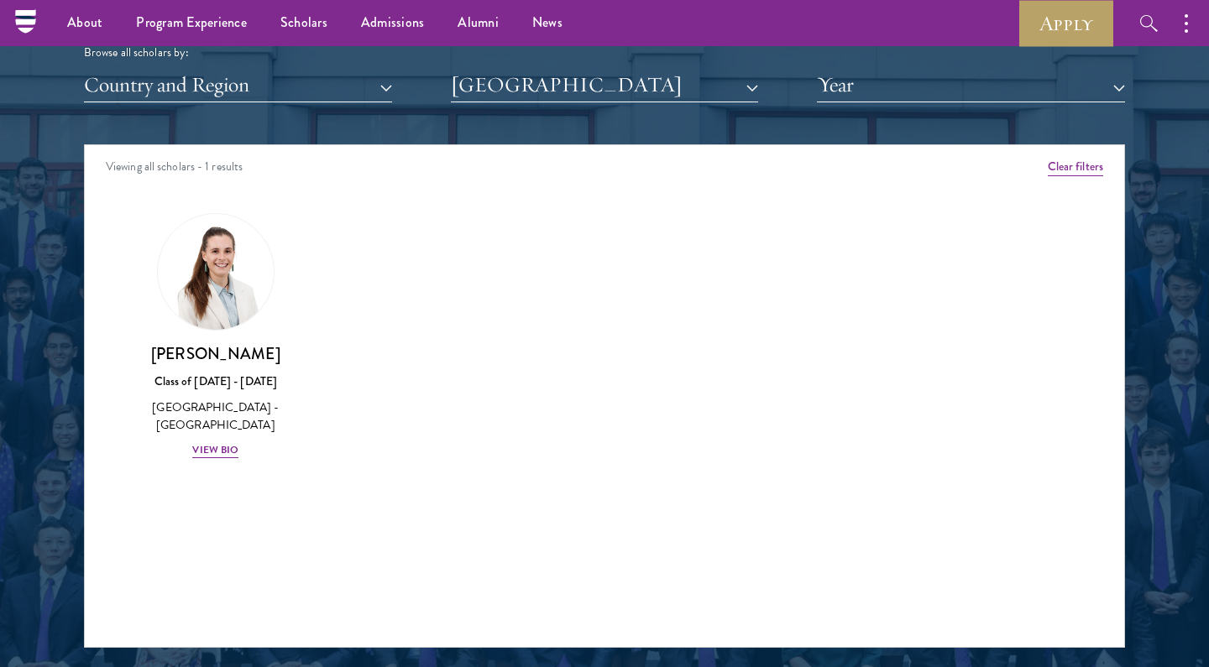
click at [625, 89] on button "[GEOGRAPHIC_DATA]" at bounding box center [605, 85] width 308 height 34
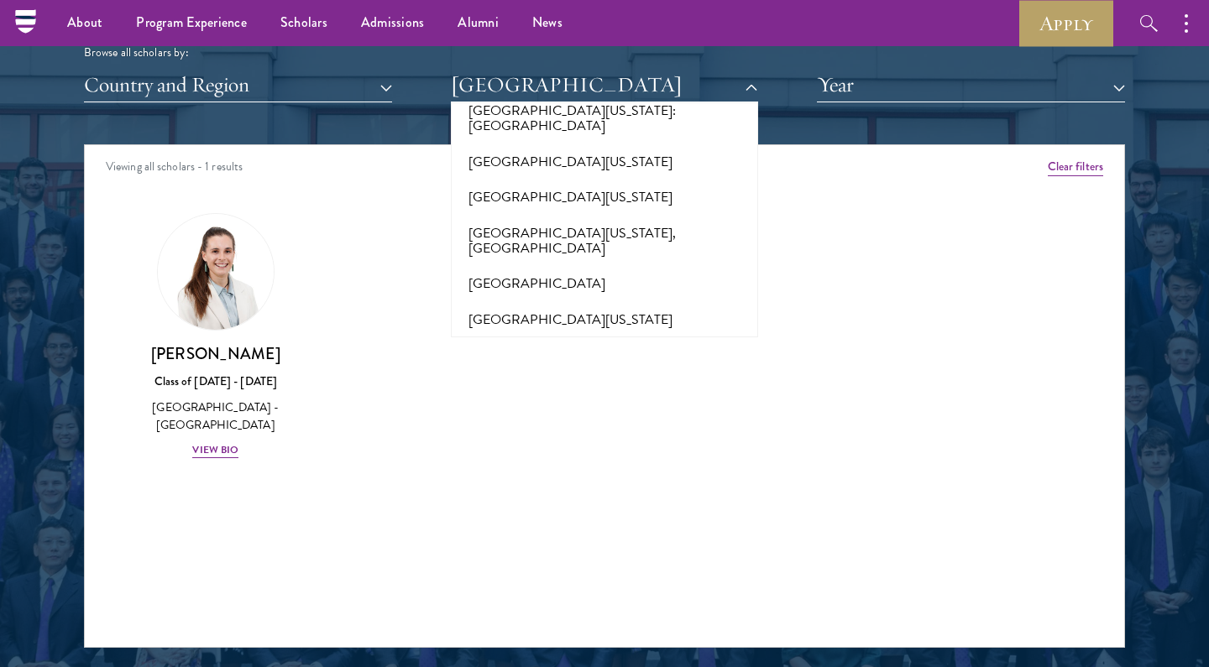
scroll to position [14638, 0]
